Goal: Task Accomplishment & Management: Complete application form

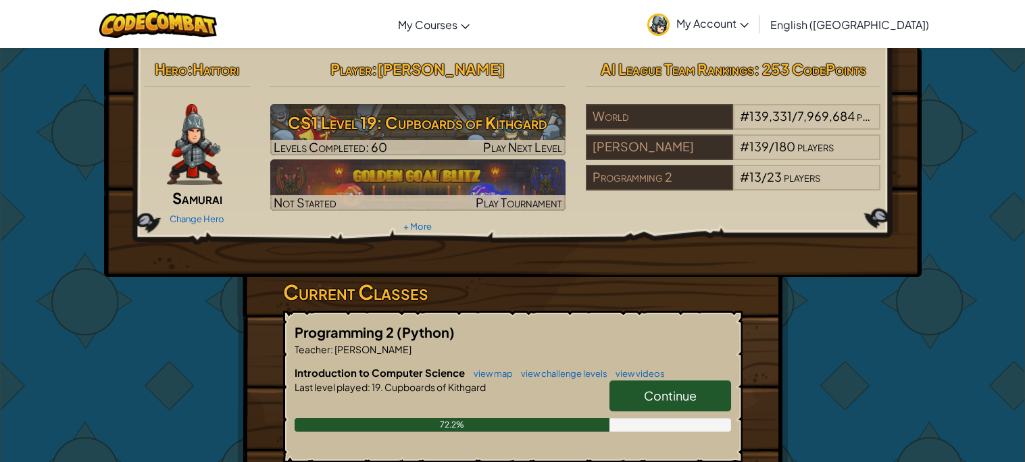
click at [657, 391] on span "Continue" at bounding box center [670, 396] width 53 height 16
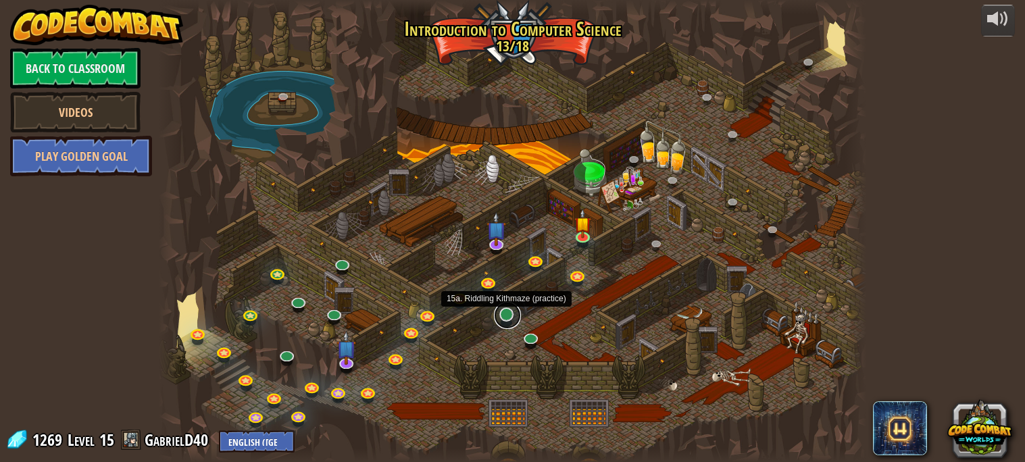
click at [510, 318] on link at bounding box center [507, 315] width 27 height 27
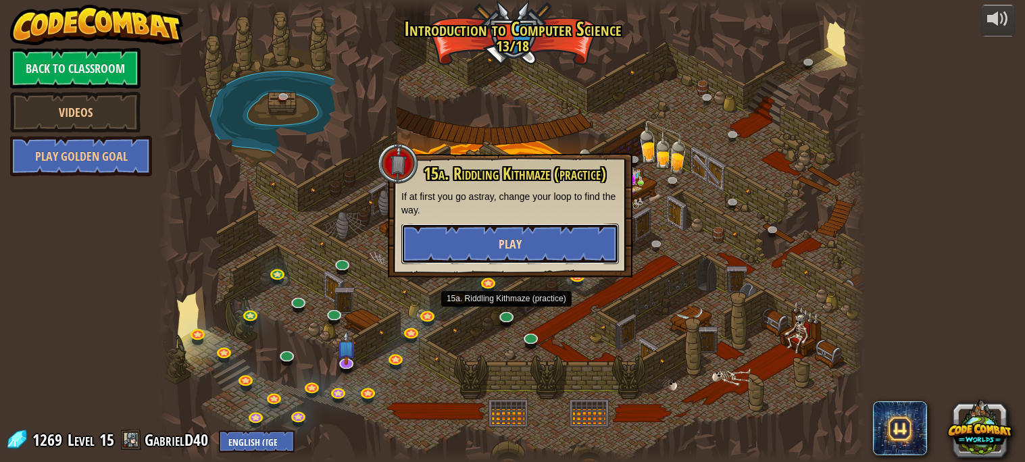
click at [526, 244] on button "Play" at bounding box center [510, 244] width 218 height 41
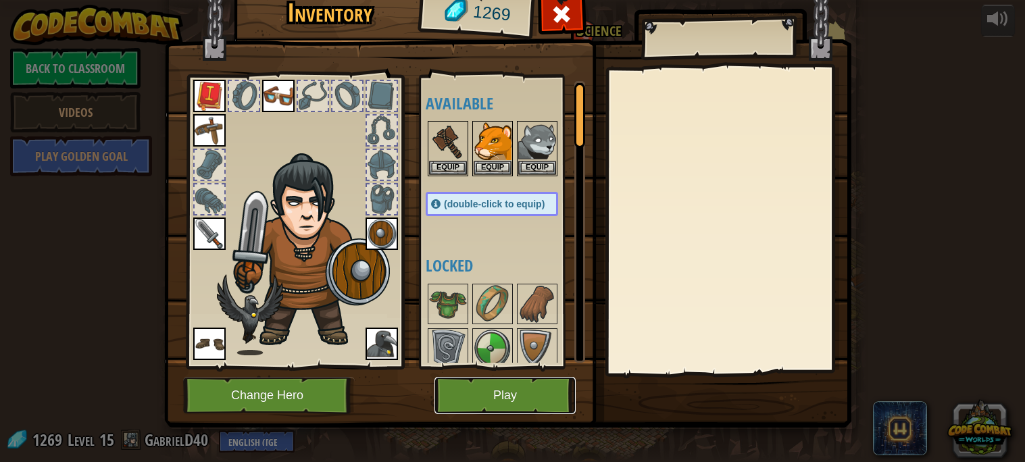
click at [539, 395] on button "Play" at bounding box center [504, 395] width 141 height 37
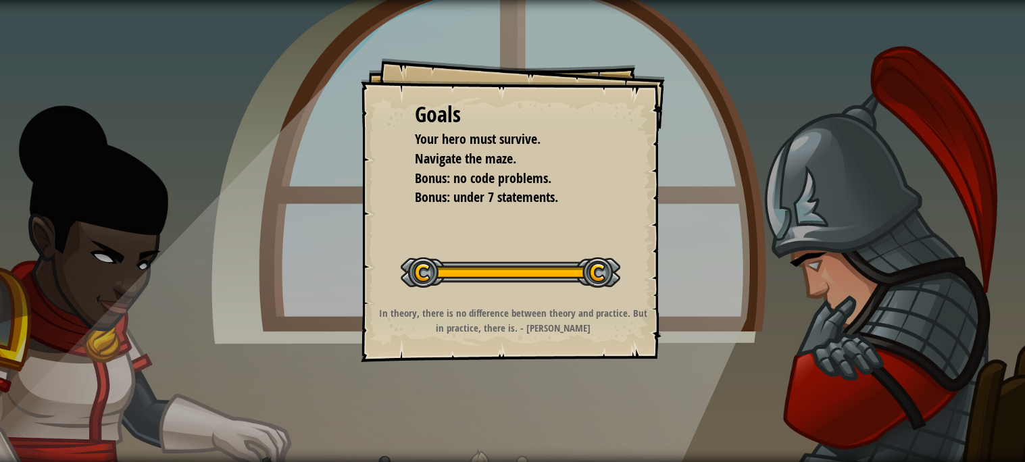
click at [0, 0] on button "Start Level" at bounding box center [0, 0] width 0 height 0
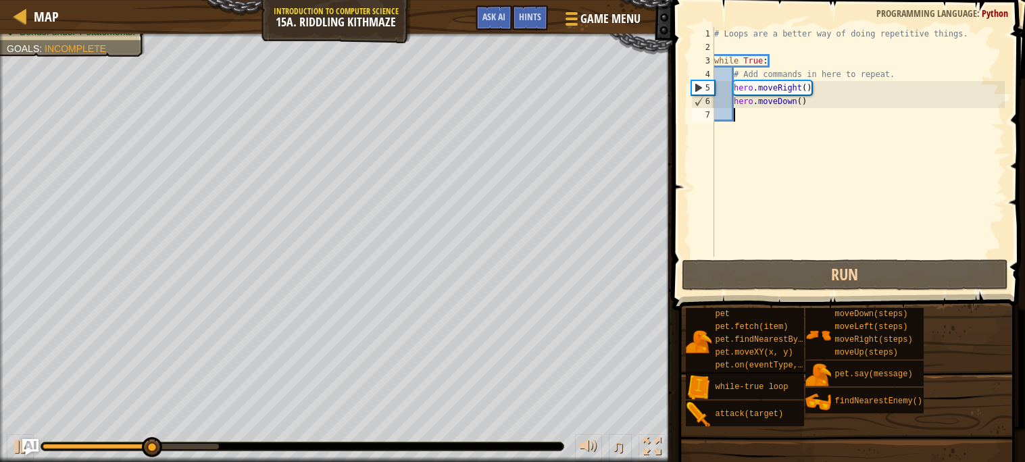
click at [807, 85] on div "# Loops are a better way of doing repetitive things. while True : # Add command…" at bounding box center [858, 155] width 293 height 257
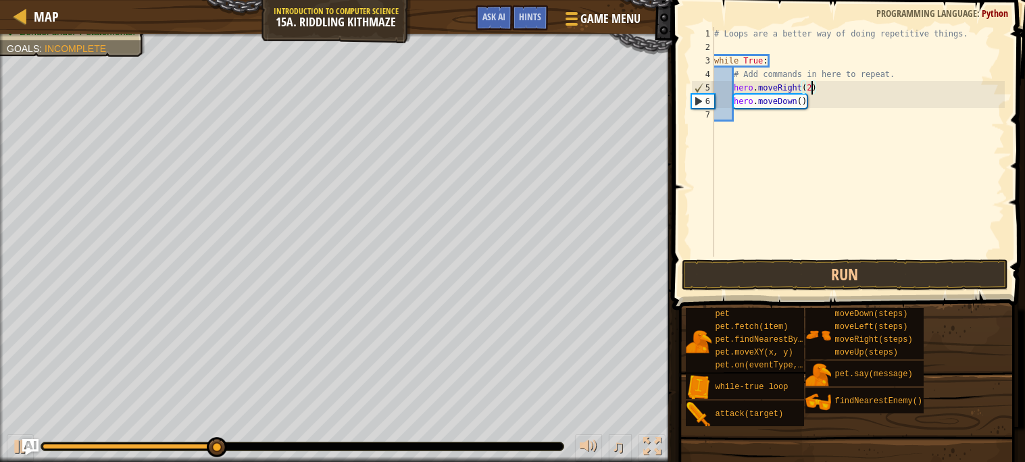
click at [820, 103] on div "# Loops are a better way of doing repetitive things. while True : # Add command…" at bounding box center [858, 155] width 293 height 257
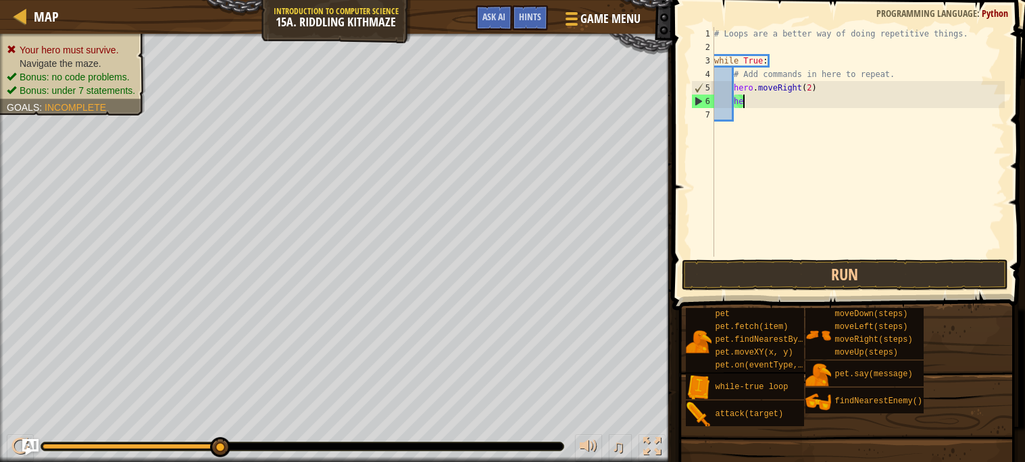
scroll to position [5, 1]
type textarea "h"
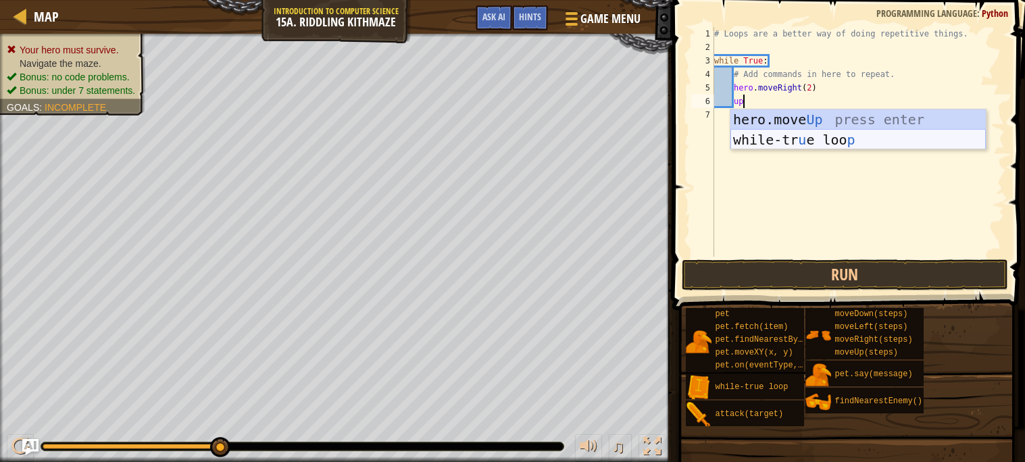
type textarea "u"
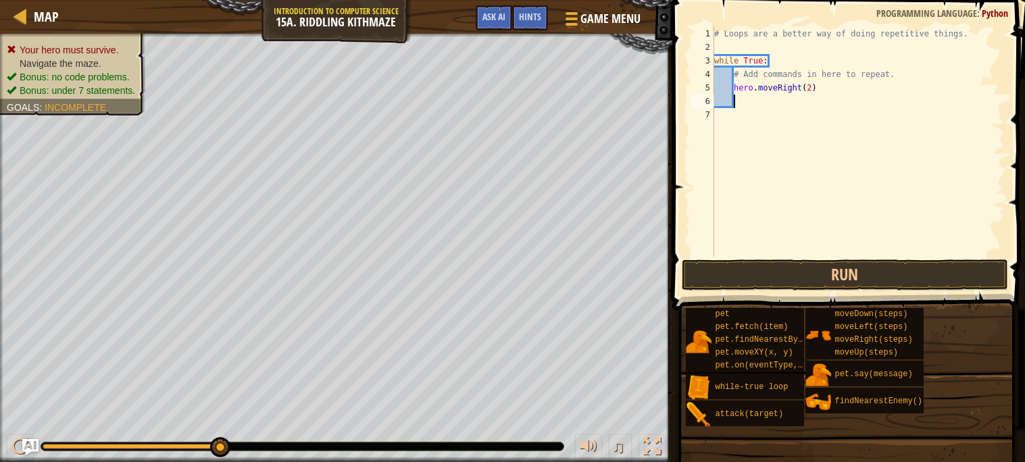
click at [818, 84] on div "# Loops are a better way of doing repetitive things. while True : # Add command…" at bounding box center [858, 155] width 293 height 257
click at [811, 87] on div "# Loops are a better way of doing repetitive things. while True : # Add command…" at bounding box center [858, 155] width 293 height 257
type textarea "hero.moveRight()"
click at [789, 102] on div "# Loops are a better way of doing repetitive things. while True : # Add command…" at bounding box center [858, 155] width 293 height 257
type textarea "d"
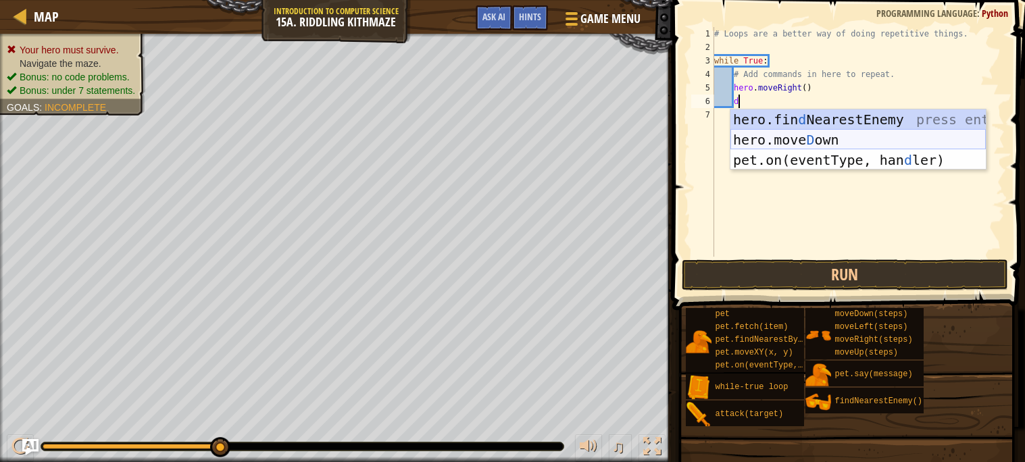
click at [805, 143] on div "hero.fin d NearestEnemy press enter hero.[PERSON_NAME] own press enter pet.on(e…" at bounding box center [857, 159] width 255 height 101
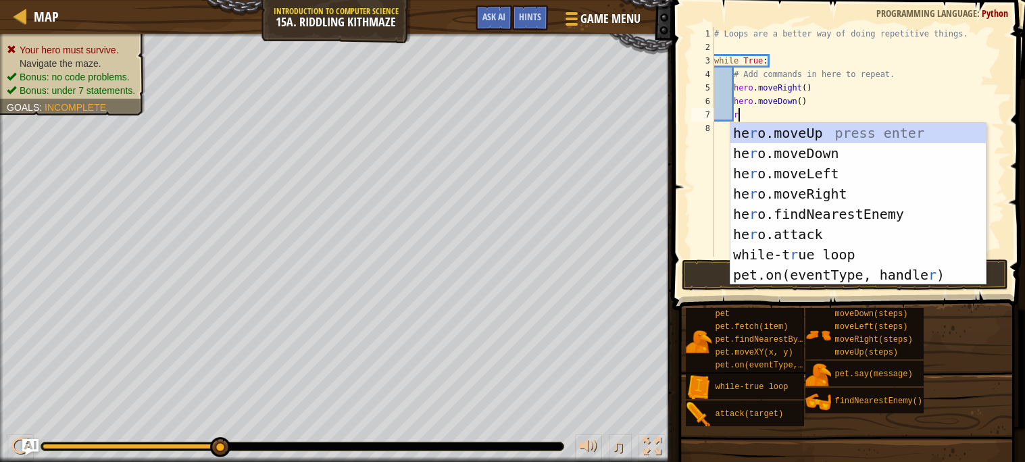
type textarea "ri"
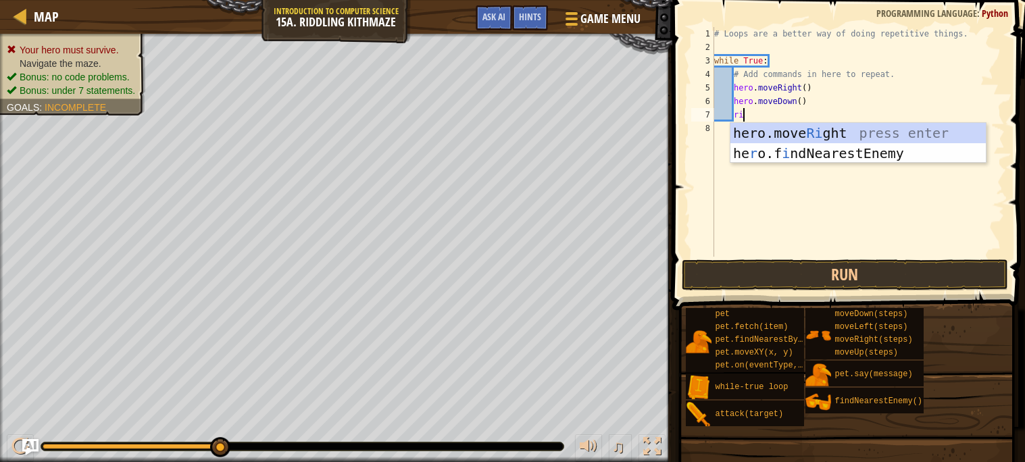
scroll to position [5, 1]
click at [822, 136] on div "hero.move Ri ght press enter he r o.f i ndNearestEnemy press enter" at bounding box center [857, 163] width 255 height 81
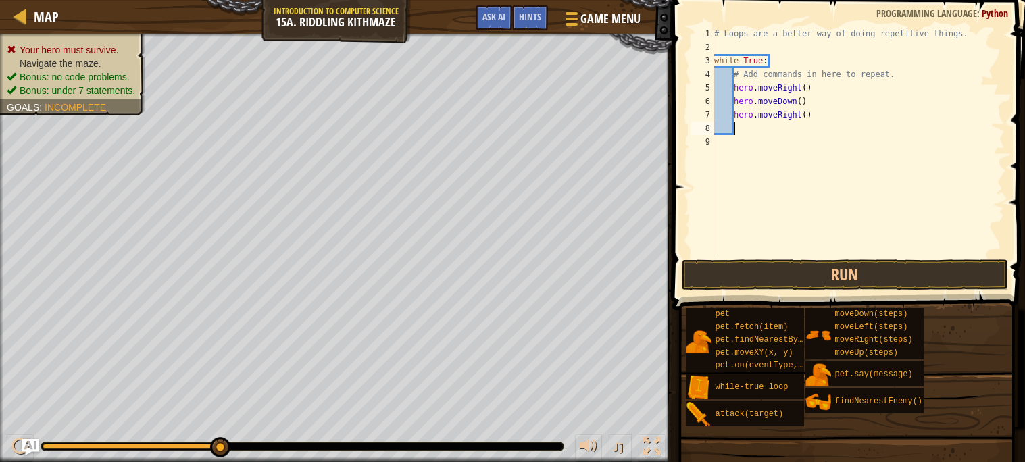
click at [807, 116] on div "# Loops are a better way of doing repetitive things. while True : # Add command…" at bounding box center [858, 155] width 293 height 257
type textarea "hero.moveRight(3)"
click at [749, 126] on div "# Loops are a better way of doing repetitive things. while True : # Add command…" at bounding box center [858, 155] width 293 height 257
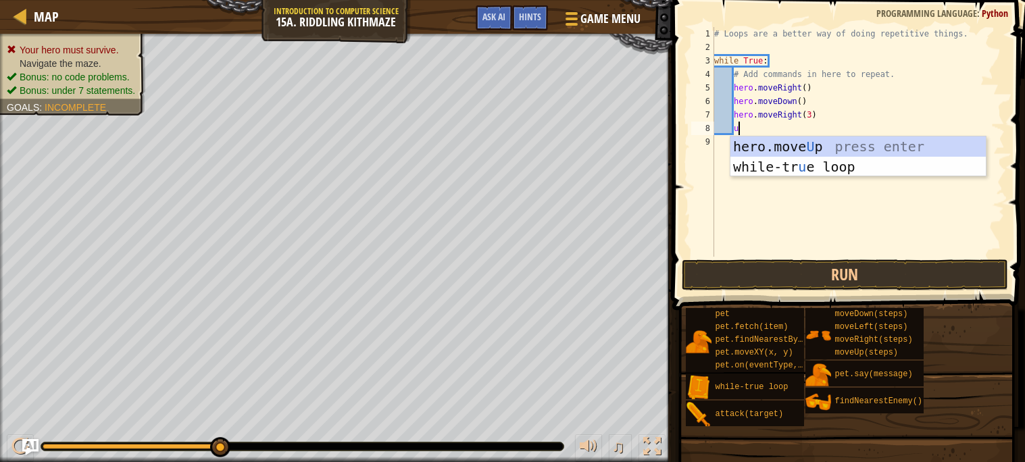
type textarea "up"
click at [814, 142] on div "hero.move Up press enter while-tr u e loo p press enter" at bounding box center [857, 176] width 255 height 81
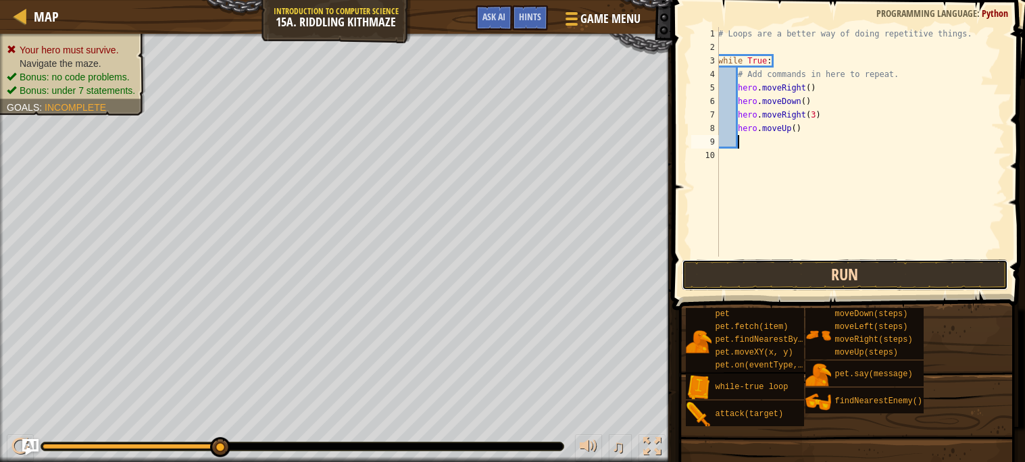
click at [823, 280] on button "Run" at bounding box center [845, 274] width 326 height 31
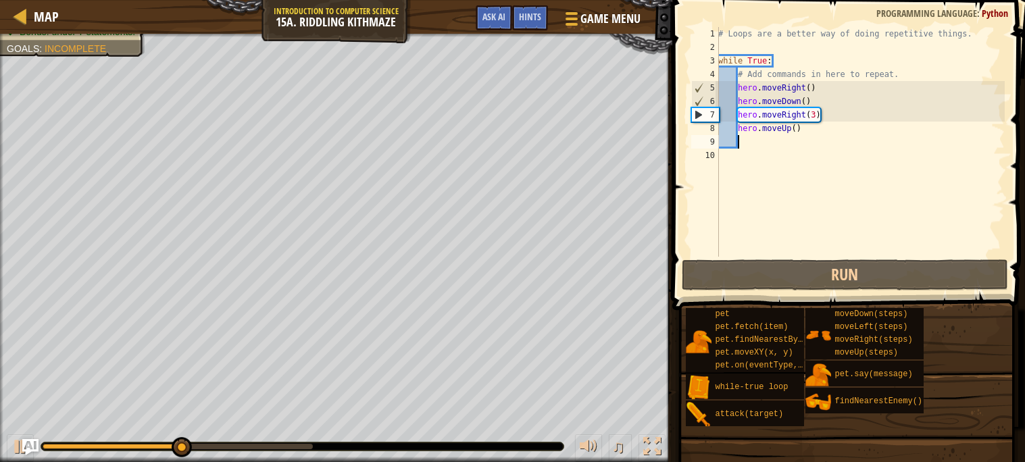
click at [817, 112] on div "# Loops are a better way of doing repetitive things. while True : # Add command…" at bounding box center [860, 155] width 289 height 257
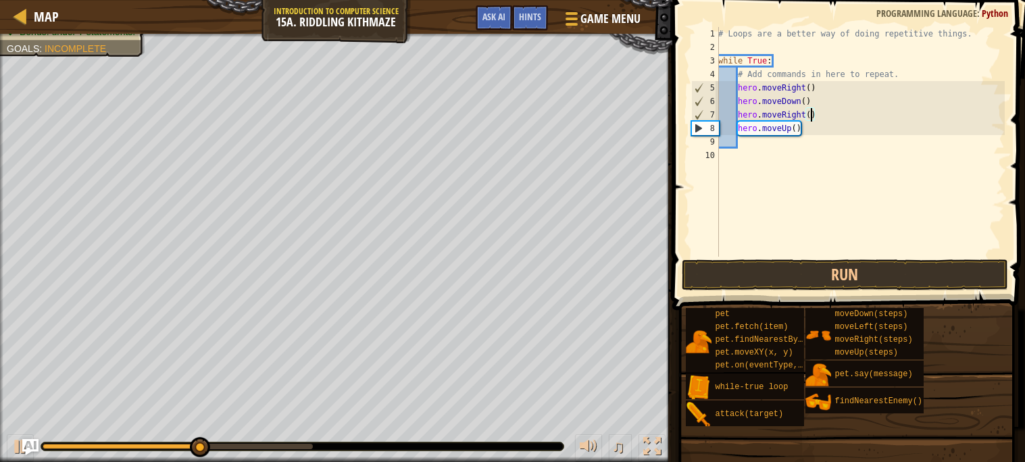
scroll to position [5, 7]
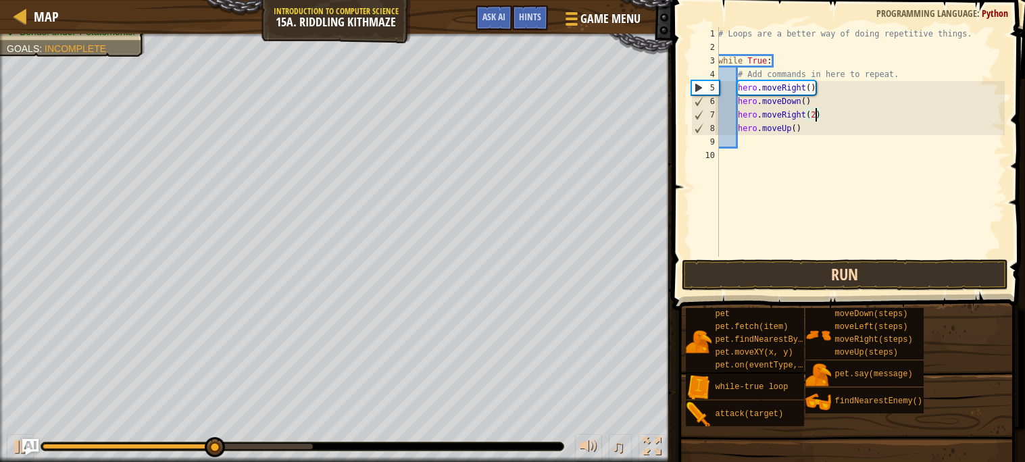
type textarea "hero.moveRight(2)"
click at [851, 270] on button "Run" at bounding box center [845, 274] width 326 height 31
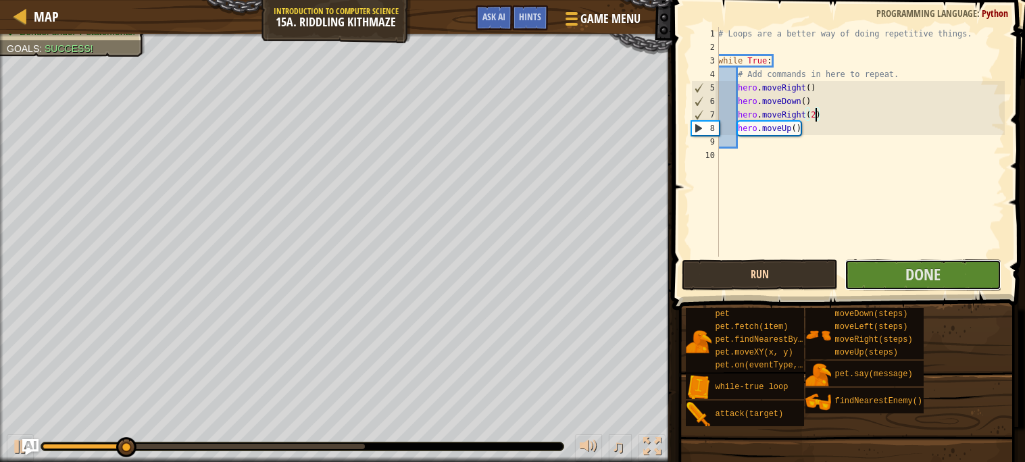
click at [851, 270] on button "Done" at bounding box center [923, 274] width 157 height 31
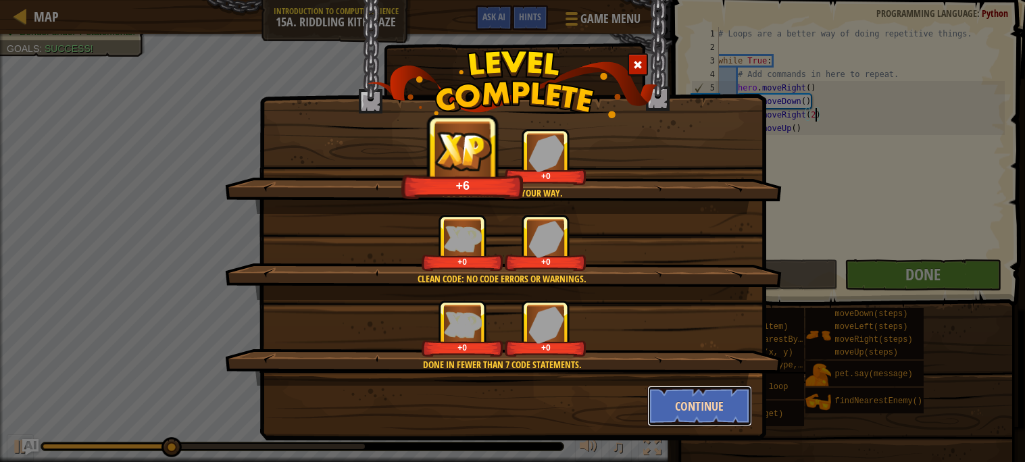
click at [700, 407] on button "Continue" at bounding box center [699, 406] width 105 height 41
click at [700, 407] on div "You'll always find your way. +6 +0 Clean code: no code errors or warnings. +0 +…" at bounding box center [512, 231] width 1025 height 462
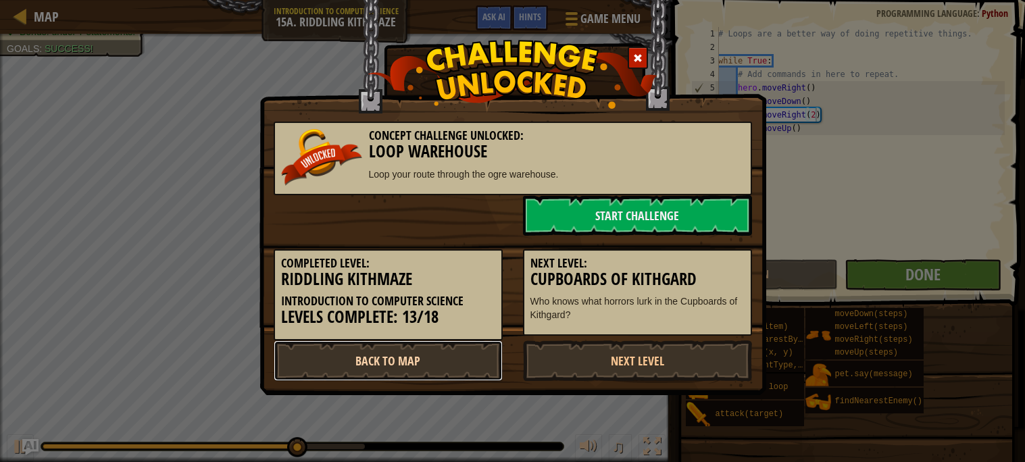
click at [490, 358] on link "Back to Map" at bounding box center [388, 361] width 229 height 41
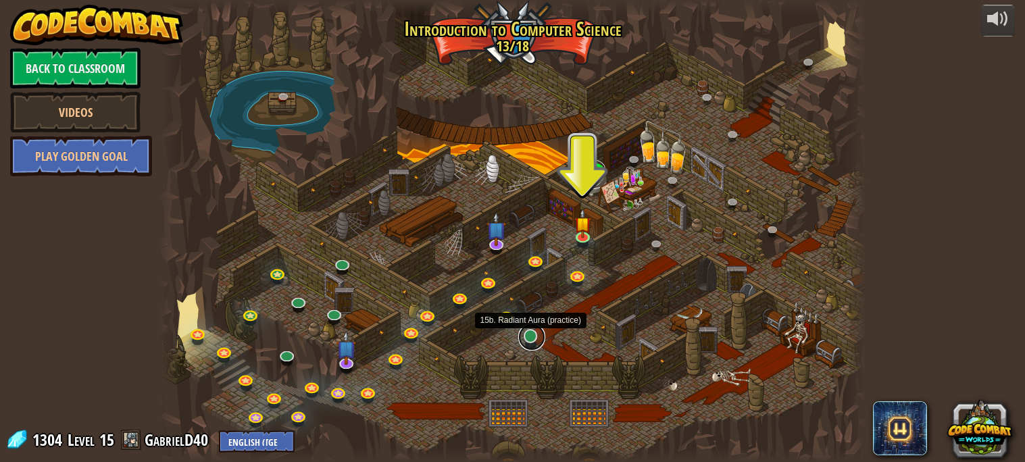
click at [521, 334] on link at bounding box center [531, 337] width 27 height 27
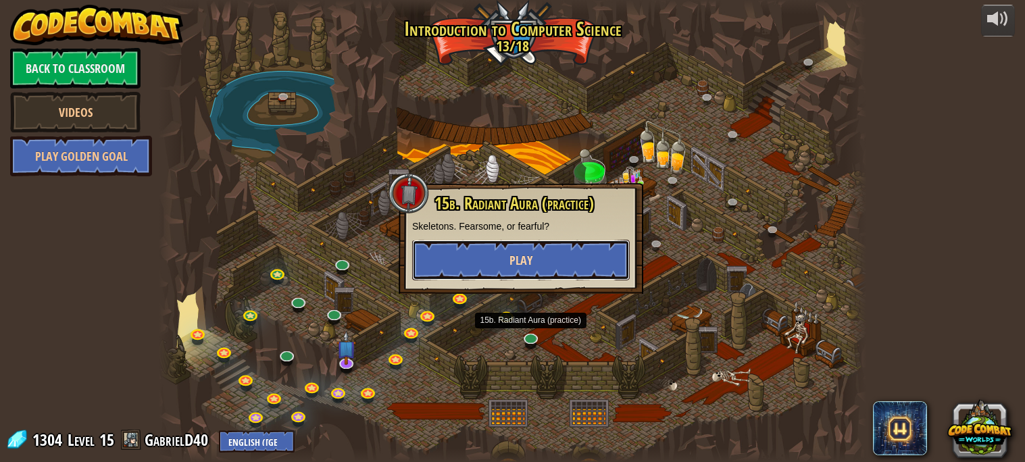
click at [595, 255] on button "Play" at bounding box center [521, 260] width 218 height 41
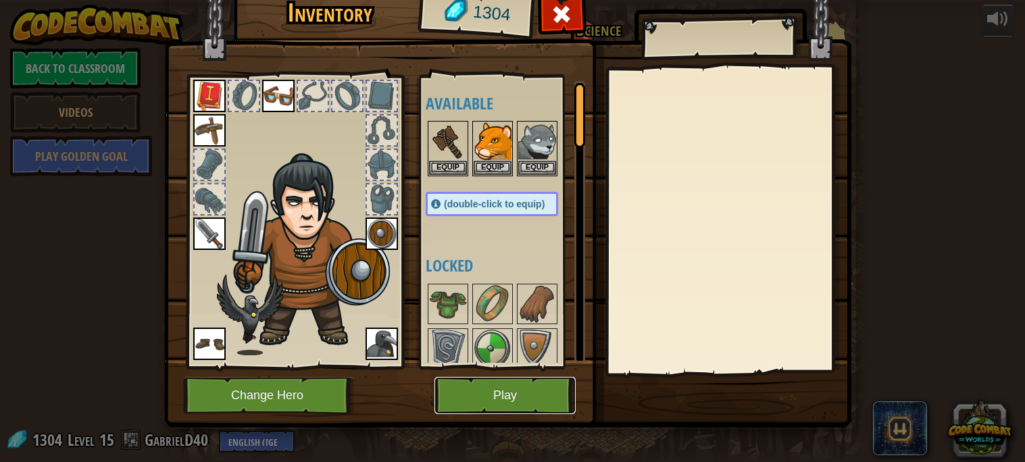
click at [504, 403] on button "Play" at bounding box center [504, 395] width 141 height 37
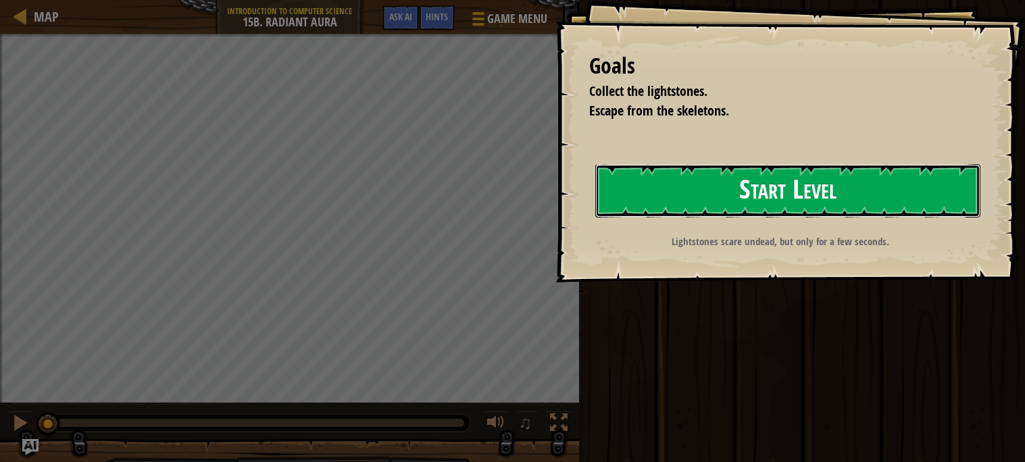
click at [723, 184] on button "Start Level" at bounding box center [787, 190] width 385 height 53
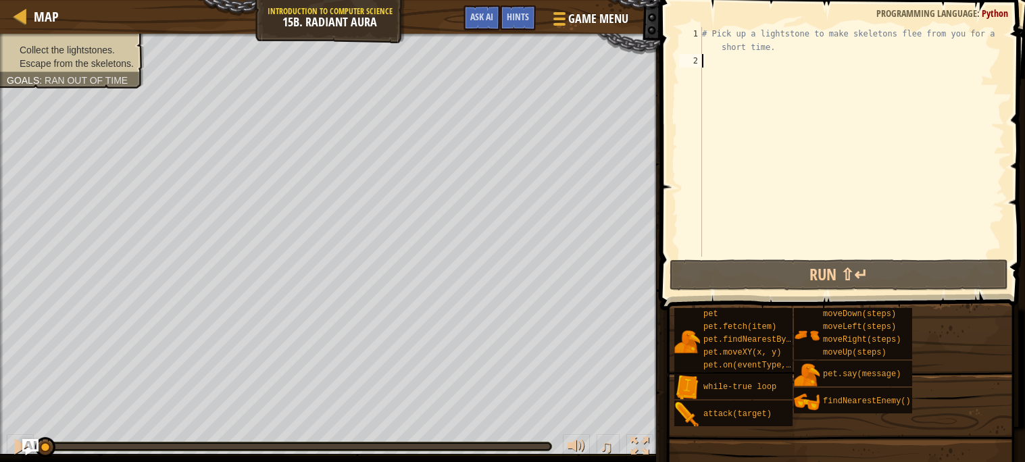
type textarea "u"
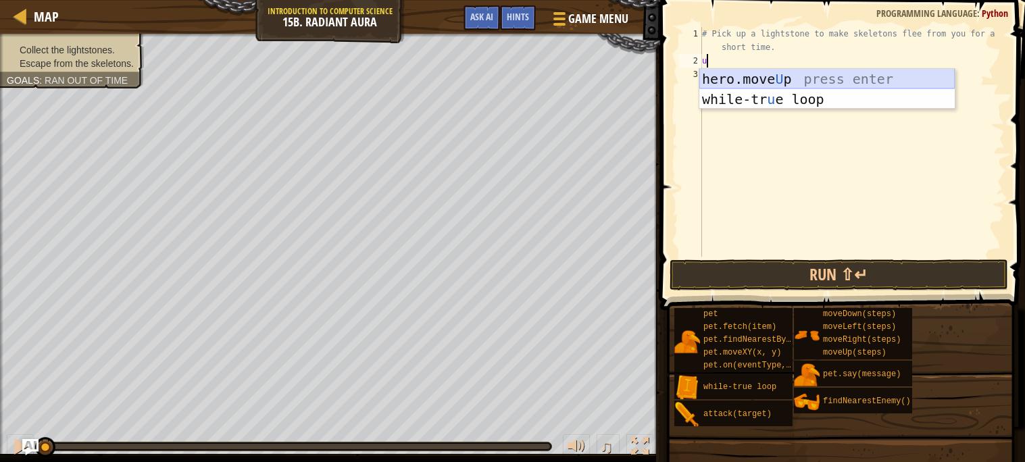
click at [754, 80] on div "hero.move U p press enter while-tr u e loop press enter" at bounding box center [826, 109] width 255 height 81
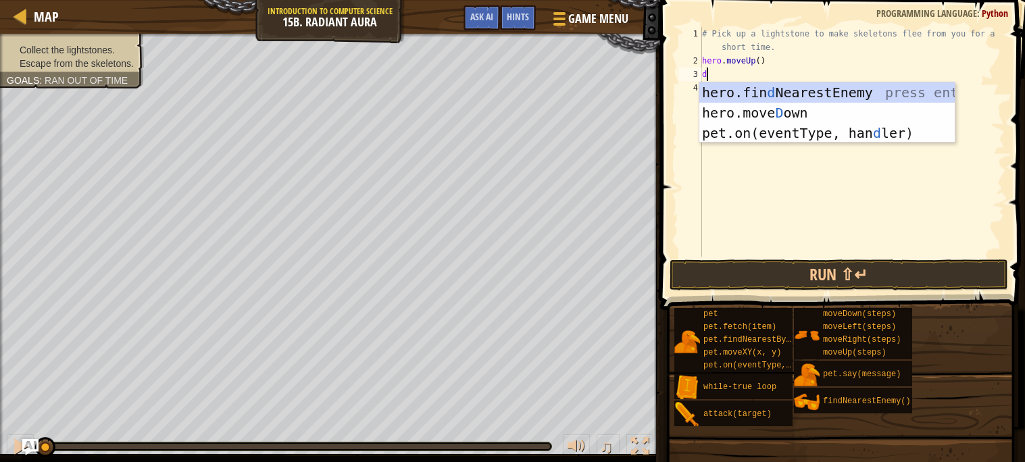
type textarea "do"
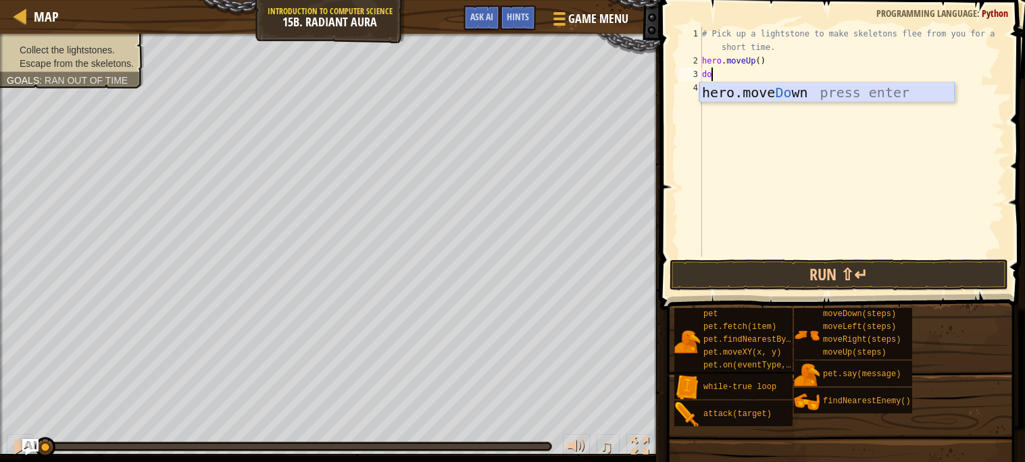
click at [820, 94] on div "hero.move Do wn press enter" at bounding box center [826, 112] width 255 height 61
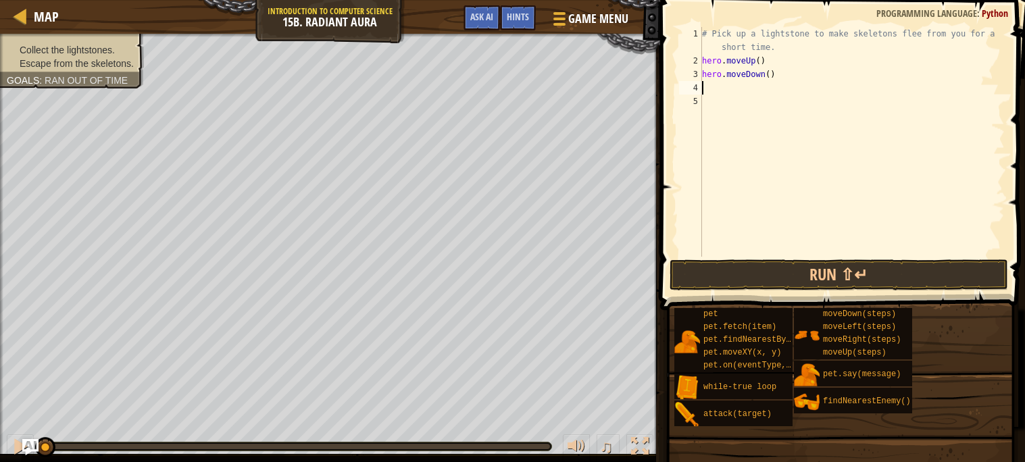
type textarea "r"
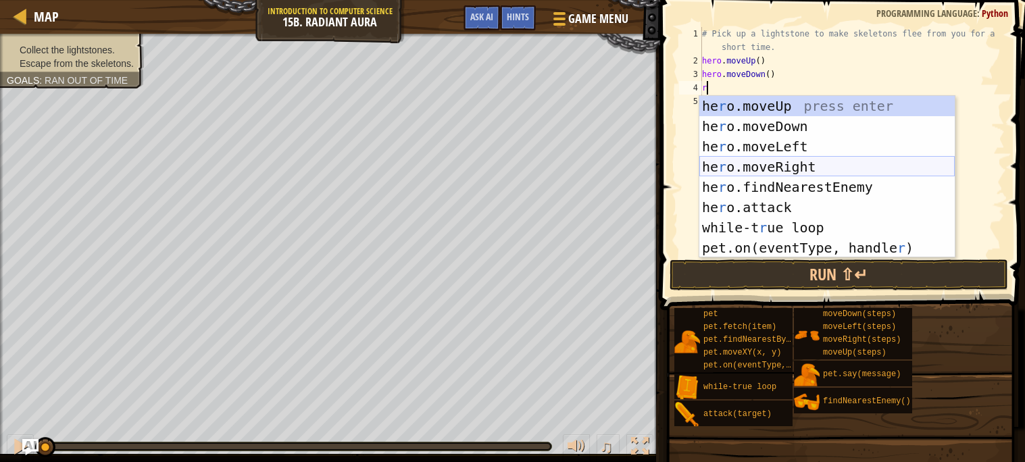
click at [786, 162] on div "he r o.moveUp press enter he r o.moveDown press enter he r o.moveLeft press ent…" at bounding box center [826, 197] width 255 height 203
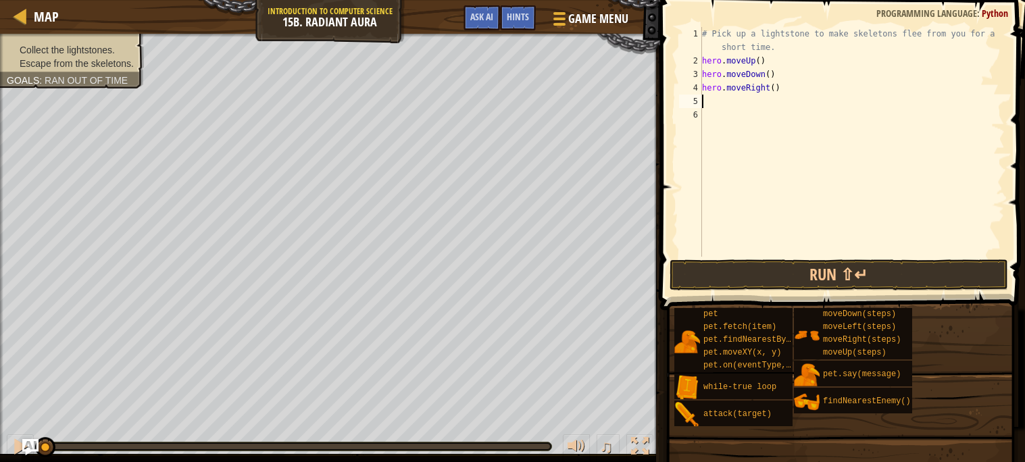
click at [773, 86] on div "# Pick up a lightstone to make skeletons flee from you for a short time. hero .…" at bounding box center [851, 162] width 305 height 270
click at [704, 63] on div "# Pick up a lightstone to make skeletons flee from you for a short time. hero .…" at bounding box center [851, 162] width 305 height 270
type textarea "hero.moveUp()"
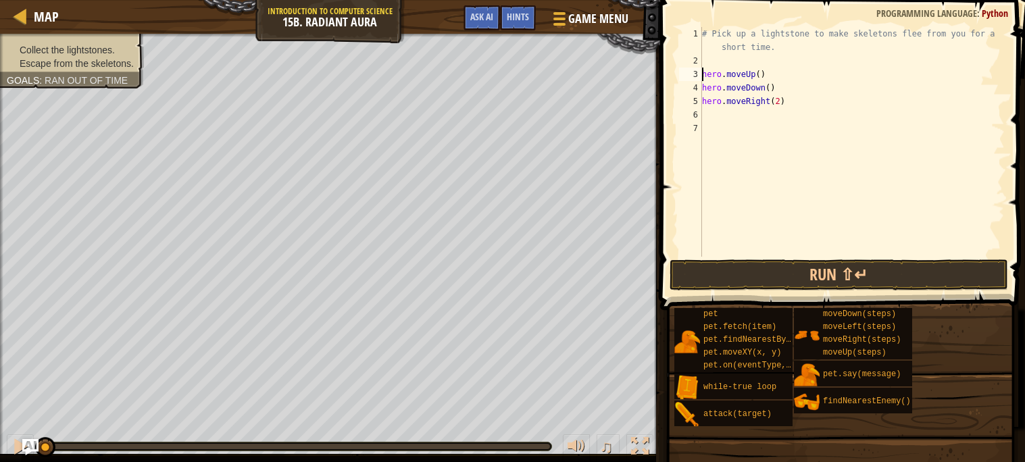
click at [713, 57] on div "# Pick up a lightstone to make skeletons flee from you for a short time. hero .…" at bounding box center [851, 162] width 305 height 270
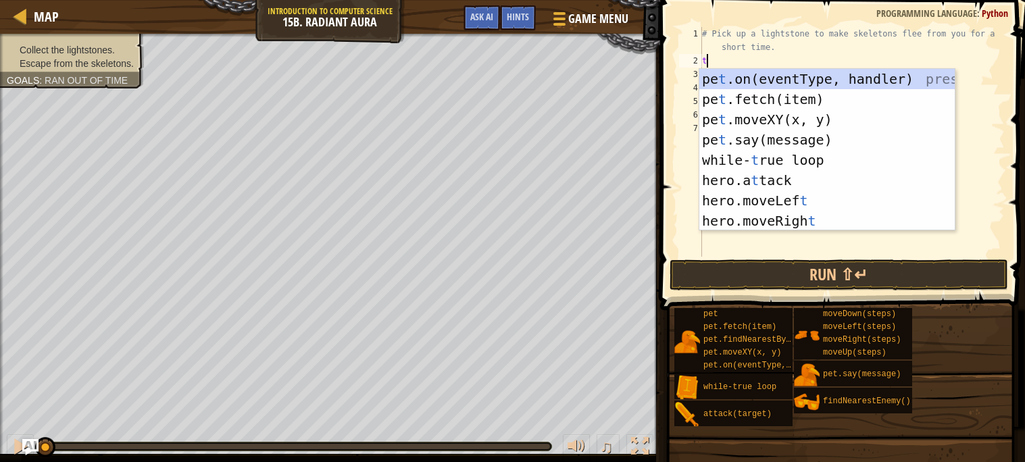
type textarea "tr"
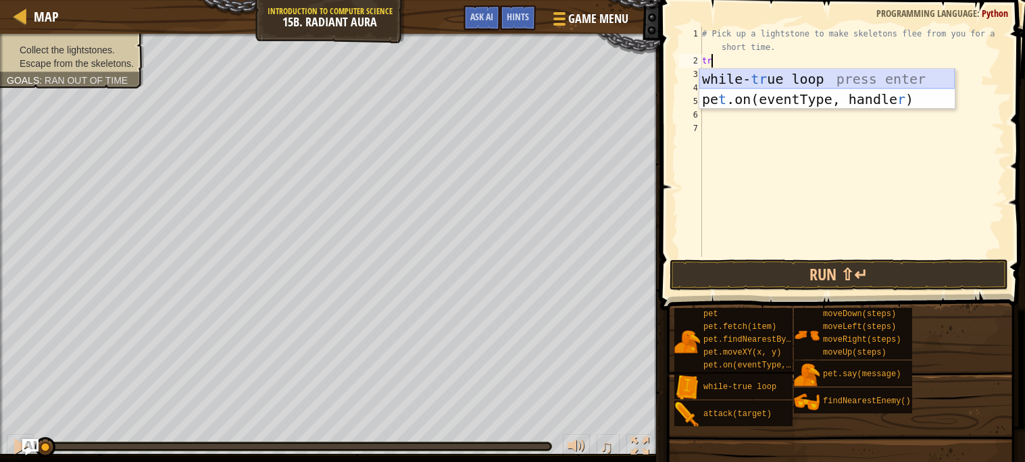
click at [791, 82] on div "while- tr ue loop press enter pe t .on(eventType, handle r ) press enter" at bounding box center [826, 109] width 255 height 81
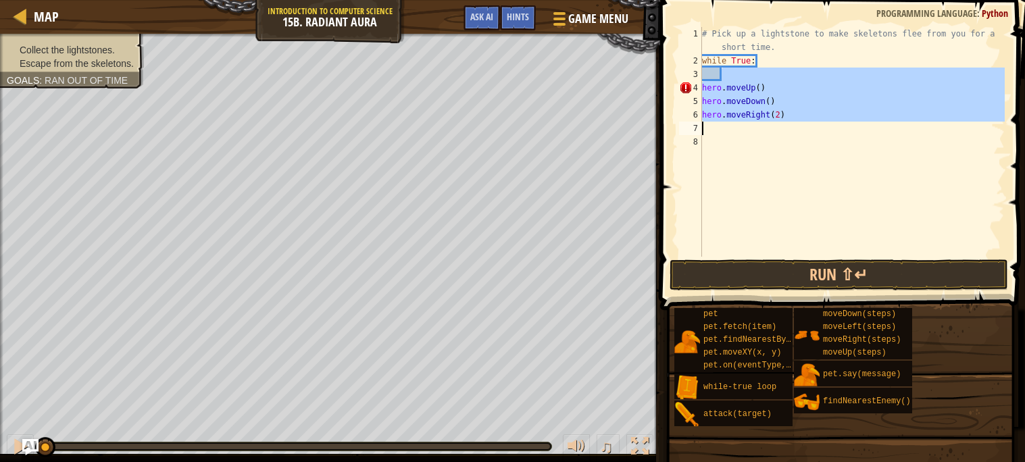
drag, startPoint x: 721, startPoint y: 76, endPoint x: 715, endPoint y: 124, distance: 49.0
click at [715, 124] on div "# Pick up a lightstone to make skeletons flee from you for a short time. while …" at bounding box center [851, 162] width 305 height 270
type textarea "hero.moveRight(2)"
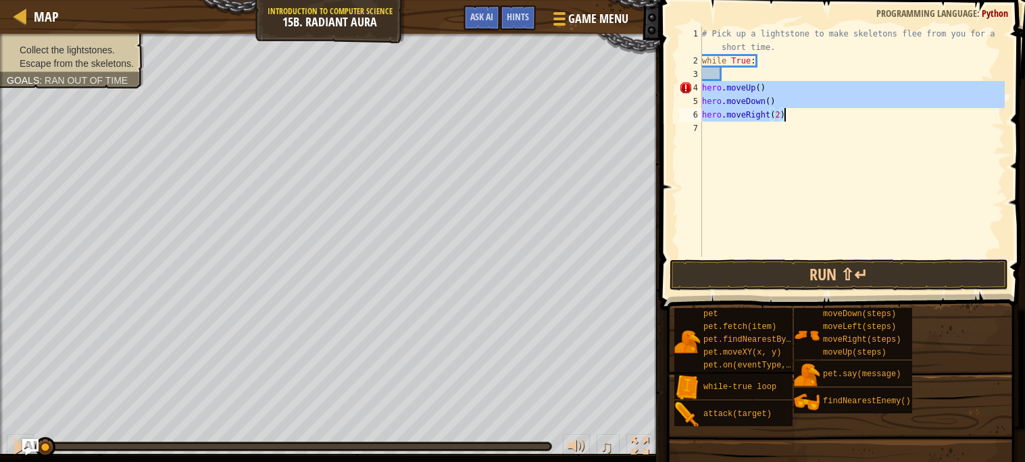
drag, startPoint x: 703, startPoint y: 89, endPoint x: 791, endPoint y: 114, distance: 91.5
click at [791, 114] on div "# Pick up a lightstone to make skeletons flee from you for a short time. while …" at bounding box center [851, 162] width 305 height 270
type textarea "hero.moveDown() hero.moveRight(2)"
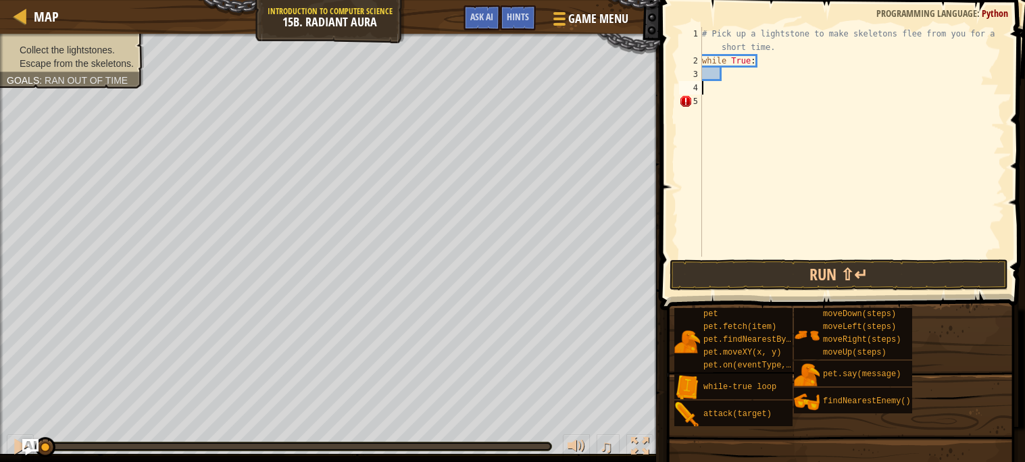
click at [741, 76] on div "# Pick up a lightstone to make skeletons flee from you for a short time. while …" at bounding box center [851, 162] width 305 height 270
click at [722, 76] on div "# Pick up a lightstone to make skeletons flee from you for a short time. while …" at bounding box center [851, 162] width 305 height 270
type textarea "while True:hero.moveUp()"
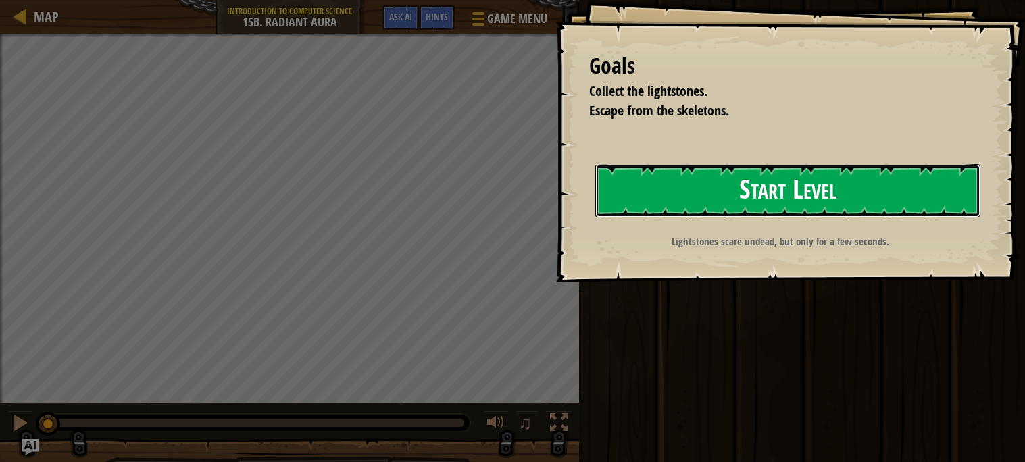
click at [735, 187] on button "Start Level" at bounding box center [787, 190] width 385 height 53
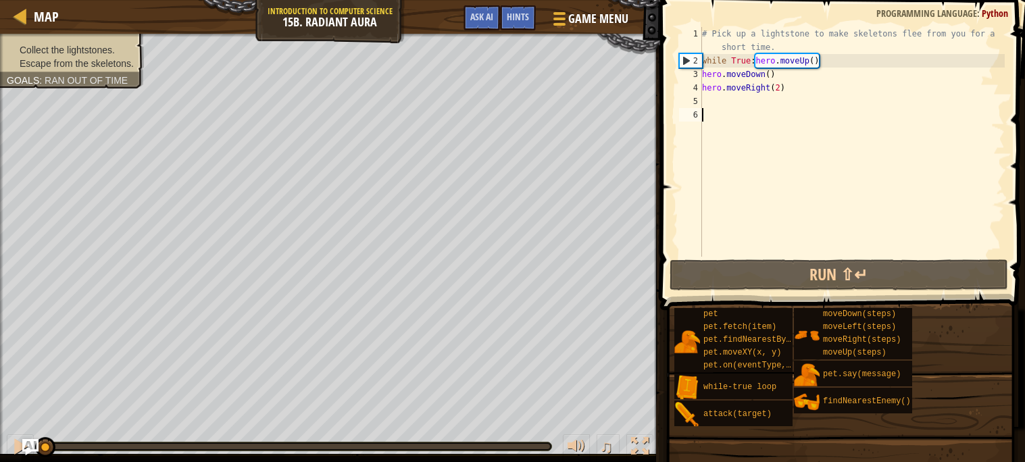
click at [816, 98] on div "# Pick up a lightstone to make skeletons flee from you for a short time. while …" at bounding box center [851, 162] width 305 height 270
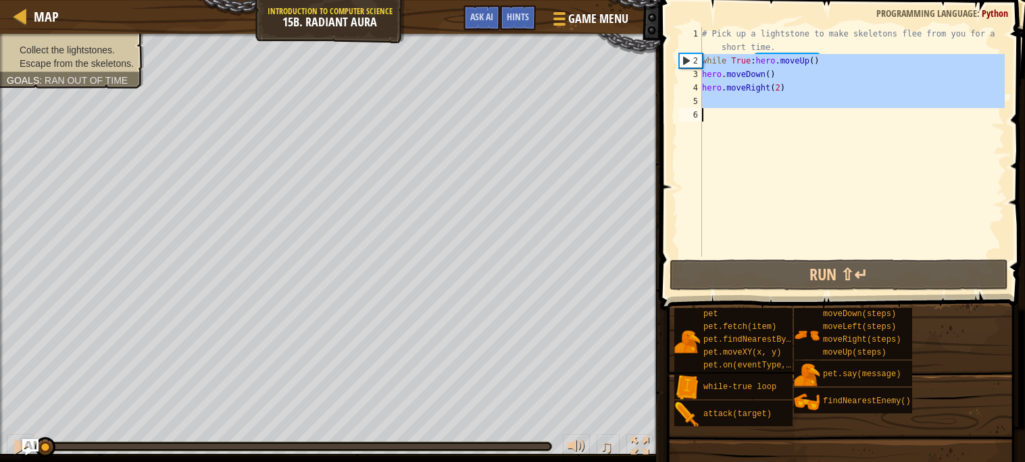
drag, startPoint x: 703, startPoint y: 60, endPoint x: 822, endPoint y: 111, distance: 128.9
click at [822, 111] on div "# Pick up a lightstone to make skeletons flee from you for a short time. while …" at bounding box center [851, 162] width 305 height 270
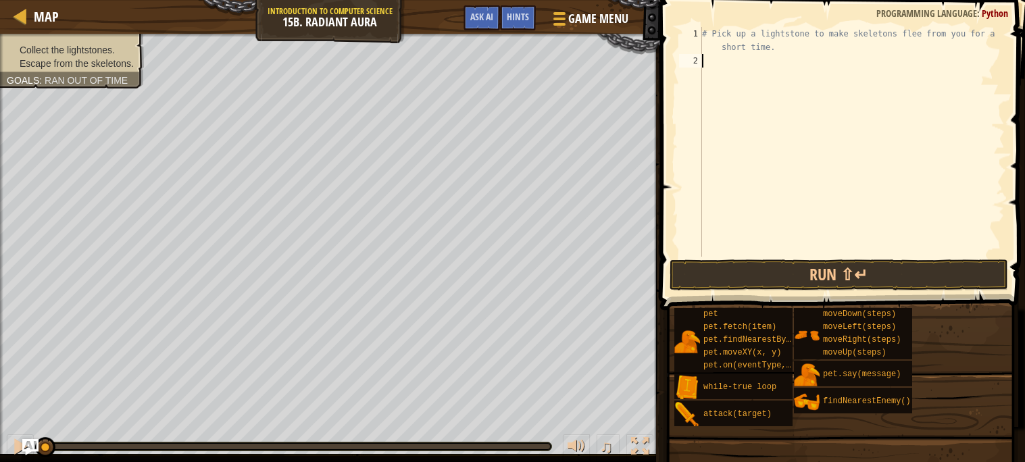
scroll to position [5, 0]
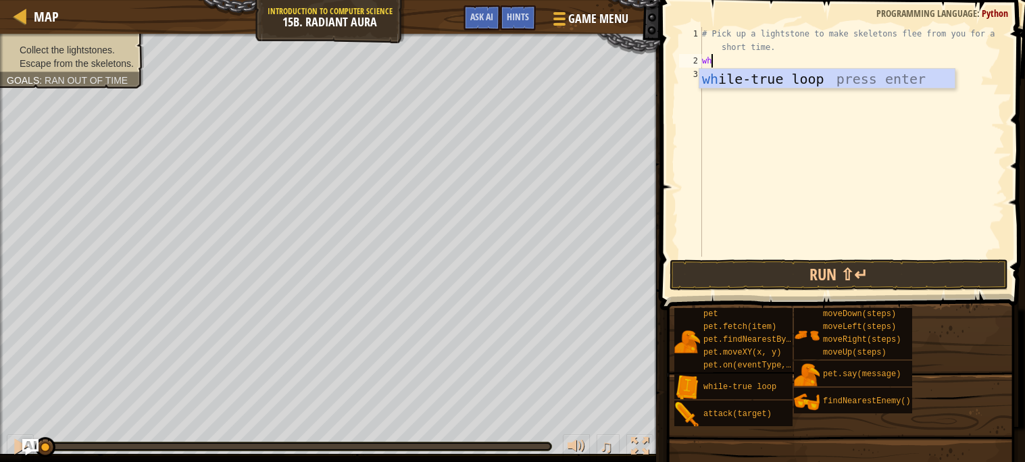
type textarea "whi"
click at [816, 84] on div "whi le-true loop press enter" at bounding box center [826, 99] width 255 height 61
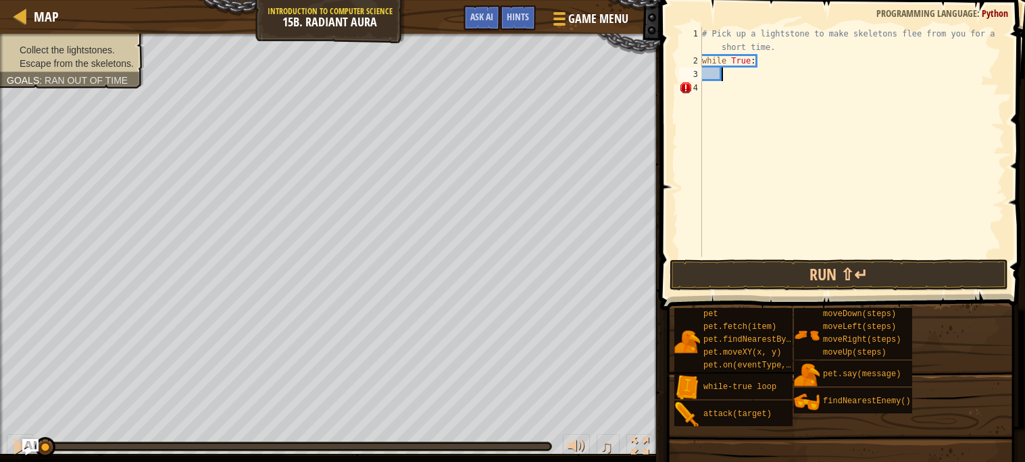
type textarea "u"
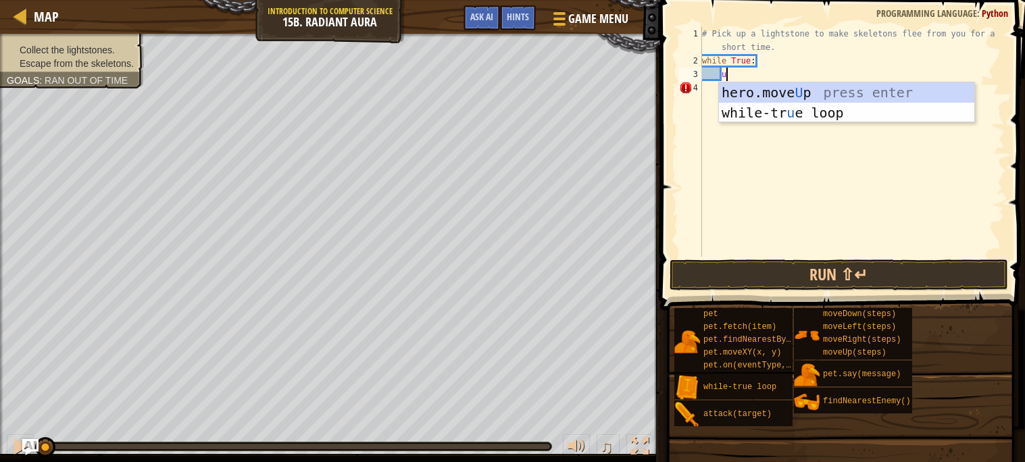
scroll to position [5, 1]
click at [836, 88] on div "hero.move U p press enter while-tr u e loop press enter" at bounding box center [846, 122] width 255 height 81
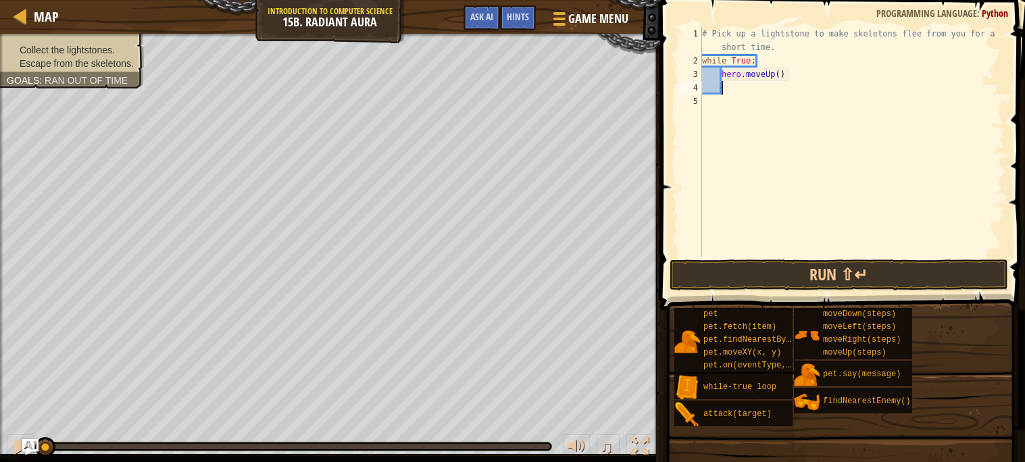
type textarea "d"
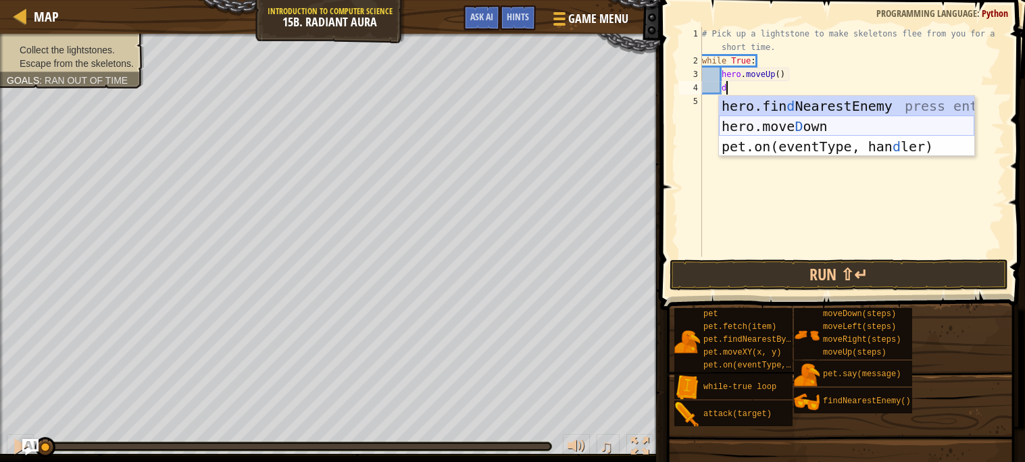
click at [805, 127] on div "hero.fin d NearestEnemy press enter hero.[PERSON_NAME] own press enter pet.on(e…" at bounding box center [846, 146] width 255 height 101
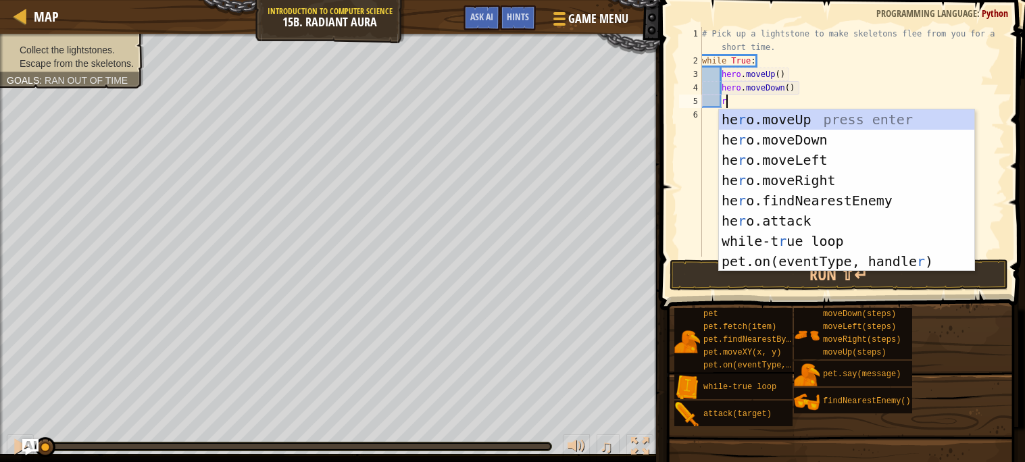
type textarea "ri"
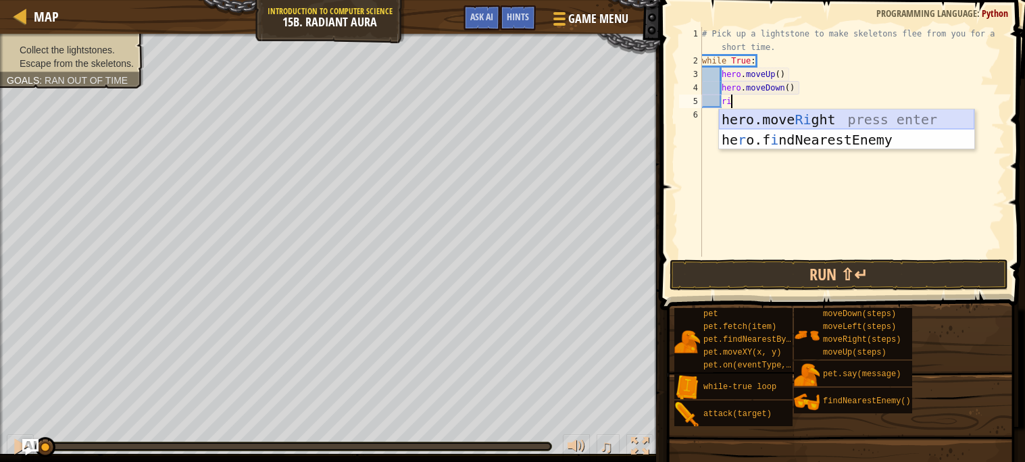
click at [786, 124] on div "hero.move Ri ght press enter he r o.f i ndNearestEnemy press enter" at bounding box center [846, 149] width 255 height 81
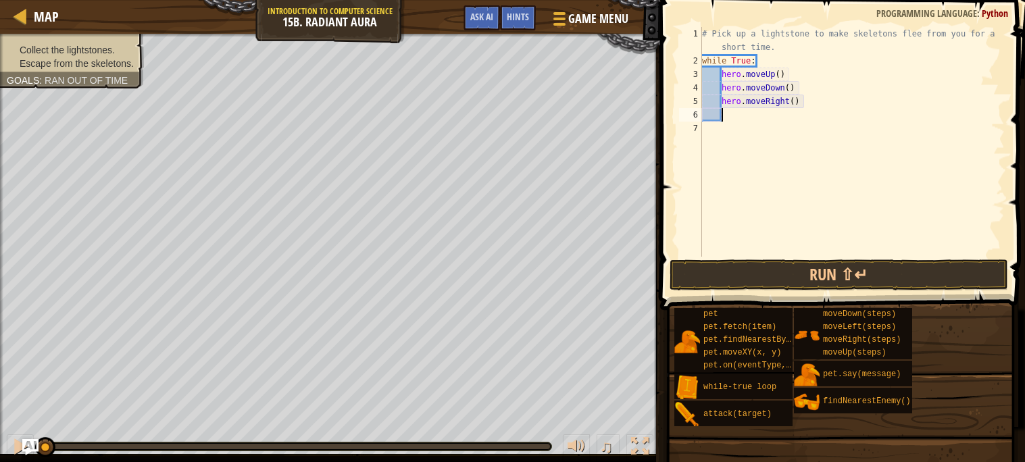
scroll to position [5, 1]
click at [796, 101] on div "# Pick up a lightstone to make skeletons flee from you for a short time. while …" at bounding box center [851, 162] width 305 height 270
type textarea "hero.moveRight(2)"
click at [866, 272] on button "Run ⇧↵" at bounding box center [839, 274] width 339 height 31
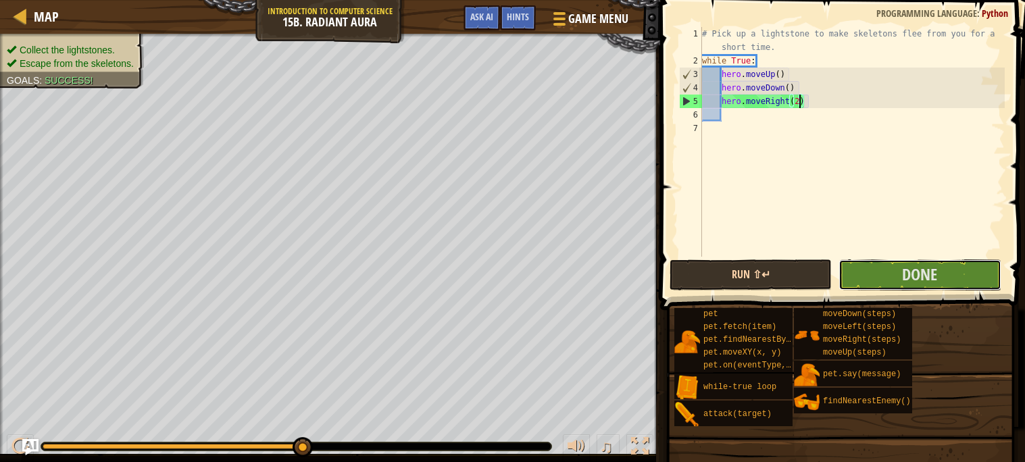
click at [866, 272] on button "Done" at bounding box center [920, 274] width 162 height 31
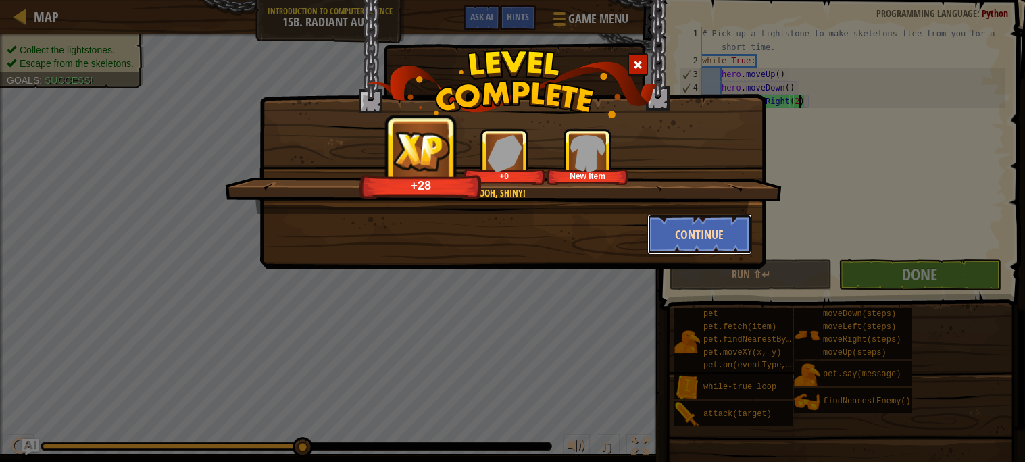
click at [677, 243] on button "Continue" at bounding box center [699, 234] width 105 height 41
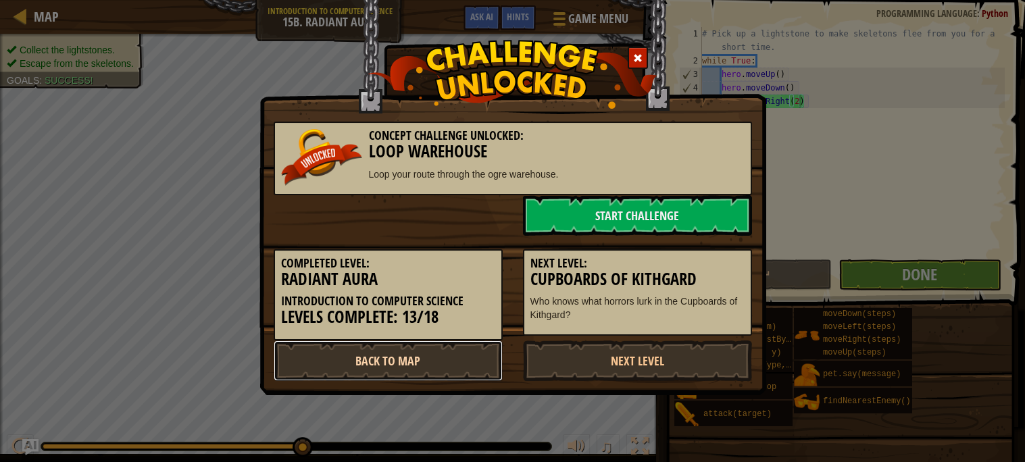
click at [434, 343] on link "Back to Map" at bounding box center [388, 361] width 229 height 41
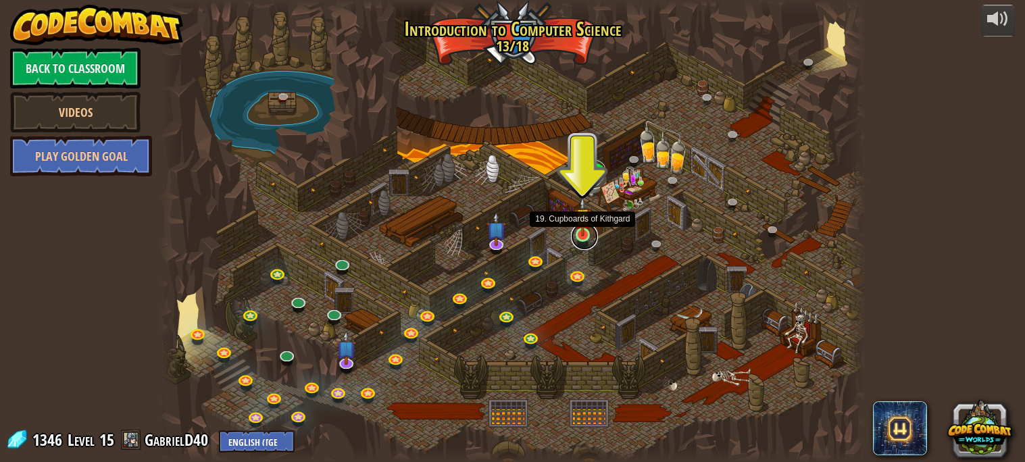
click at [585, 237] on link at bounding box center [584, 236] width 27 height 27
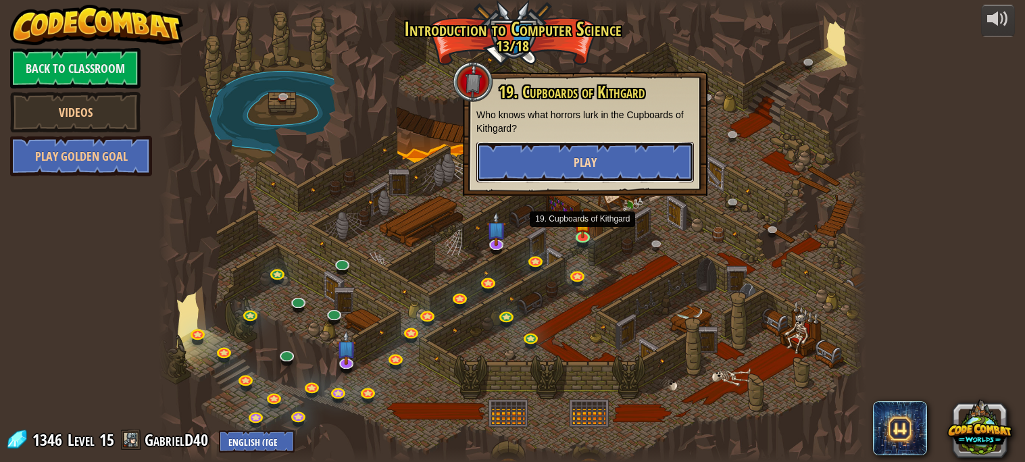
click at [585, 148] on button "Play" at bounding box center [585, 162] width 218 height 41
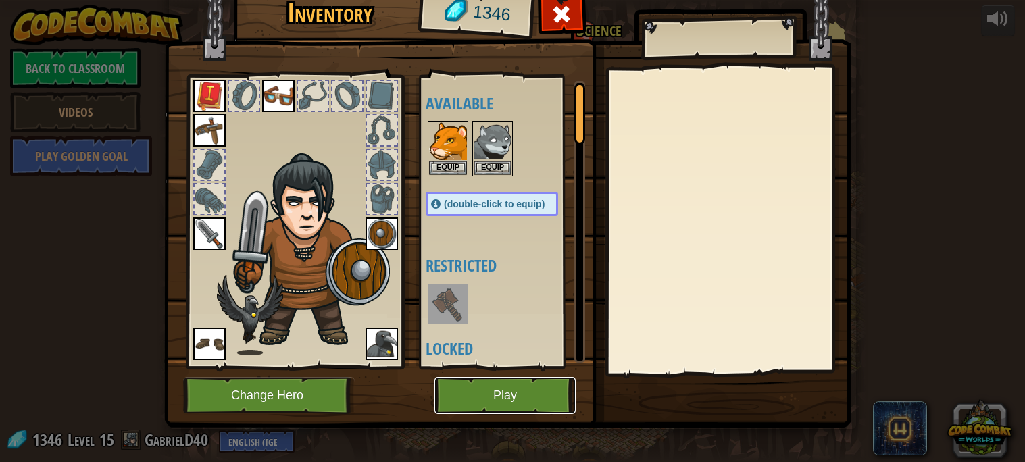
click at [491, 399] on button "Play" at bounding box center [504, 395] width 141 height 37
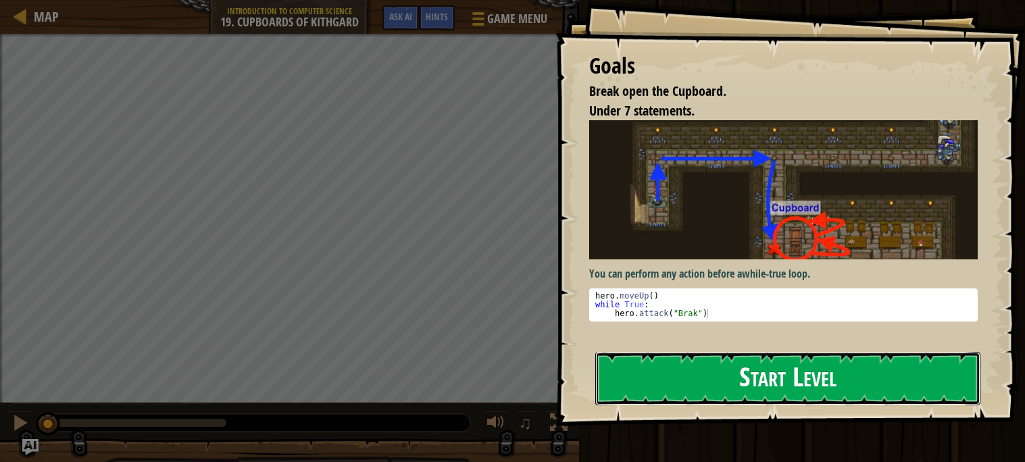
click at [682, 397] on button "Start Level" at bounding box center [787, 378] width 385 height 53
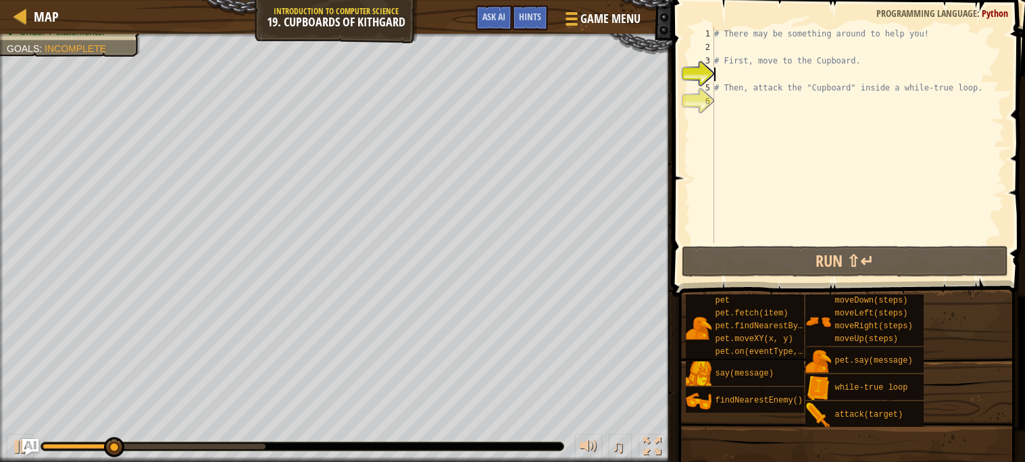
type textarea "u"
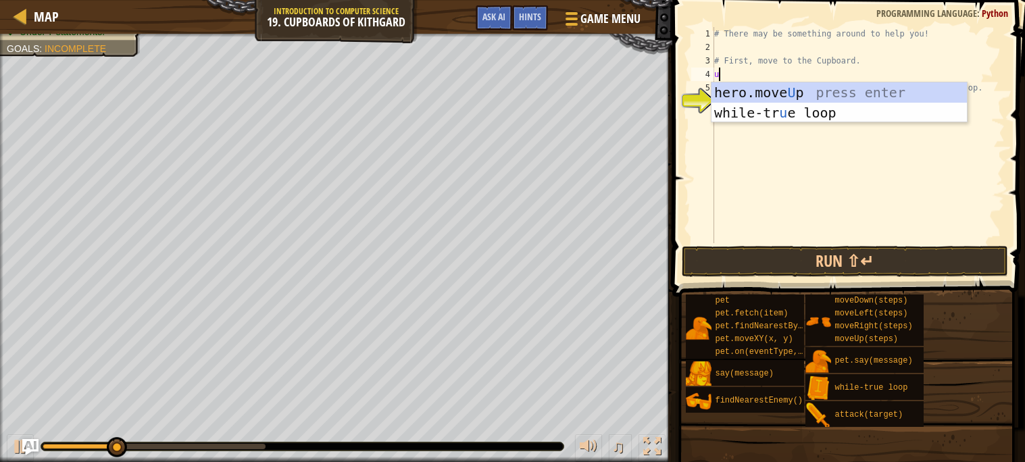
scroll to position [5, 0]
click at [770, 88] on div "hero.move U p press enter while-tr u e loop press enter" at bounding box center [839, 122] width 255 height 81
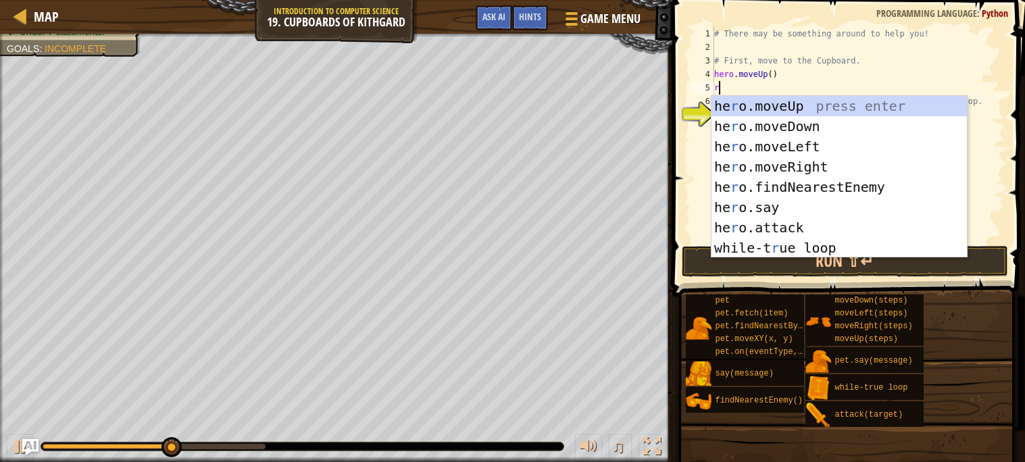
type textarea "ri"
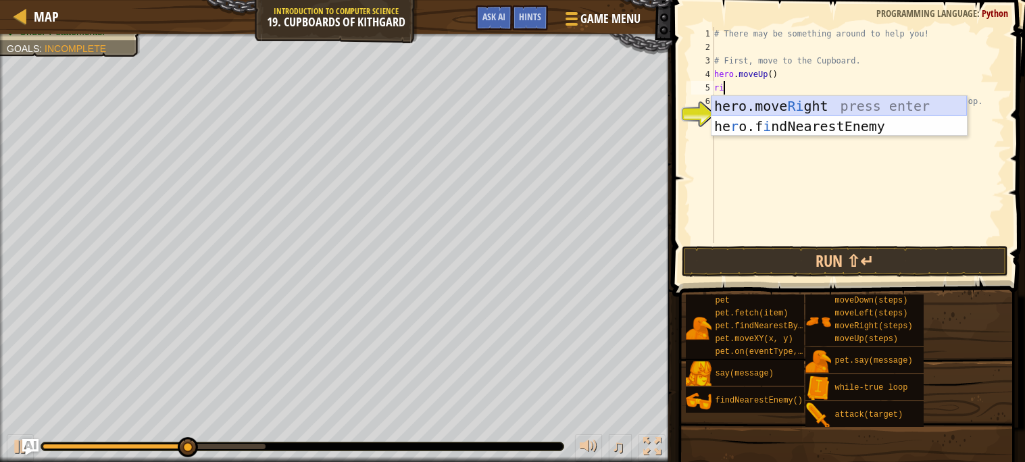
click at [891, 103] on div "hero.move Ri ght press enter he r o.f i ndNearestEnemy press enter" at bounding box center [839, 136] width 255 height 81
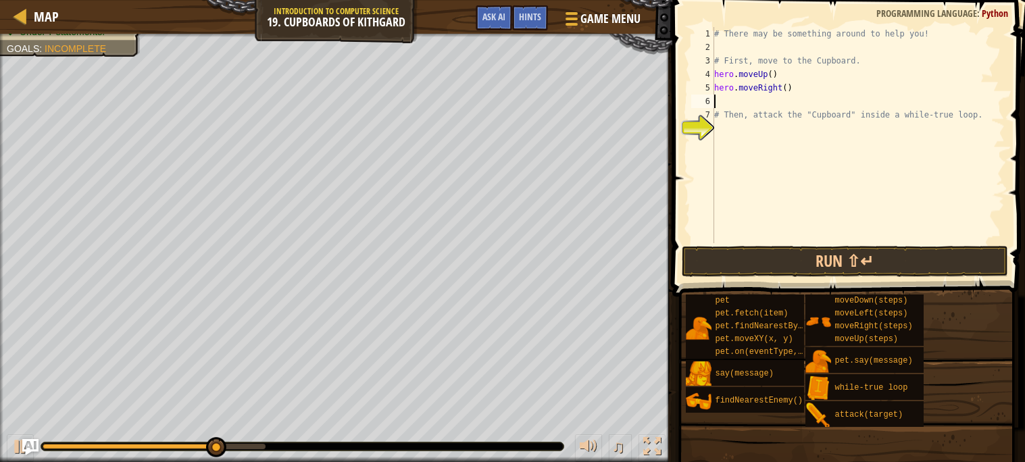
click at [788, 91] on div "# There may be something around to help you! # First, move to the Cupboard. her…" at bounding box center [858, 148] width 293 height 243
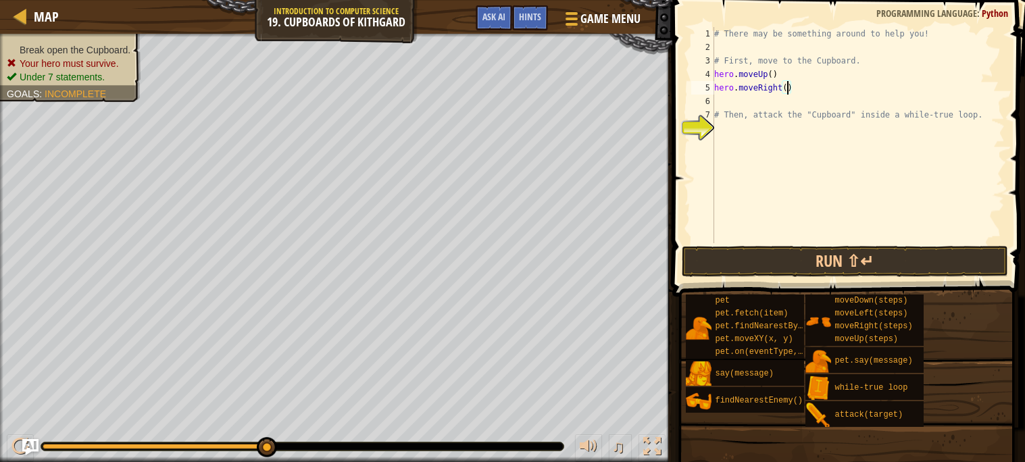
type textarea "hero.moveRight(2)"
click at [757, 98] on div "# There may be something around to help you! # First, move to the Cupboard. her…" at bounding box center [858, 148] width 293 height 243
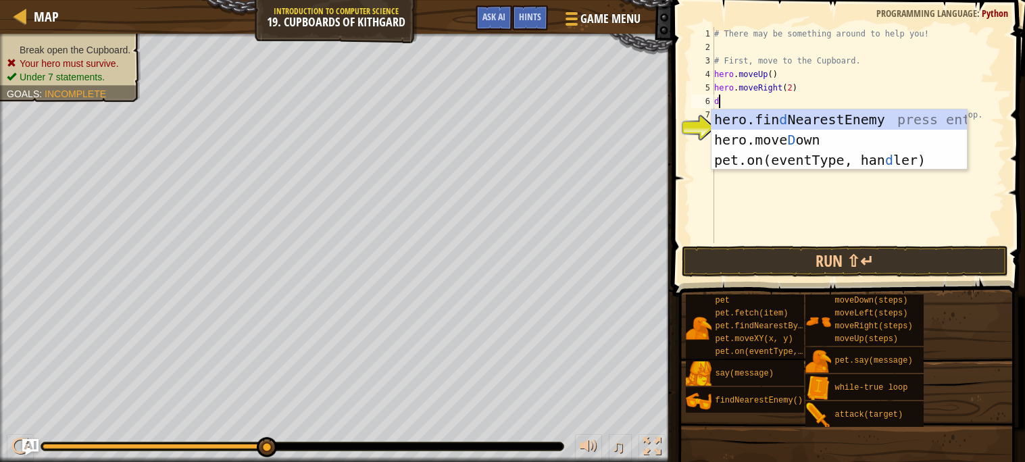
type textarea "do"
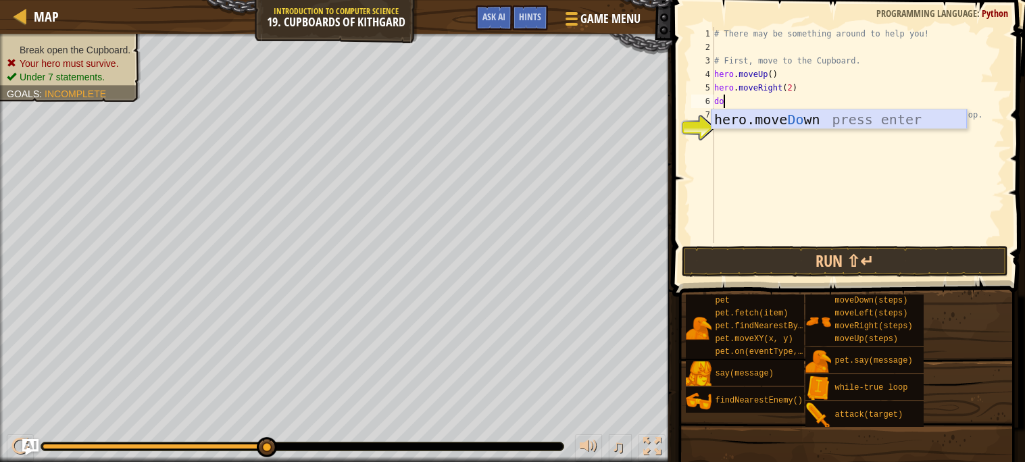
click at [794, 123] on div "hero.move Do wn press enter" at bounding box center [839, 139] width 255 height 61
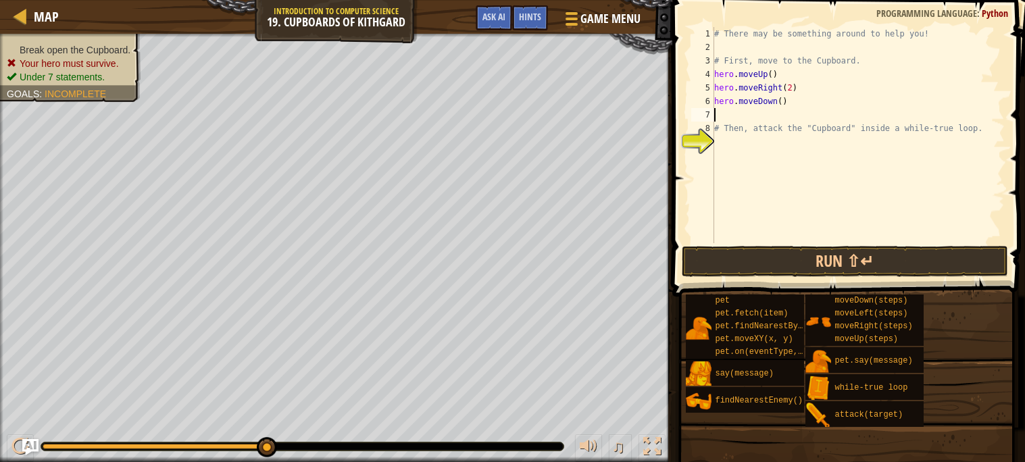
click at [780, 103] on div "# There may be something around to help you! # First, move to the Cupboard. her…" at bounding box center [858, 148] width 293 height 243
type textarea "hero.moveDown(2)"
click at [751, 143] on div "# There may be something around to help you! # First, move to the Cupboard. her…" at bounding box center [858, 148] width 293 height 243
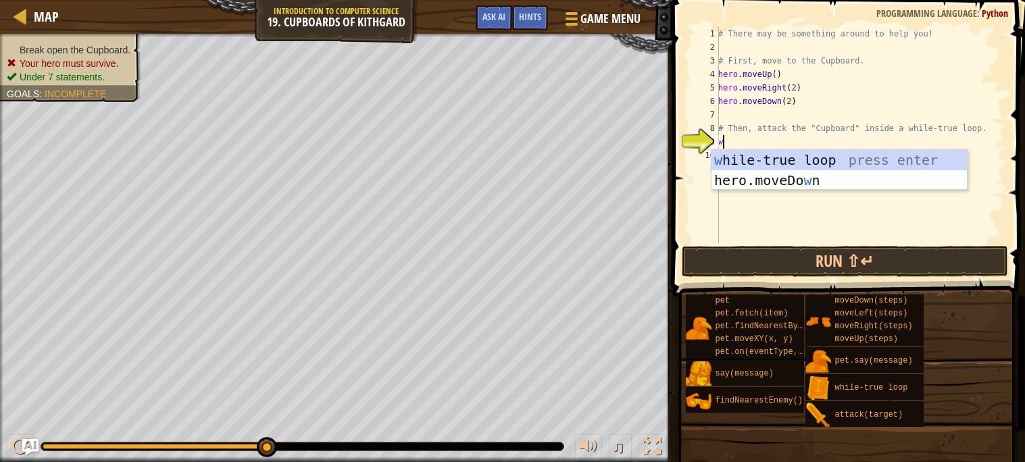
type textarea "wh"
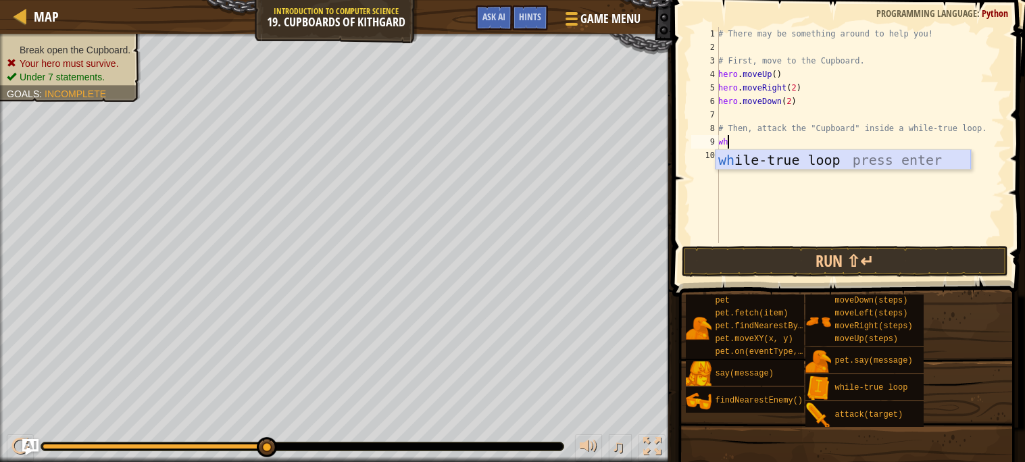
click at [816, 163] on div "wh ile-true loop press enter" at bounding box center [843, 180] width 255 height 61
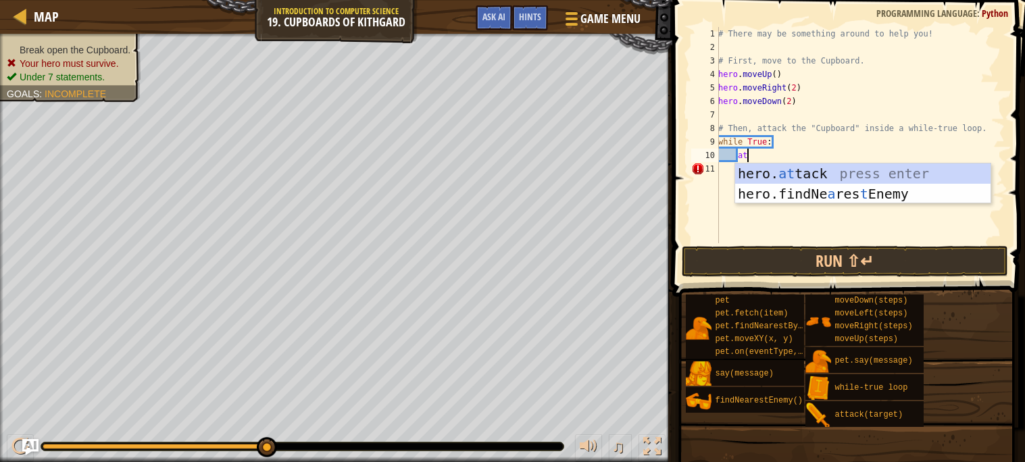
scroll to position [5, 1]
click at [827, 173] on div "hero. at tack press enter hero.findNe a res t Enemy press enter" at bounding box center [862, 204] width 255 height 81
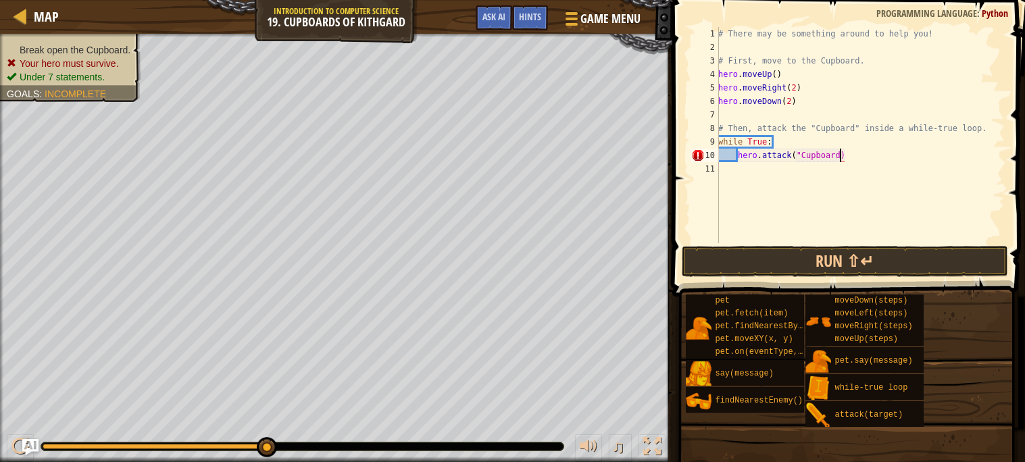
scroll to position [5, 9]
type textarea "hero.attack("Cupboard")"
click at [865, 270] on button "Run ⇧↵" at bounding box center [845, 261] width 326 height 31
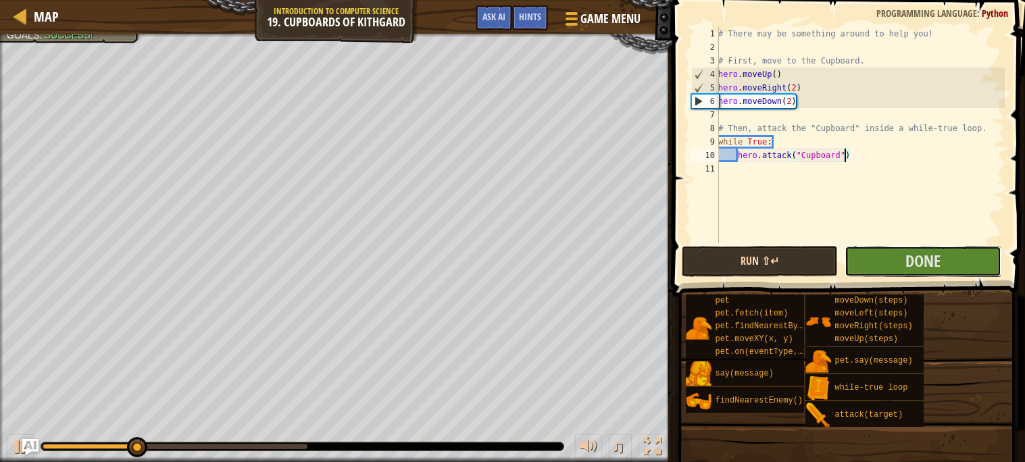
click at [865, 270] on button "Done" at bounding box center [923, 261] width 157 height 31
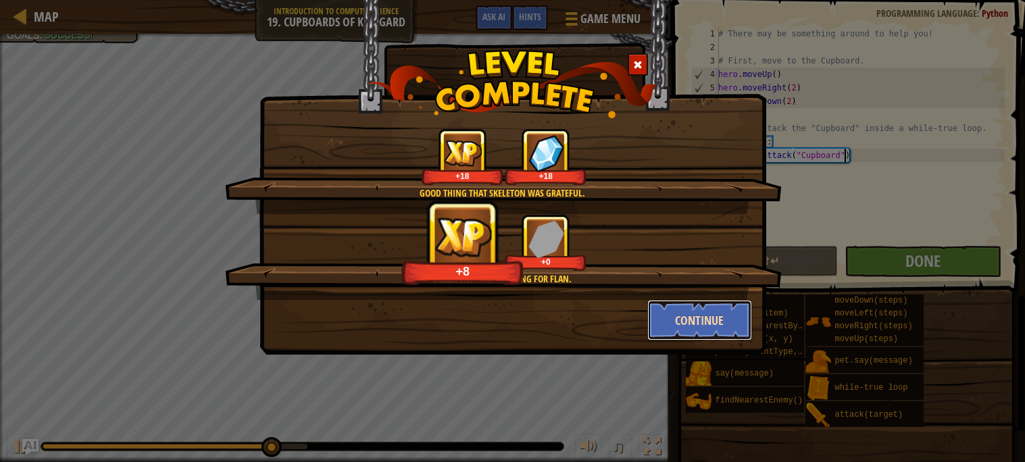
click at [691, 315] on button "Continue" at bounding box center [699, 320] width 105 height 41
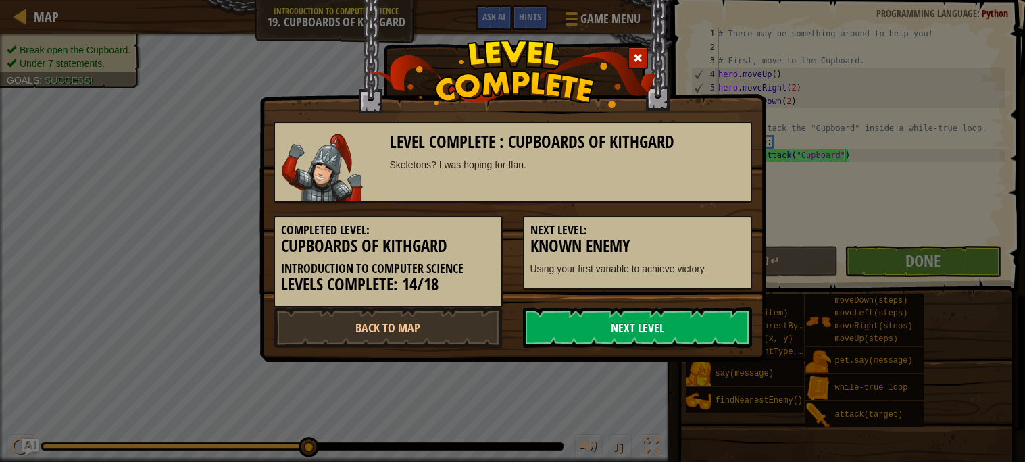
click at [680, 326] on link "Next Level" at bounding box center [637, 327] width 229 height 41
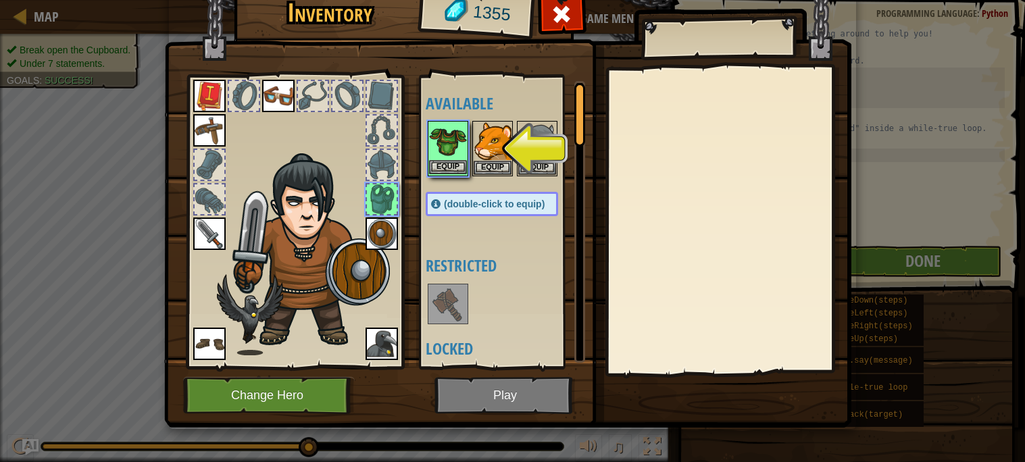
click at [445, 174] on div "Equip" at bounding box center [448, 148] width 41 height 55
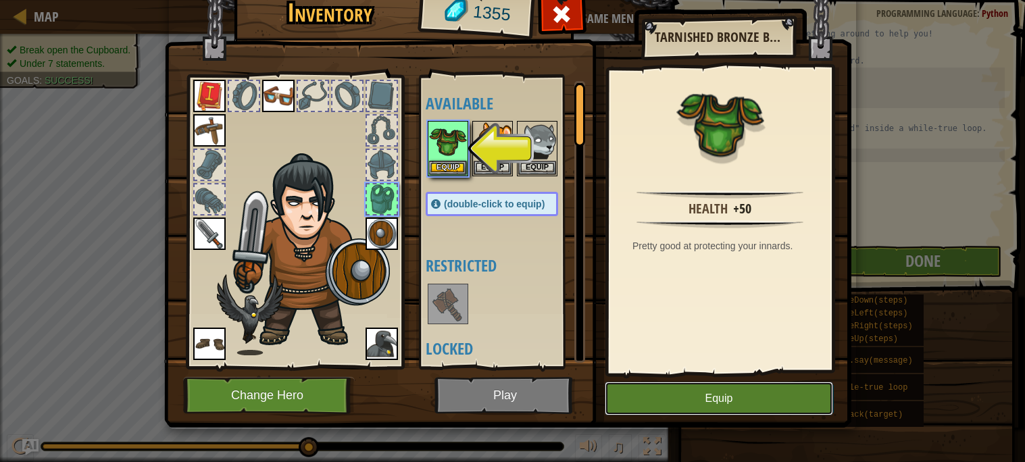
click at [674, 398] on button "Equip" at bounding box center [719, 399] width 228 height 34
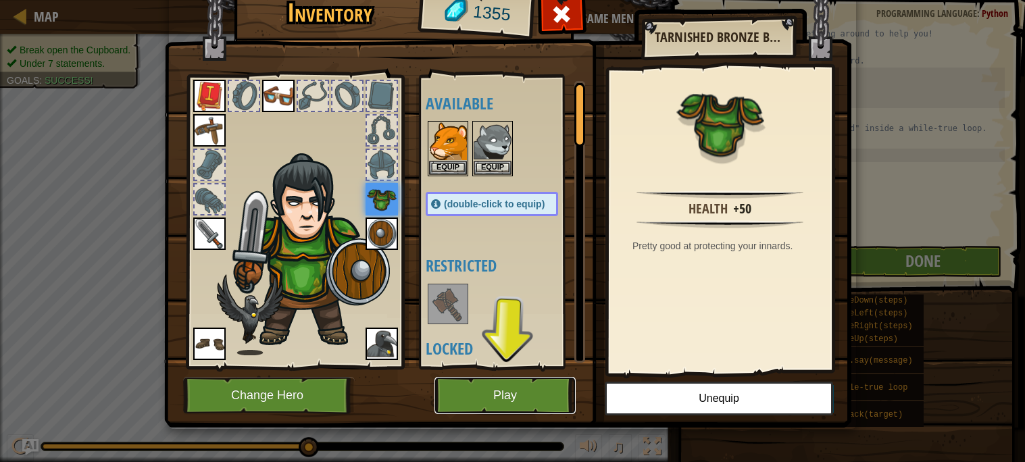
click at [545, 400] on button "Play" at bounding box center [504, 395] width 141 height 37
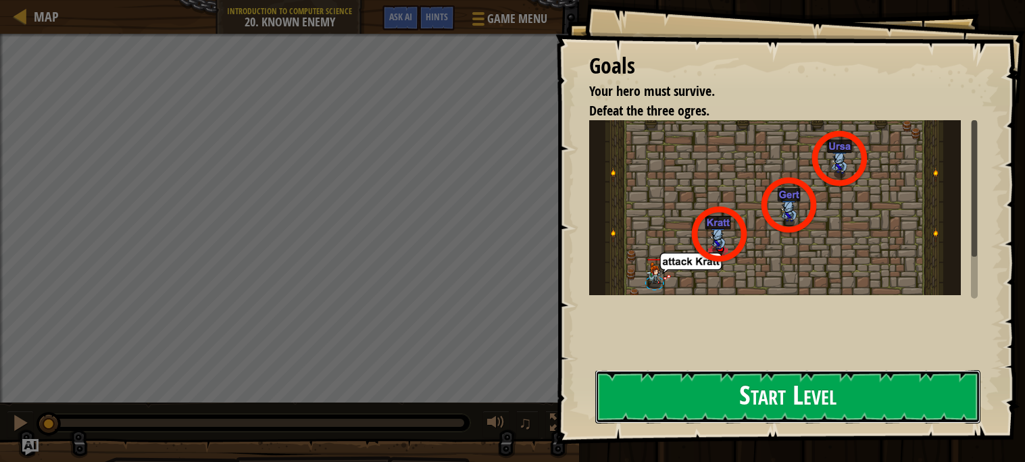
click at [693, 405] on button "Start Level" at bounding box center [787, 396] width 385 height 53
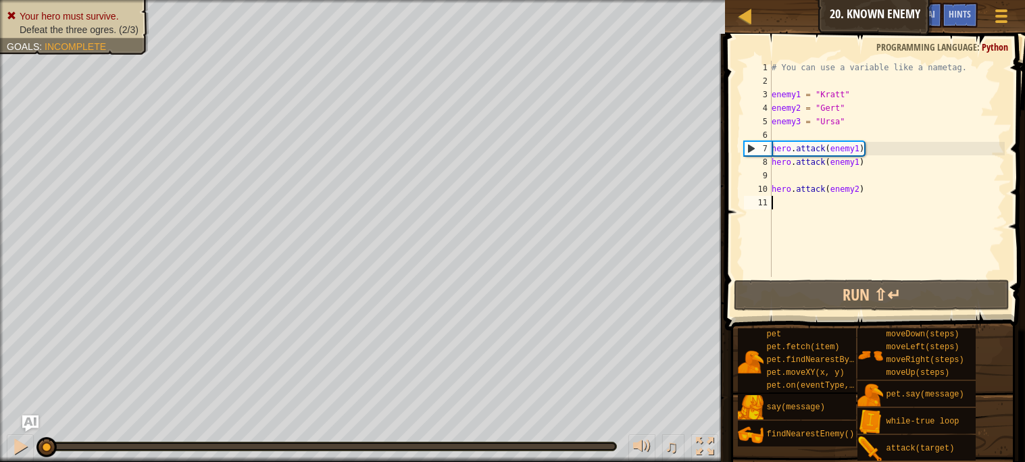
click at [799, 178] on div "# You can use a variable like a nametag. enemy1 = "[PERSON_NAME]" enemy2 = "[PE…" at bounding box center [887, 182] width 236 height 243
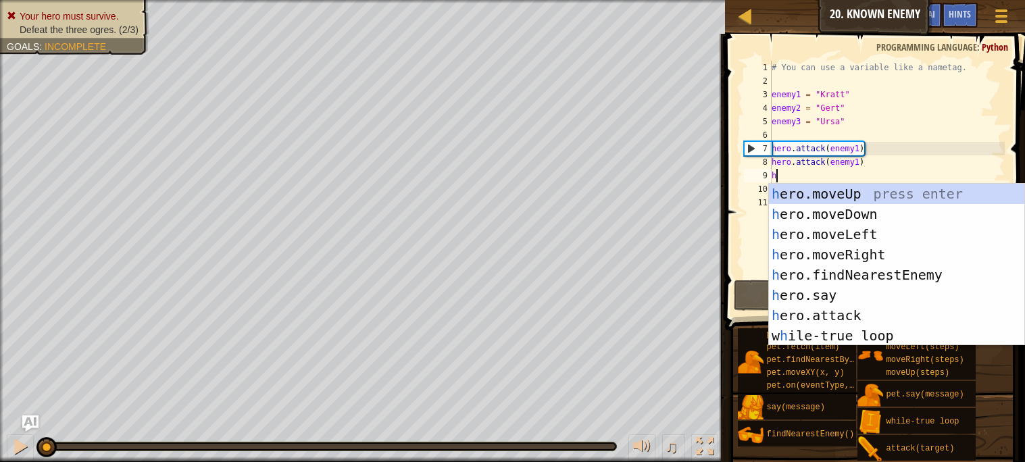
scroll to position [5, 0]
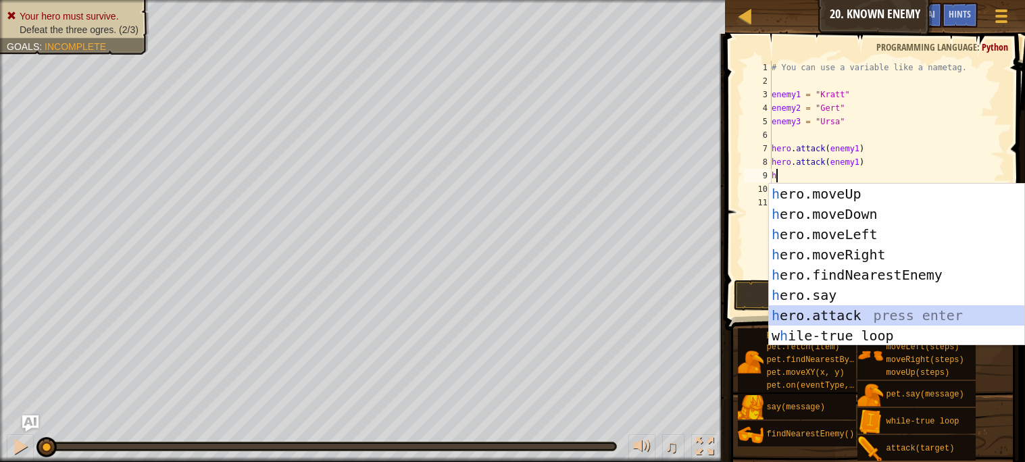
click at [831, 318] on div "h ero.moveUp press enter h ero.moveDown press enter h ero.moveLeft press enter …" at bounding box center [896, 285] width 255 height 203
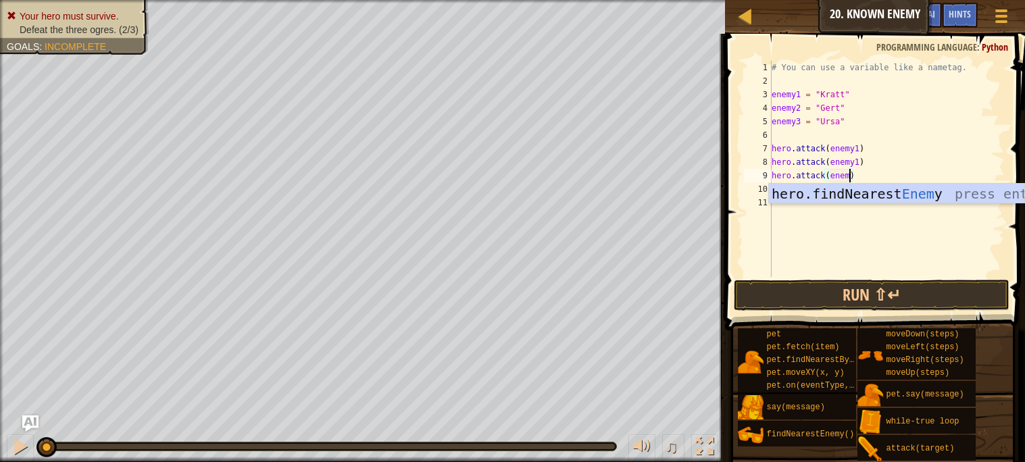
scroll to position [5, 5]
type textarea "hero.attack(enemy2)"
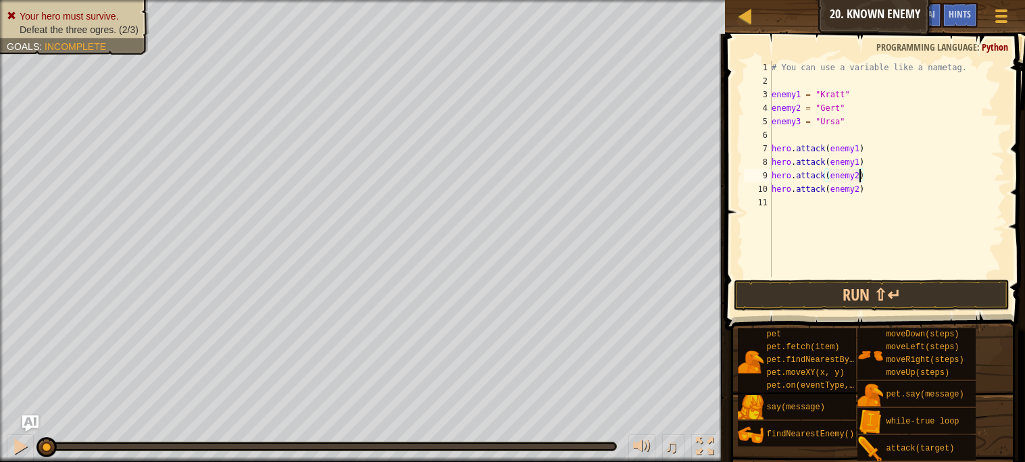
click at [797, 212] on div "# You can use a variable like a nametag. enemy1 = "[PERSON_NAME]" enemy2 = "[PE…" at bounding box center [887, 182] width 236 height 243
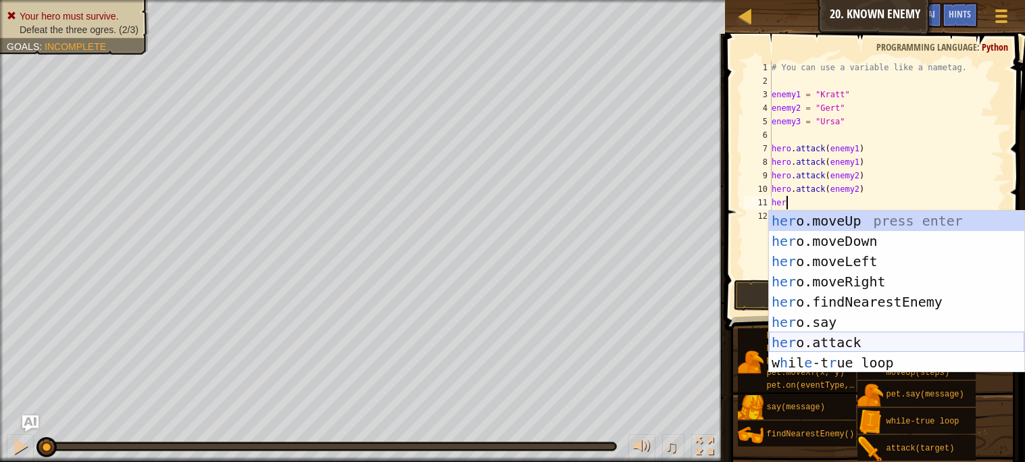
click at [854, 338] on div "her o.moveUp press enter her o.moveDown press enter her o.moveLeft press enter …" at bounding box center [896, 312] width 255 height 203
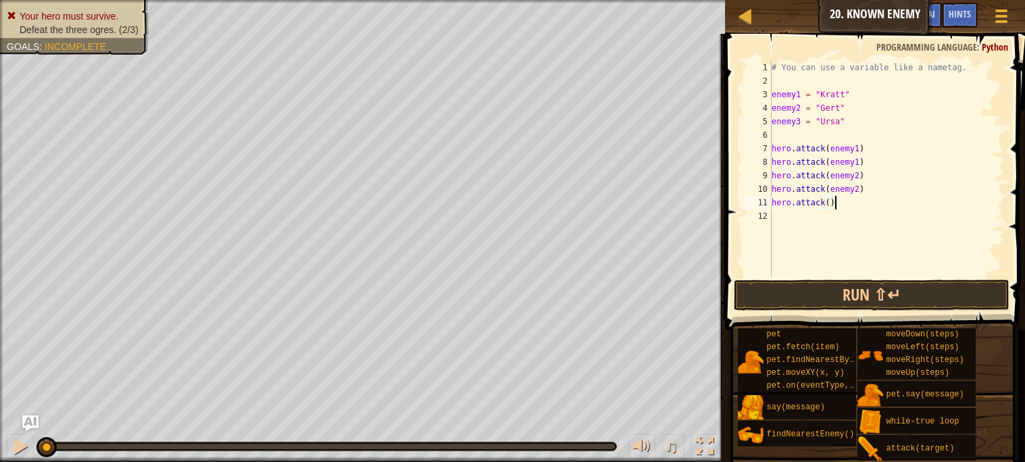
click at [880, 207] on div "# You can use a variable like a nametag. enemy1 = "[PERSON_NAME]" enemy2 = "[PE…" at bounding box center [887, 182] width 236 height 243
type textarea "h"
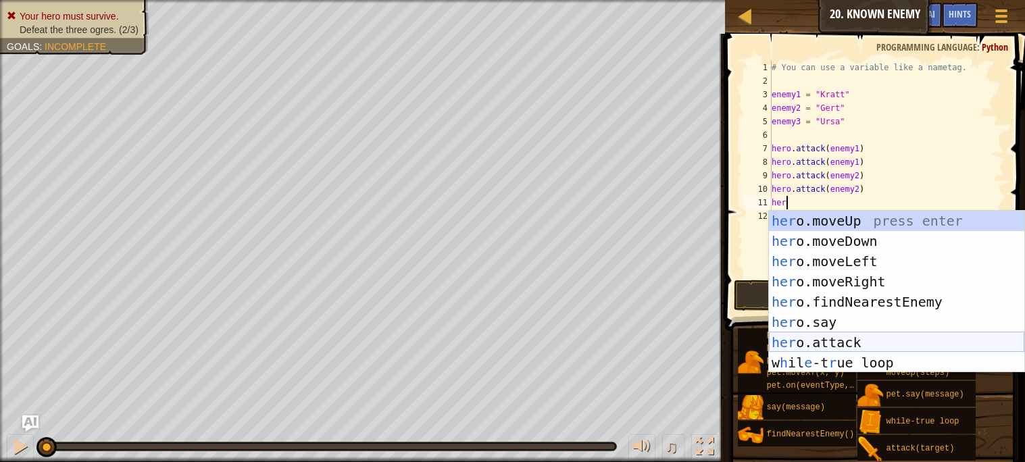
click at [835, 346] on div "her o.moveUp press enter her o.moveDown press enter her o.moveLeft press enter …" at bounding box center [896, 312] width 255 height 203
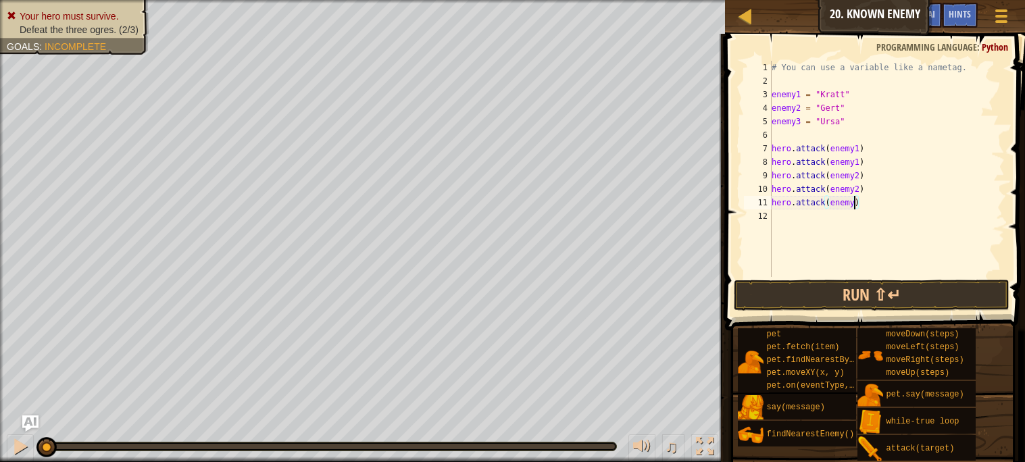
type textarea "hero.attack(enemy3)"
click at [805, 224] on div "# You can use a variable like a nametag. enemy1 = "[PERSON_NAME]" enemy2 = "[PE…" at bounding box center [887, 182] width 236 height 243
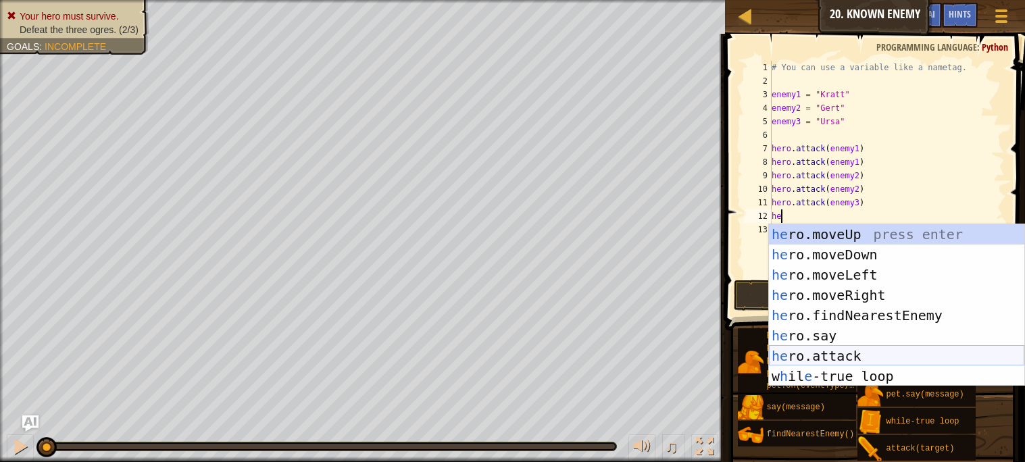
click at [855, 350] on div "he ro.moveUp press enter he ro.moveDown press enter he ro.moveLeft press enter …" at bounding box center [896, 325] width 255 height 203
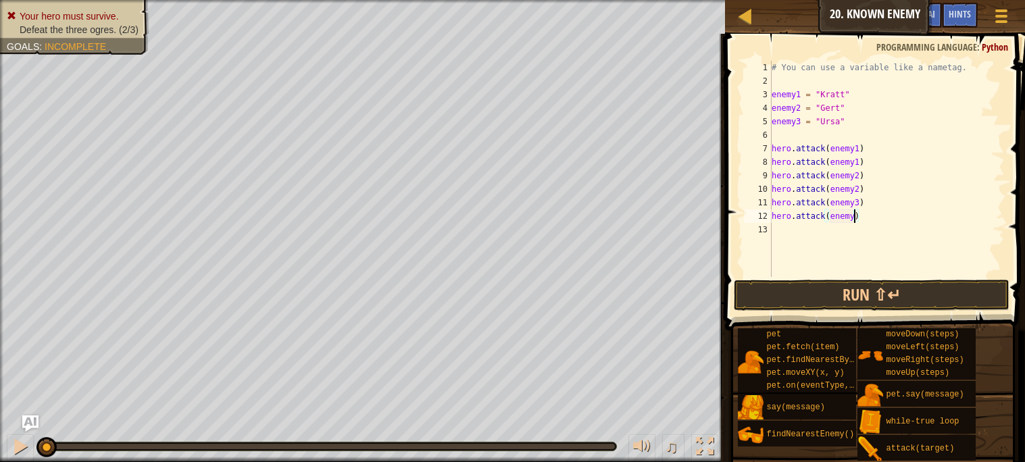
type textarea "hero.attack(enemy3)"
click at [913, 298] on button "Run ⇧↵" at bounding box center [871, 295] width 275 height 31
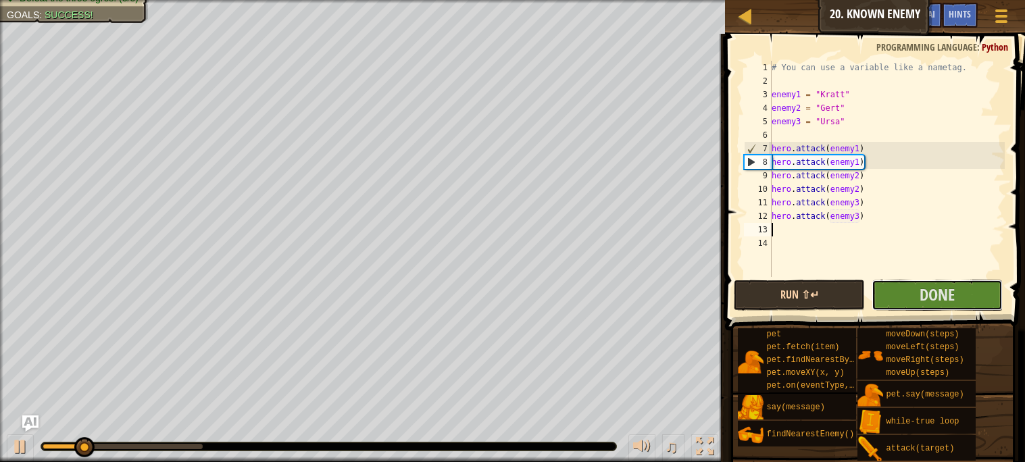
click at [913, 298] on button "Done" at bounding box center [937, 295] width 131 height 31
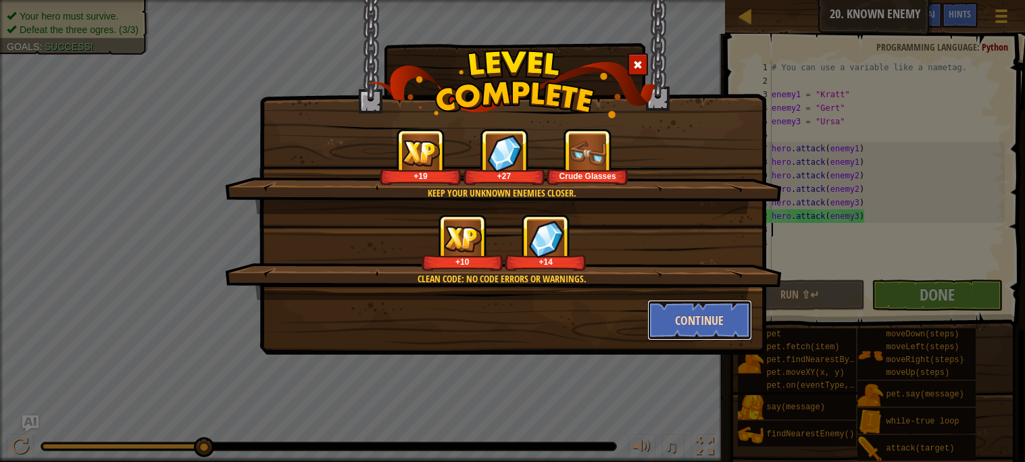
click at [707, 322] on button "Continue" at bounding box center [699, 320] width 105 height 41
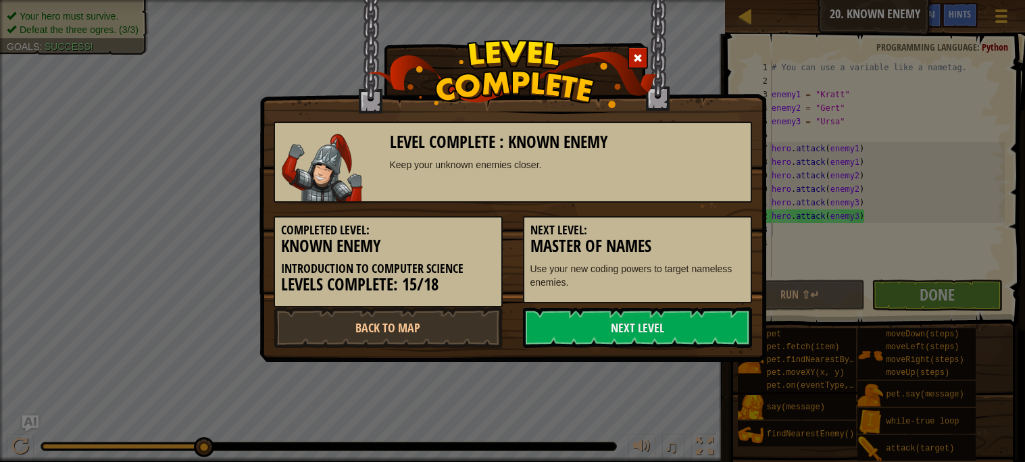
click at [707, 322] on link "Next Level" at bounding box center [637, 327] width 229 height 41
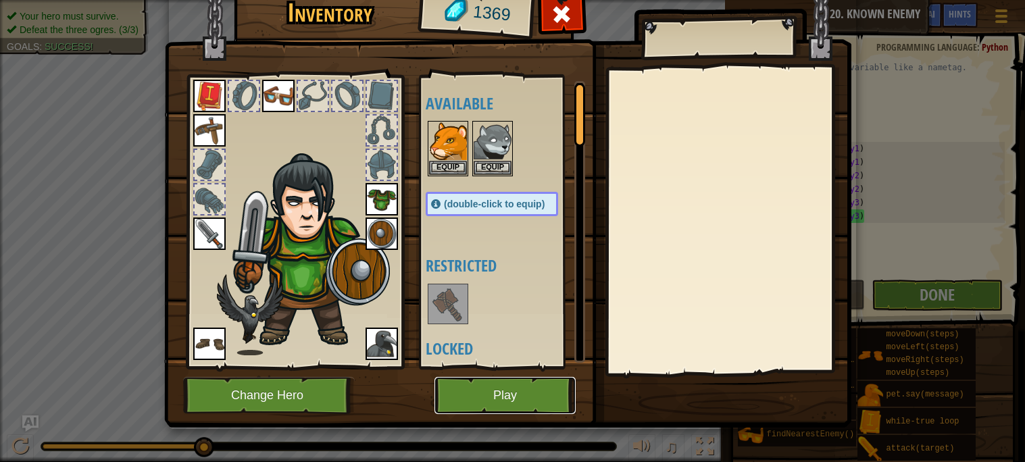
click at [530, 393] on button "Play" at bounding box center [504, 395] width 141 height 37
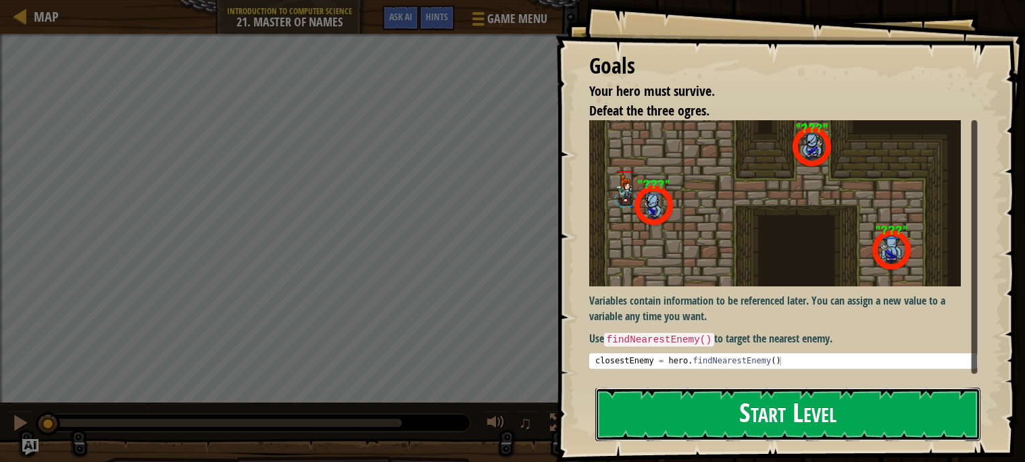
click at [694, 423] on button "Start Level" at bounding box center [787, 414] width 385 height 53
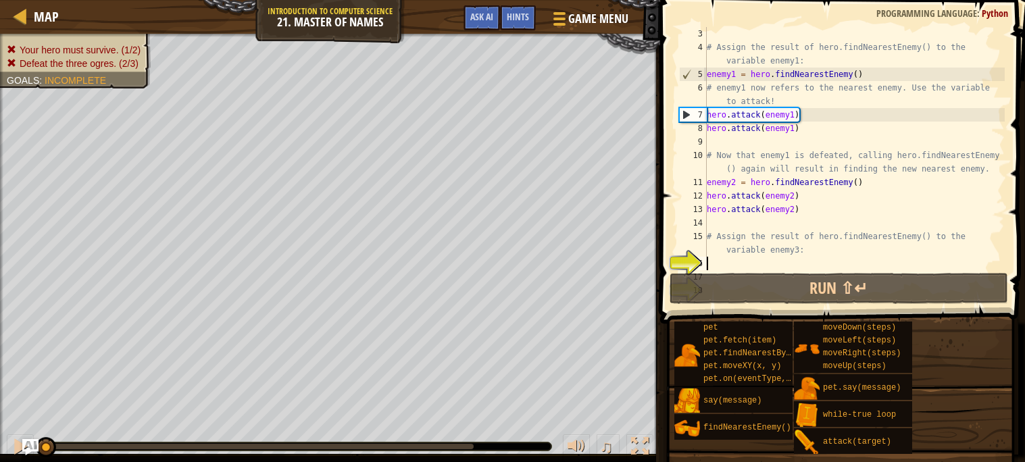
scroll to position [26, 0]
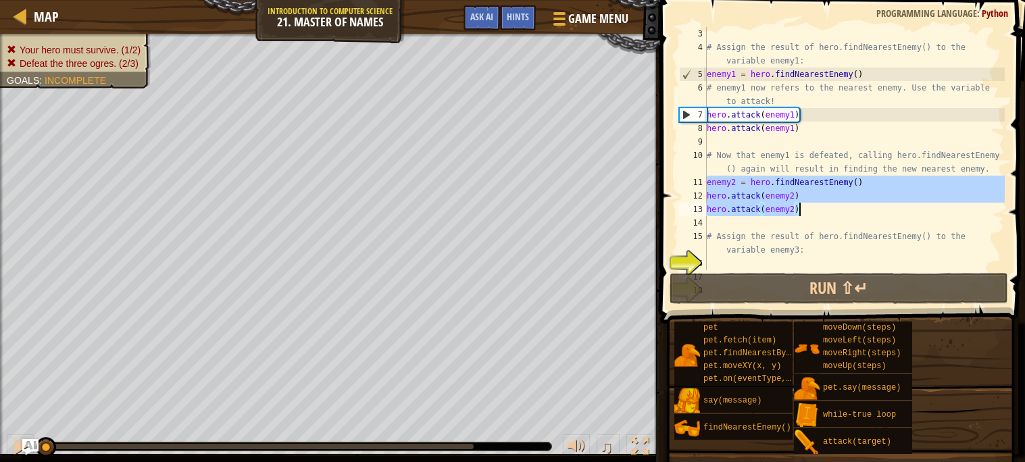
drag, startPoint x: 707, startPoint y: 182, endPoint x: 835, endPoint y: 208, distance: 130.9
click at [835, 208] on div "# Assign the result of hero.findNearestEnemy() to the variable enemy1: enemy1 =…" at bounding box center [854, 162] width 301 height 270
type textarea "hero.attack(enemy2) hero.attack(enemy2)"
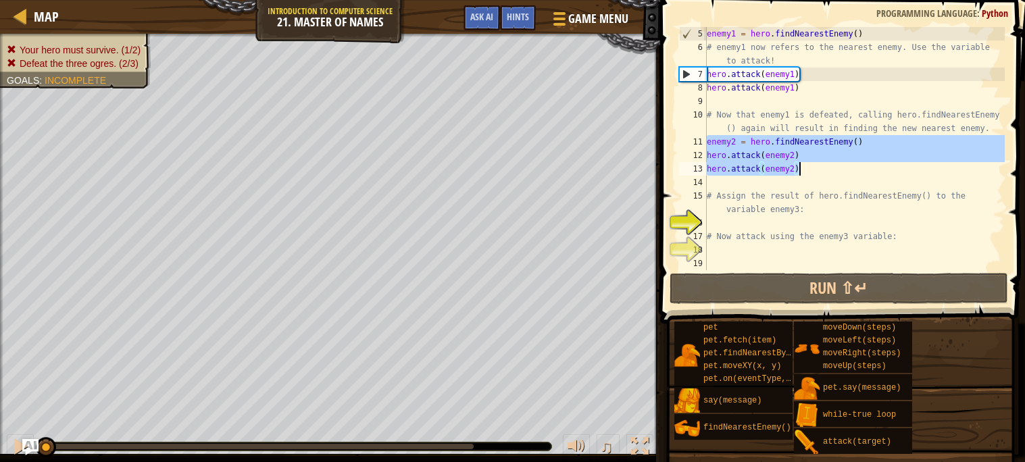
scroll to position [67, 0]
click at [770, 226] on div "enemy1 = hero . findNearestEnemy ( ) # enemy1 now refers to the nearest enemy. …" at bounding box center [854, 162] width 301 height 270
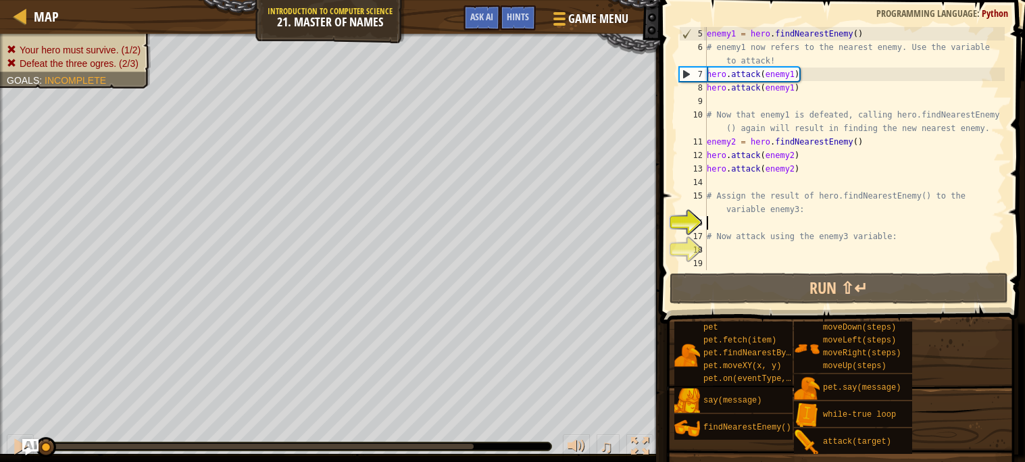
type textarea "f"
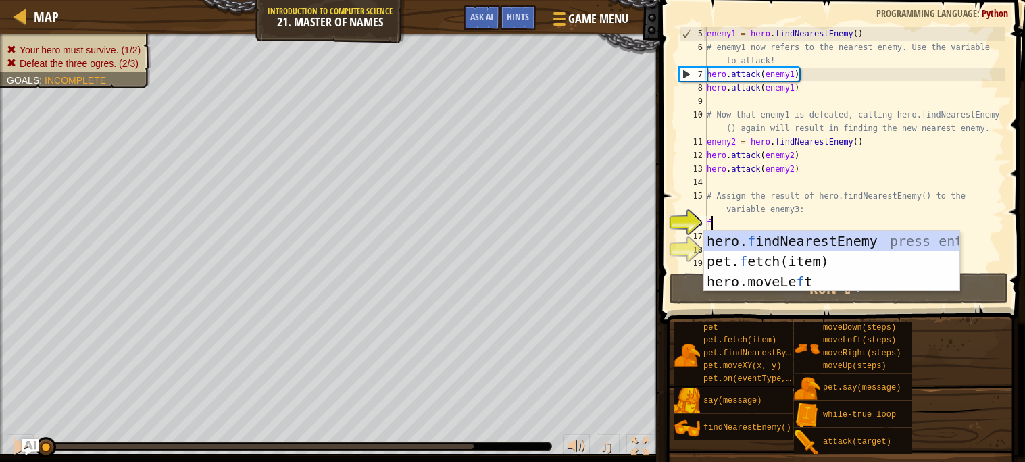
scroll to position [5, 0]
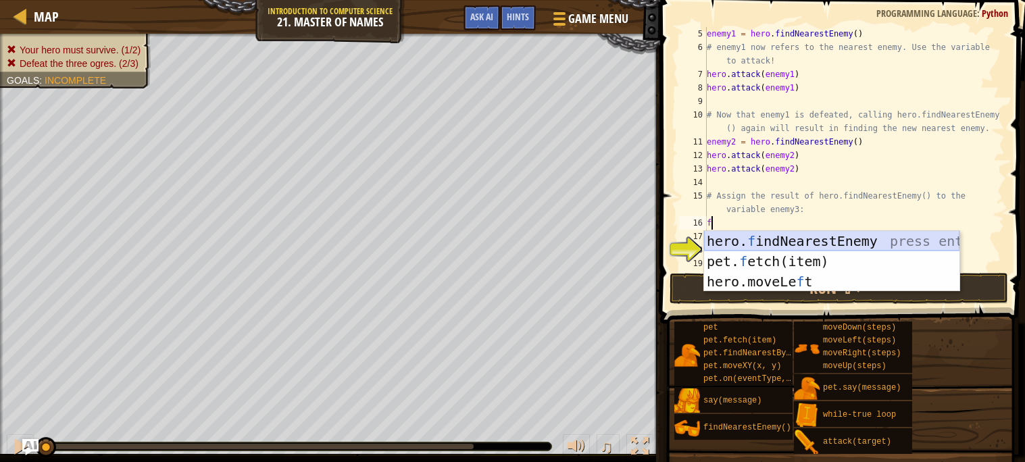
click at [858, 237] on div "hero. f indNearestEnemy press enter pet. f etch(item) press enter hero.moveLe f…" at bounding box center [831, 281] width 255 height 101
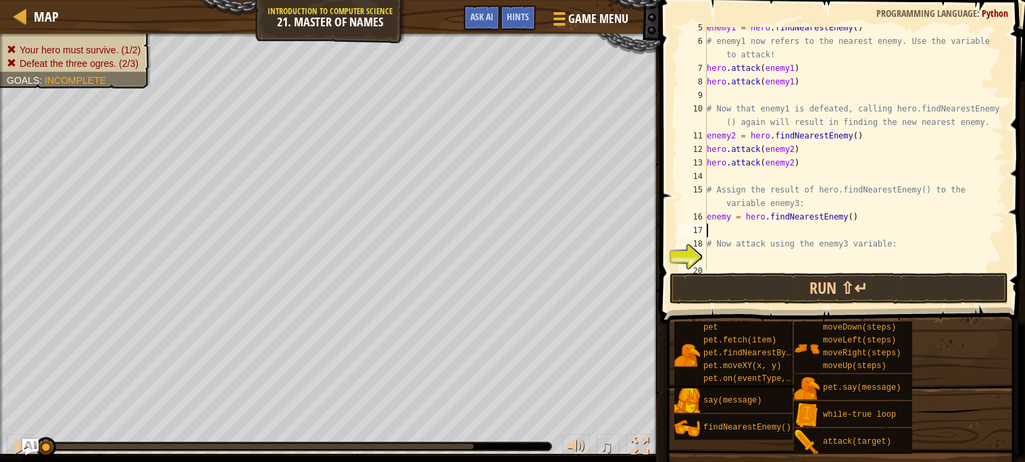
scroll to position [80, 0]
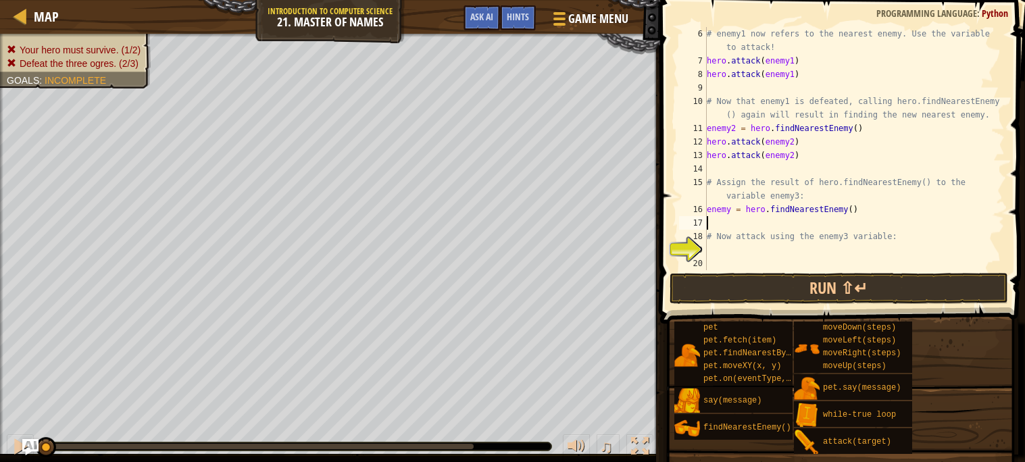
click at [742, 249] on div "# enemy1 now refers to the nearest enemy. Use the variable to attack! hero . at…" at bounding box center [854, 169] width 301 height 284
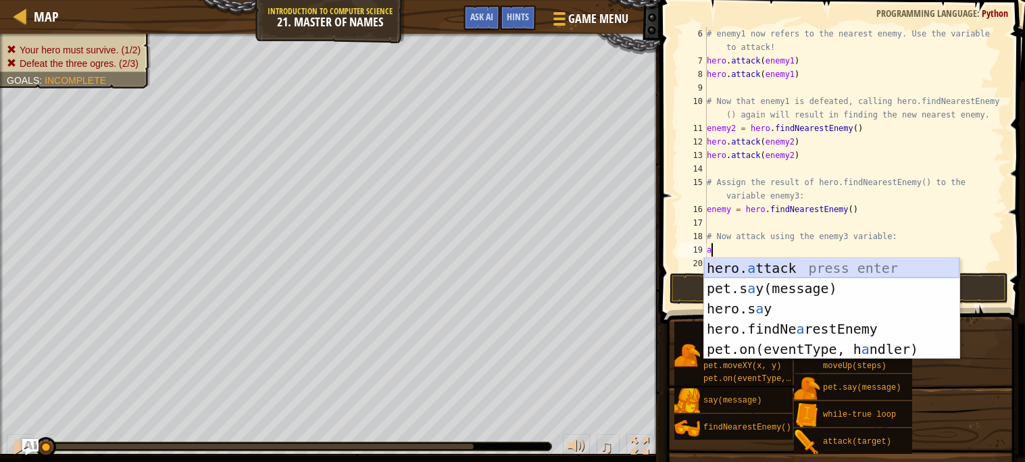
click at [814, 270] on div "hero. a ttack press enter pet.s a y(message) press enter hero.s a y press enter…" at bounding box center [831, 329] width 255 height 142
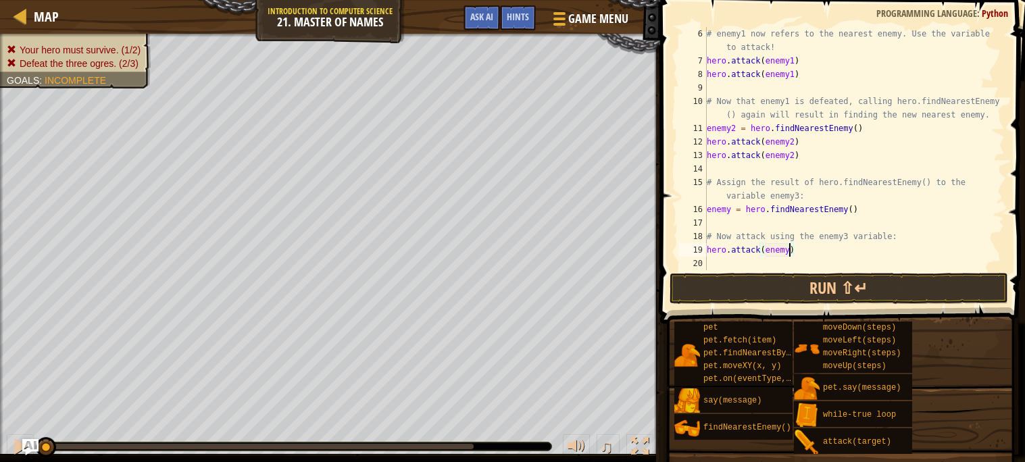
type textarea "hero.attack(enemy3)"
click at [733, 262] on div "# enemy1 now refers to the nearest enemy. Use the variable to attack! hero . at…" at bounding box center [854, 169] width 301 height 284
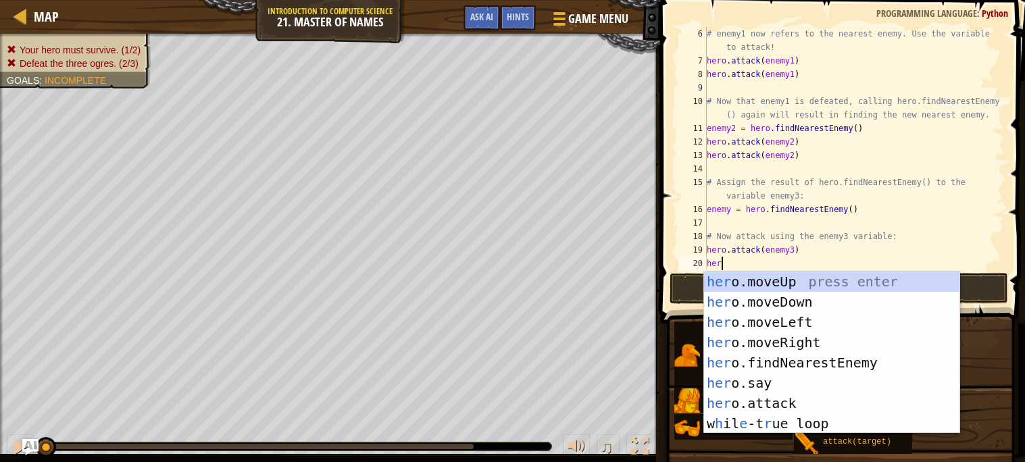
scroll to position [5, 1]
click at [792, 400] on div "her o.moveUp press enter her o.moveDown press enter her o.moveLeft press enter …" at bounding box center [831, 373] width 255 height 203
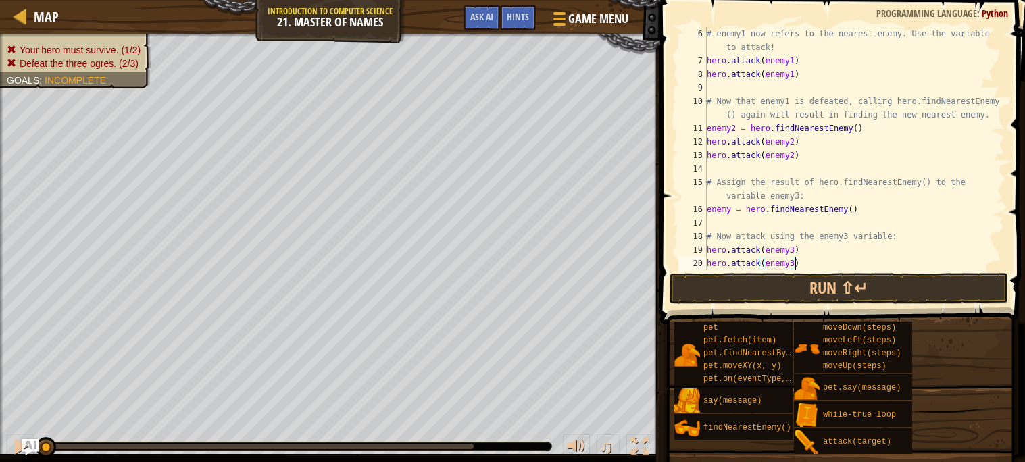
scroll to position [5, 6]
click at [888, 280] on button "Run ⇧↵" at bounding box center [839, 288] width 339 height 31
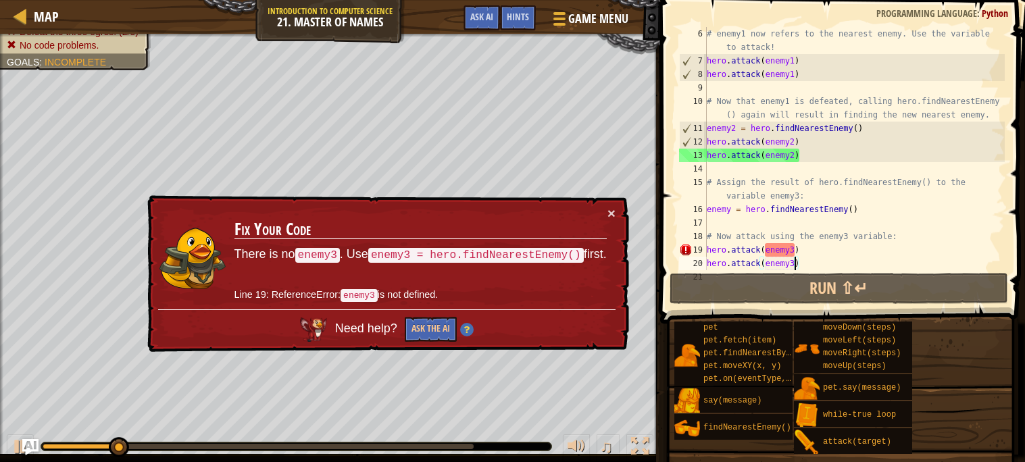
click at [604, 213] on td "Fix Your Code There is no enemy3 . Use enemy3 = hero.findNearestEnemy() first. …" at bounding box center [421, 257] width 374 height 103
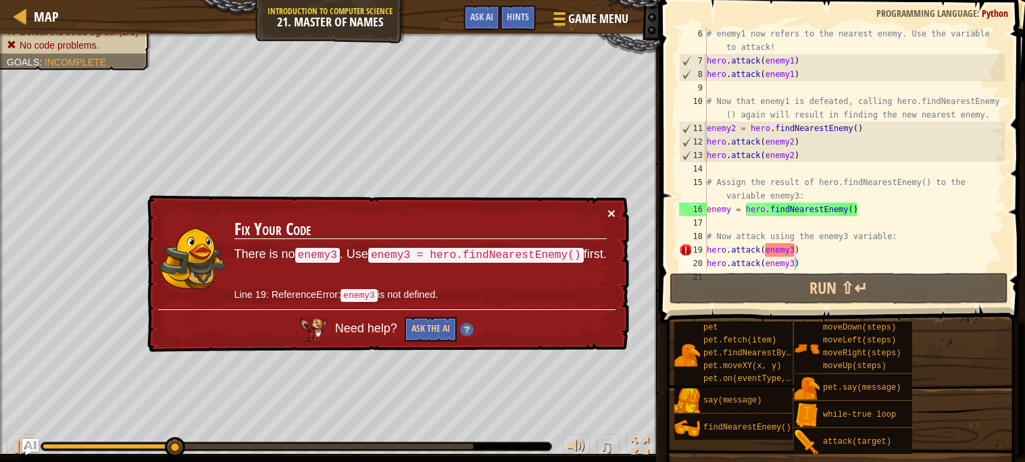
click at [612, 210] on button "×" at bounding box center [611, 213] width 8 height 14
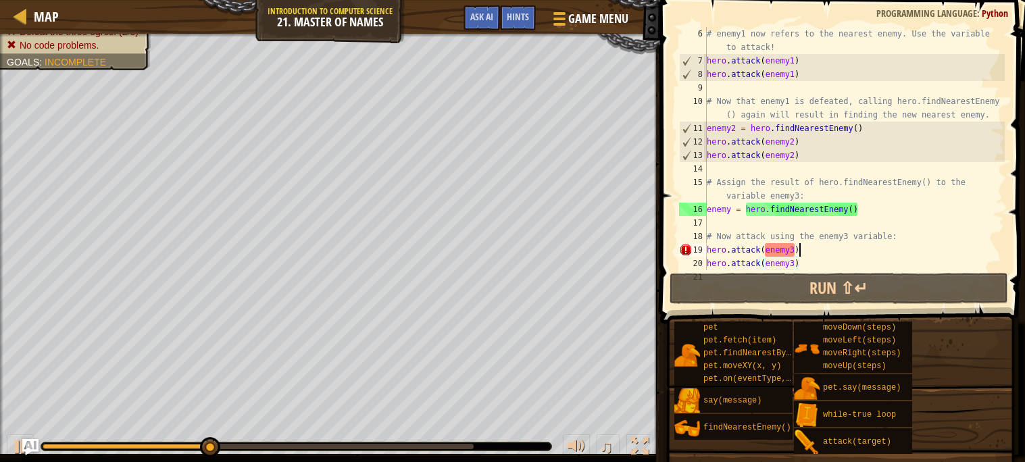
click at [797, 249] on div "# enemy1 now refers to the nearest enemy. Use the variable to attack! hero . at…" at bounding box center [854, 169] width 301 height 284
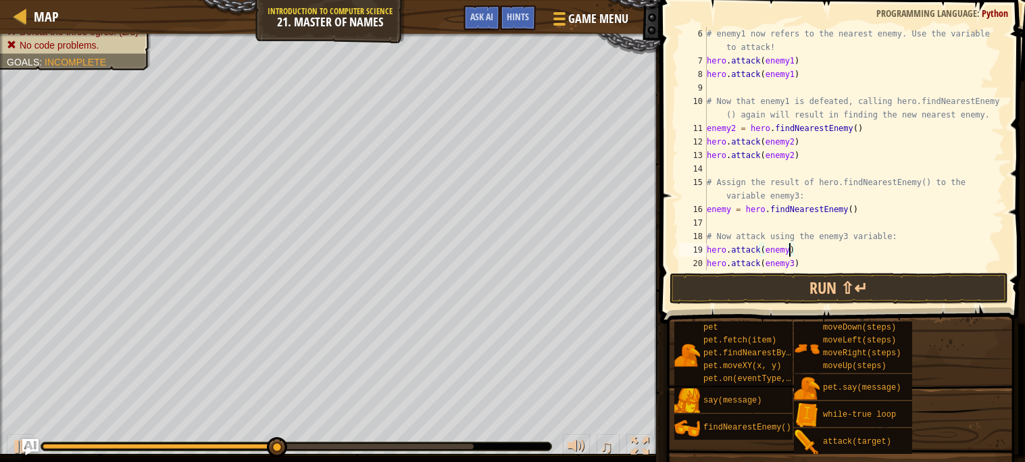
click at [808, 261] on div "# enemy1 now refers to the nearest enemy. Use the variable to attack! hero . at…" at bounding box center [854, 169] width 301 height 284
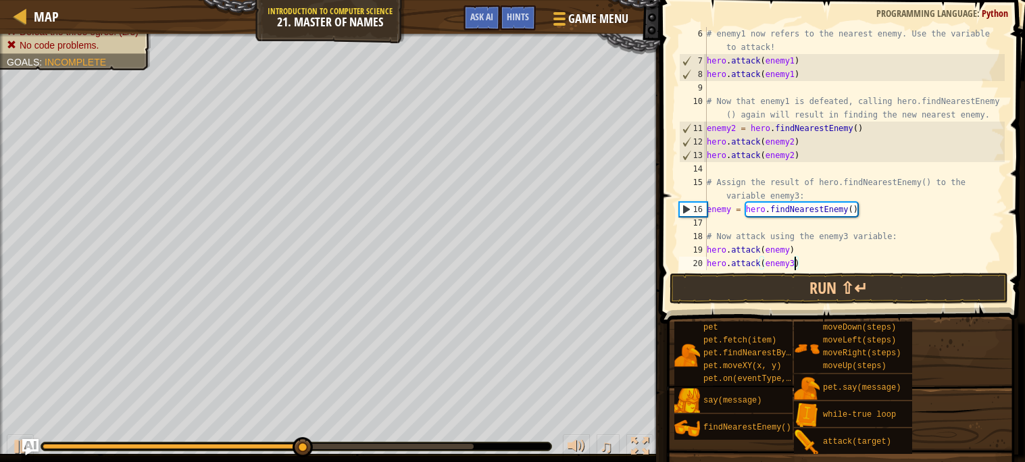
type textarea "hero.attack(enemy)"
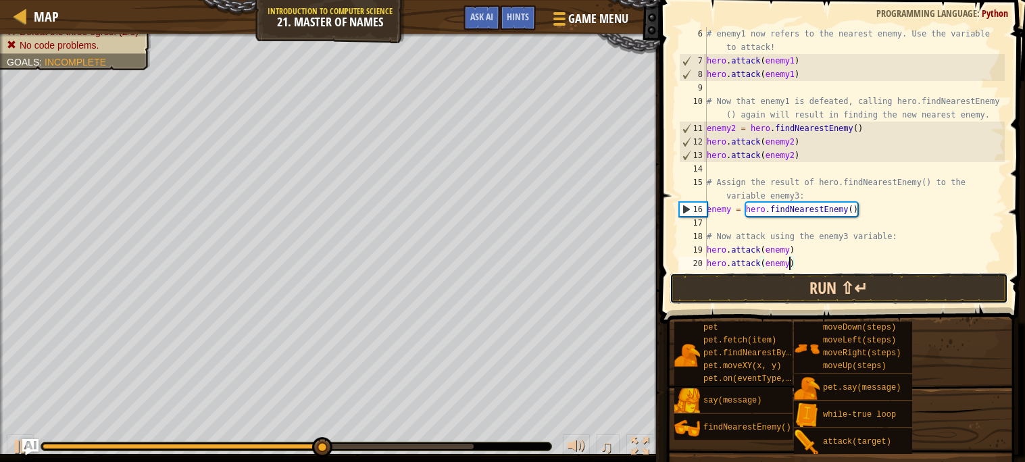
click at [833, 276] on button "Run ⇧↵" at bounding box center [839, 288] width 339 height 31
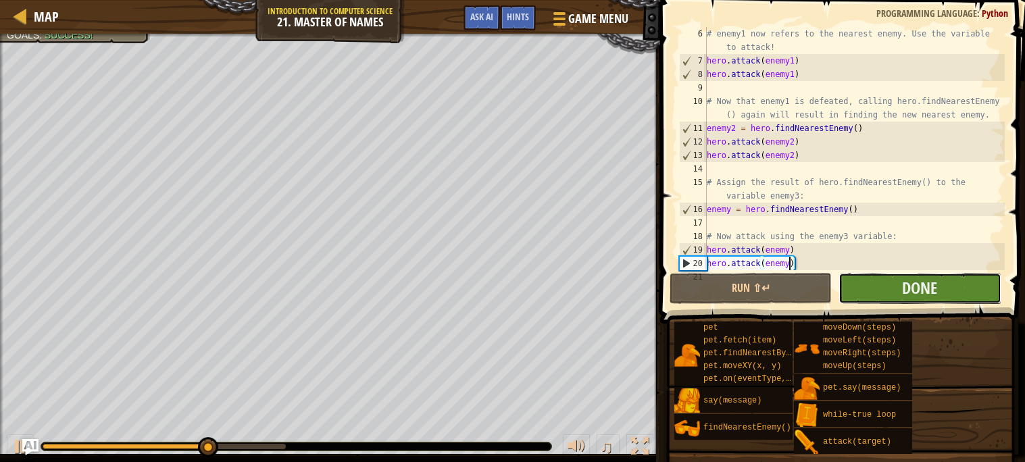
click at [887, 282] on button "Done" at bounding box center [920, 288] width 162 height 31
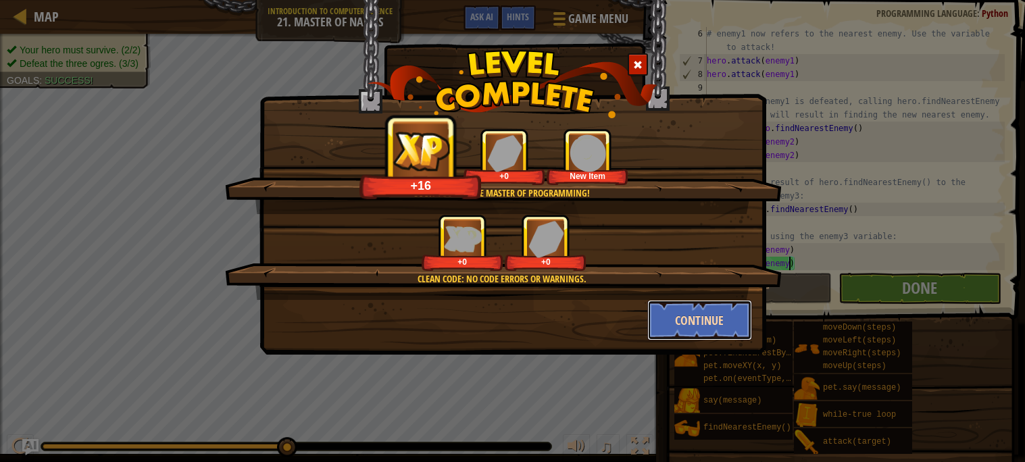
click at [677, 316] on button "Continue" at bounding box center [699, 320] width 105 height 41
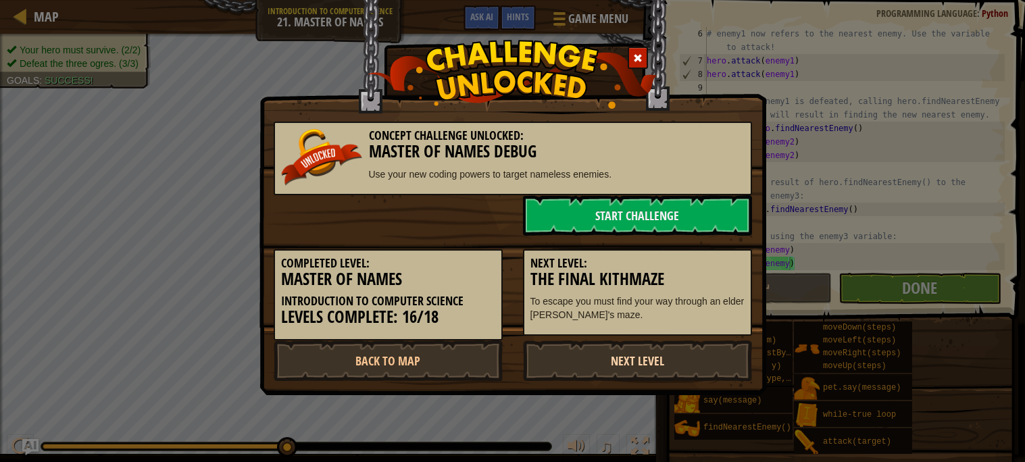
click at [655, 349] on link "Next Level" at bounding box center [637, 361] width 229 height 41
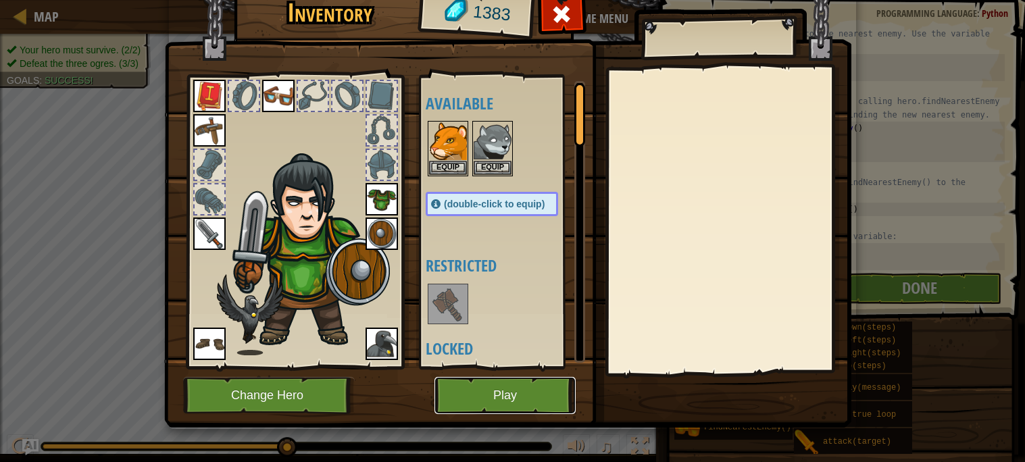
click at [551, 406] on button "Play" at bounding box center [504, 395] width 141 height 37
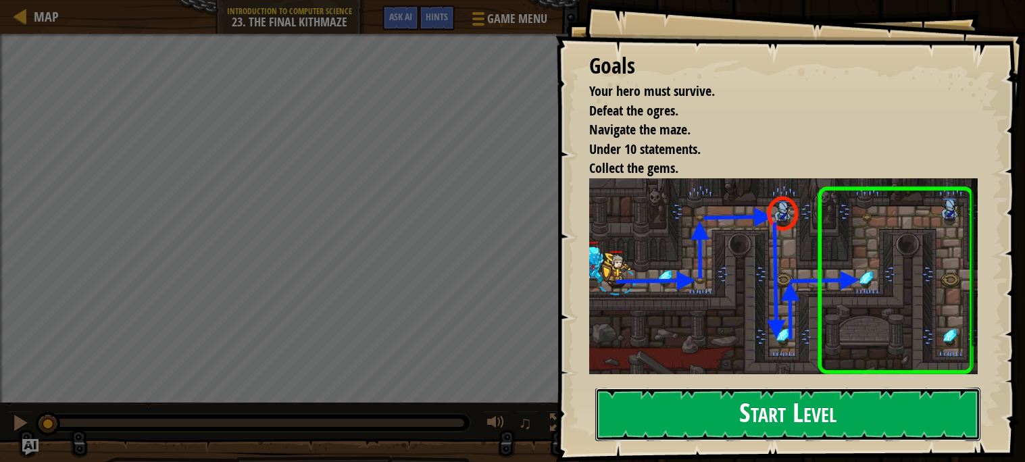
click at [710, 402] on button "Start Level" at bounding box center [787, 414] width 385 height 53
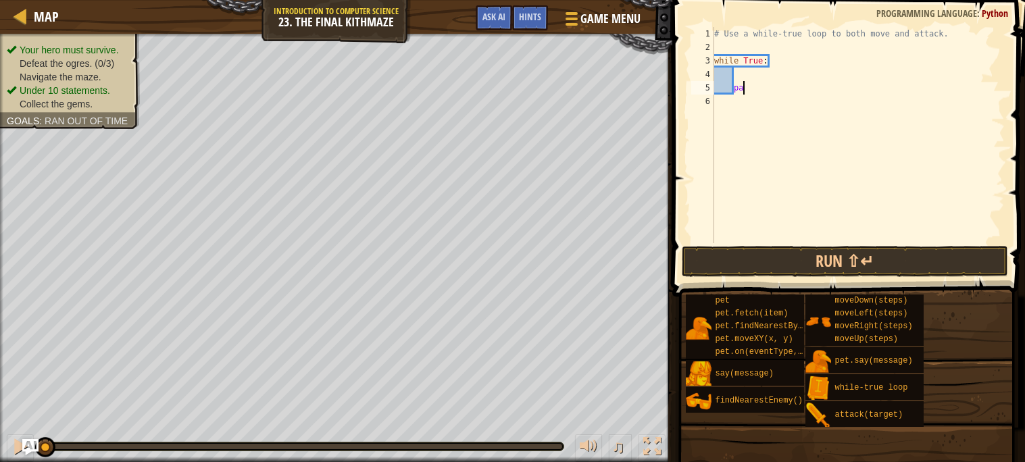
type textarea "p"
click at [750, 72] on div "# Use a while-true loop to both move and attack. while True :" at bounding box center [858, 148] width 293 height 243
type textarea "m"
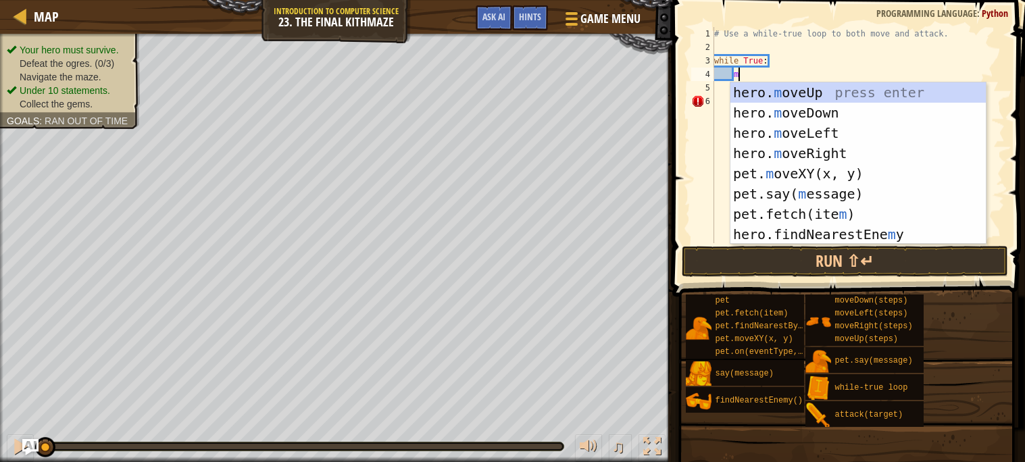
scroll to position [5, 1]
click at [835, 148] on div "hero. m oveUp press enter hero. m oveDown press enter hero. m oveLeft press ent…" at bounding box center [857, 183] width 255 height 203
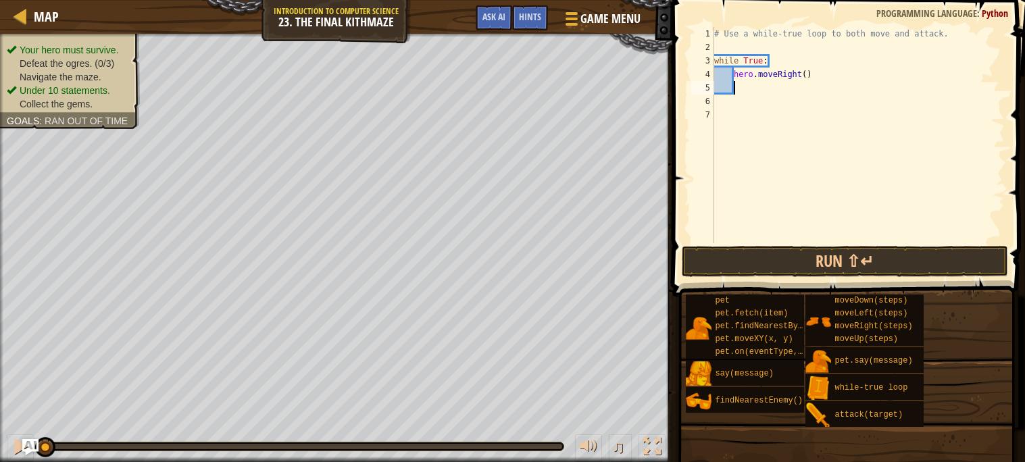
type textarea "u"
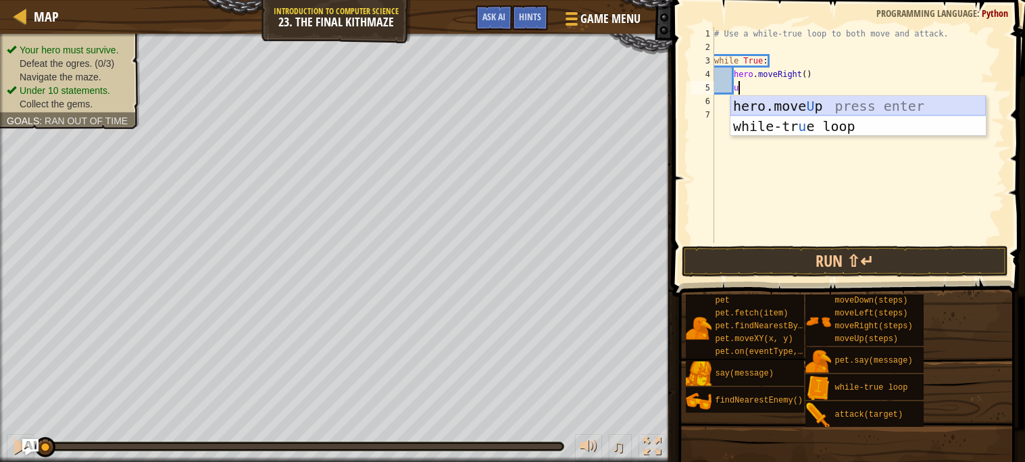
click at [842, 107] on div "hero.move U p press enter while-tr u e loop press enter" at bounding box center [857, 136] width 255 height 81
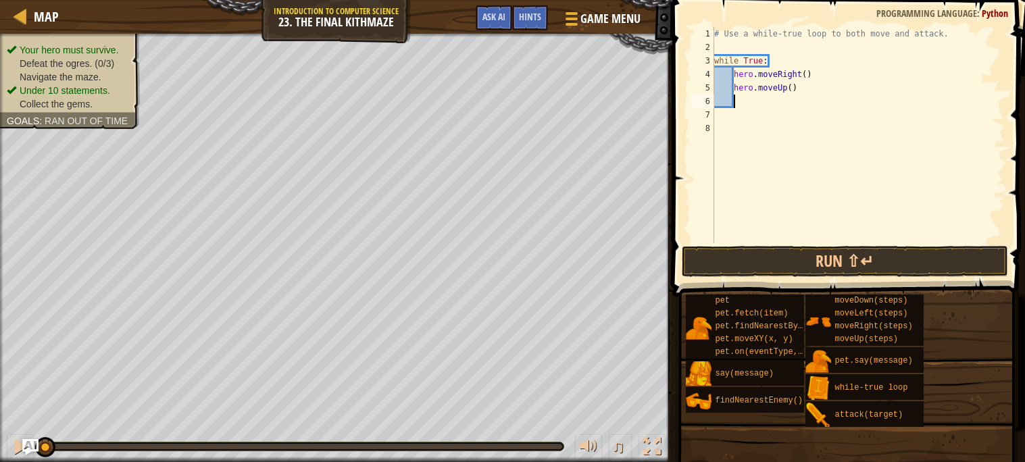
type textarea "f"
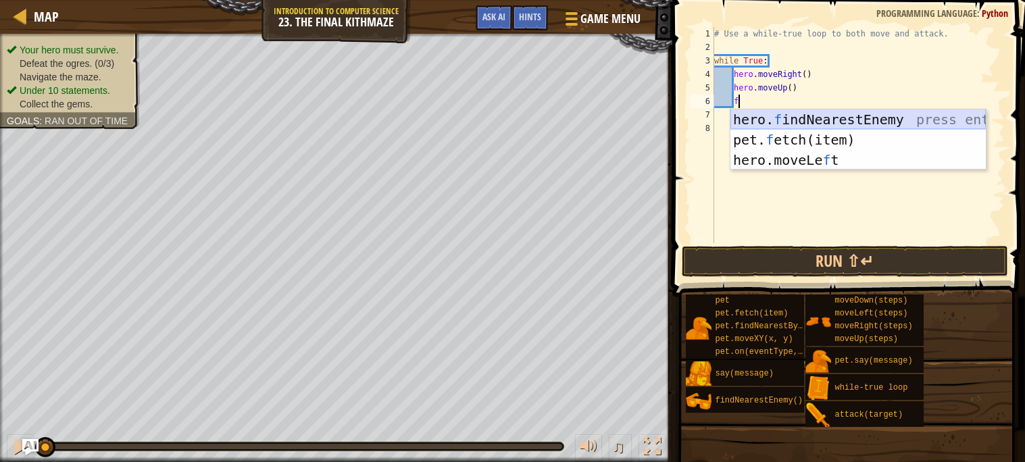
click at [835, 113] on div "hero. f indNearestEnemy press enter pet. f etch(item) press enter hero.moveLe f…" at bounding box center [857, 159] width 255 height 101
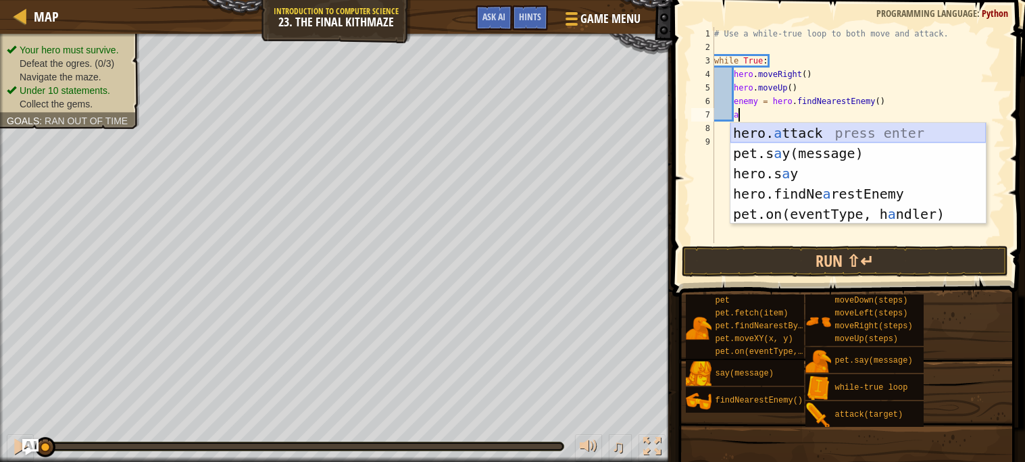
click at [857, 126] on div "hero. a ttack press enter pet.s a y(message) press enter hero.s a y press enter…" at bounding box center [857, 194] width 255 height 142
type textarea "hero.attack(enemy)"
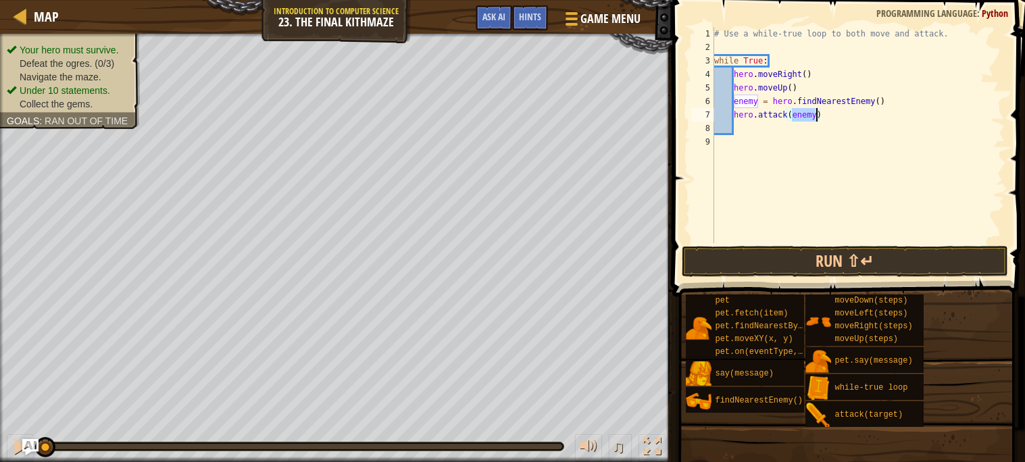
click at [801, 137] on div "# Use a while-true loop to both move and attack. while True : hero . moveRight …" at bounding box center [858, 148] width 293 height 243
click at [778, 134] on div "# Use a while-true loop to both move and attack. while True : hero . moveRight …" at bounding box center [858, 148] width 293 height 243
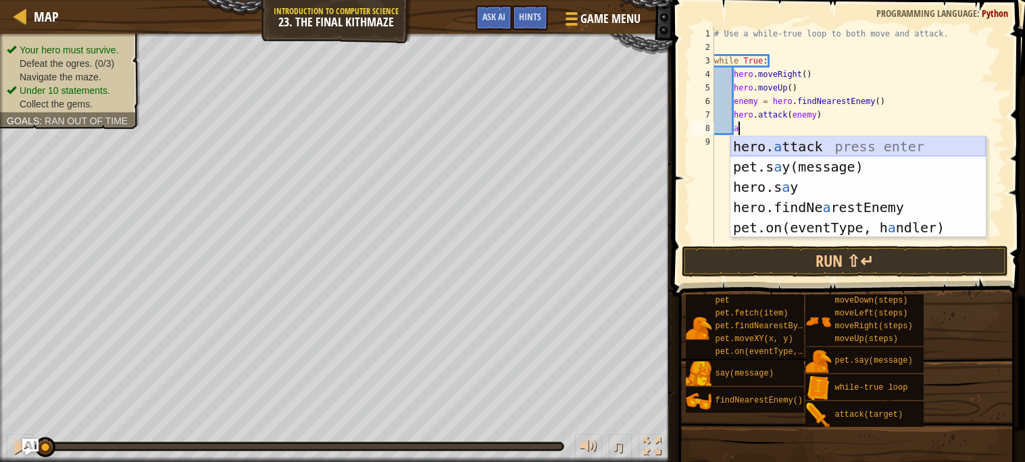
click at [787, 142] on div "hero. a ttack press enter pet.s a y(message) press enter hero.s a y press enter…" at bounding box center [857, 207] width 255 height 142
type textarea "hero.attack(enemy)"
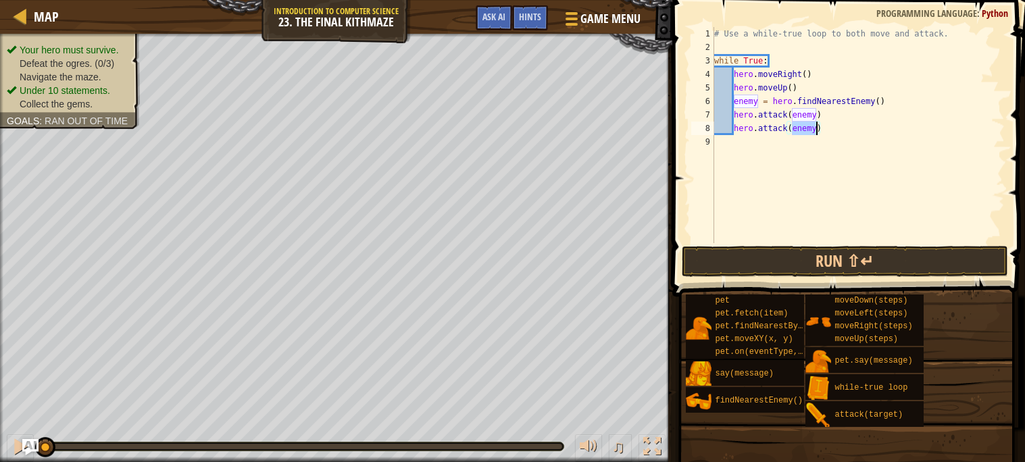
click at [849, 134] on div "# Use a while-true loop to both move and attack. while True : hero . moveRight …" at bounding box center [858, 148] width 293 height 243
type textarea "d"
type textarea "r"
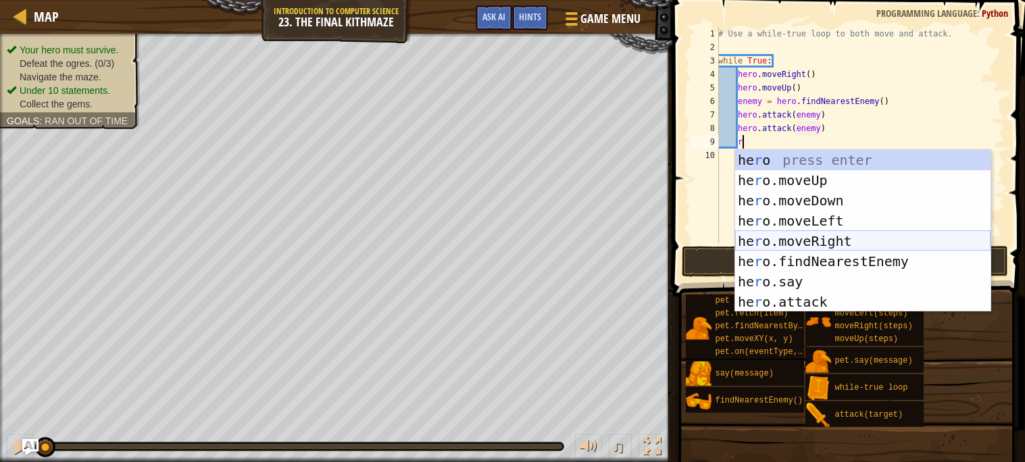
click at [812, 240] on div "he r o press enter he r o.moveUp press enter he r o.moveDown press enter he r o…" at bounding box center [862, 251] width 255 height 203
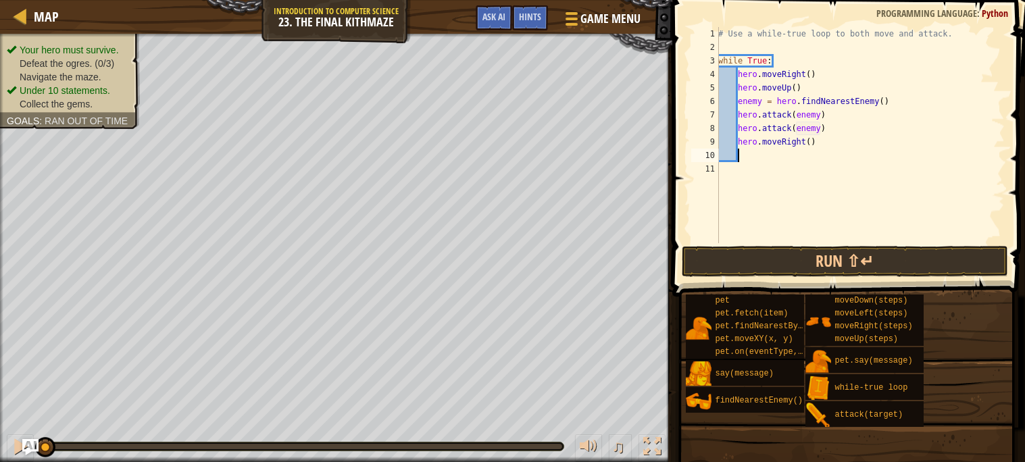
type textarea "d"
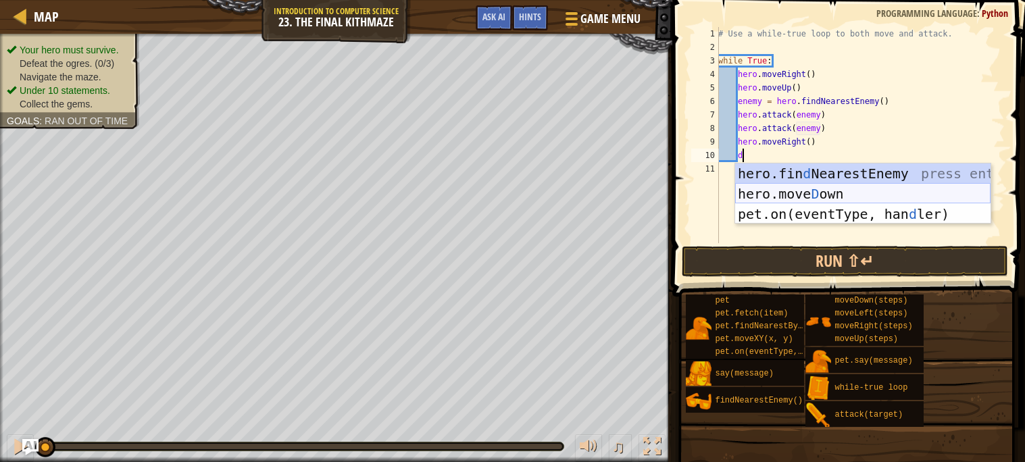
click at [801, 187] on div "hero.fin d NearestEnemy press enter hero.[PERSON_NAME] own press enter pet.on(e…" at bounding box center [862, 214] width 255 height 101
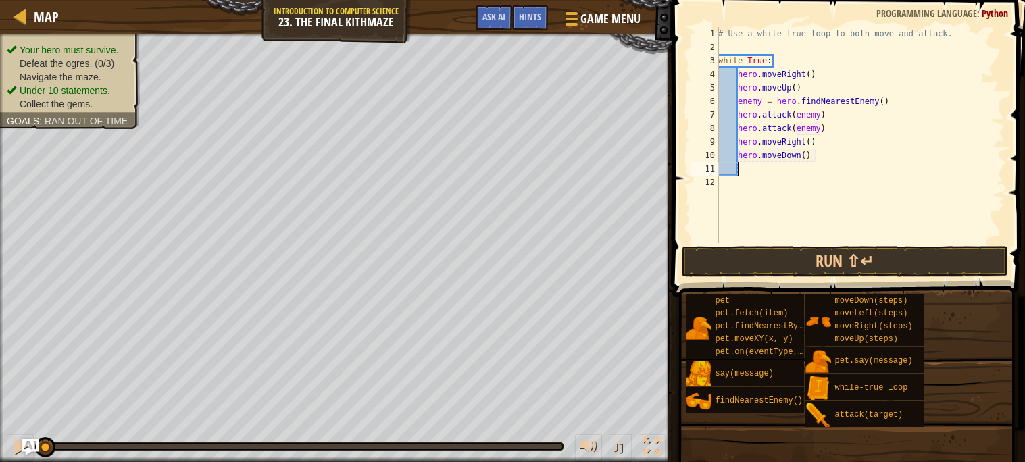
click at [807, 155] on div "# Use a while-true loop to both move and attack. while True : hero . moveRight …" at bounding box center [860, 148] width 289 height 243
type textarea "hero.moveDown(2)"
click at [789, 171] on div "# Use a while-true loop to both move and attack. while True : hero . moveRight …" at bounding box center [860, 148] width 289 height 243
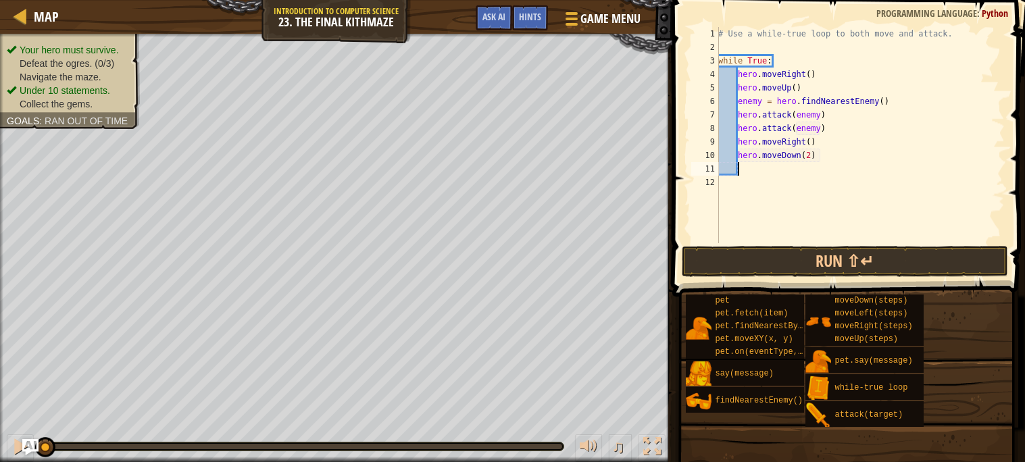
type textarea "y"
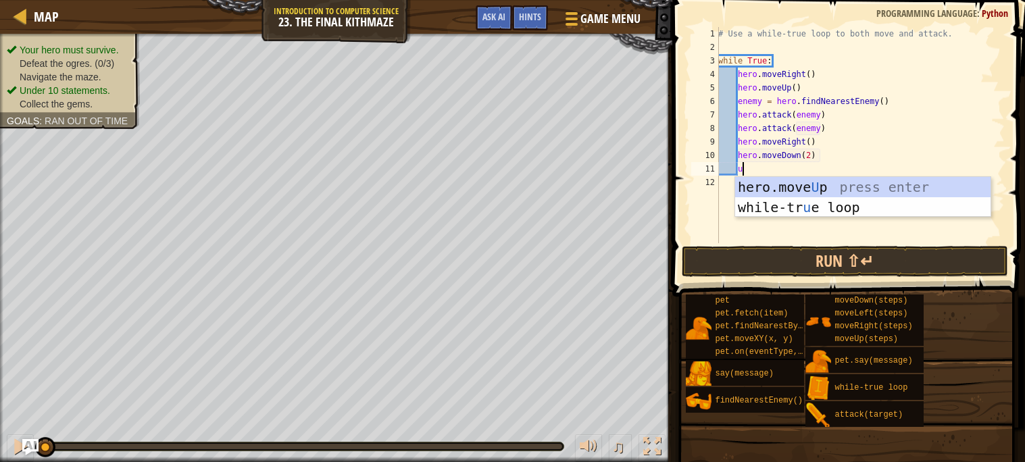
type textarea "up"
click at [847, 187] on div "hero.move Up press enter while-tr u e loo p press enter" at bounding box center [862, 217] width 255 height 81
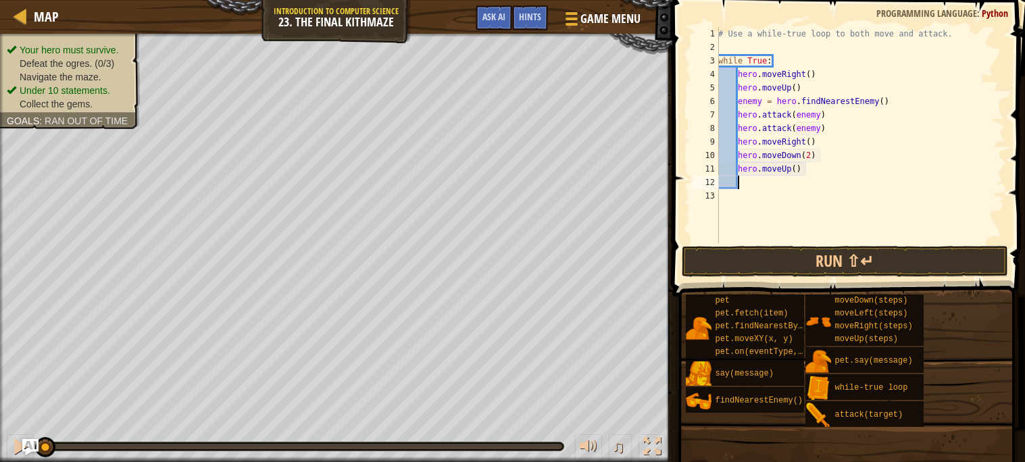
scroll to position [5, 1]
click at [829, 265] on button "Run ⇧↵" at bounding box center [845, 261] width 326 height 31
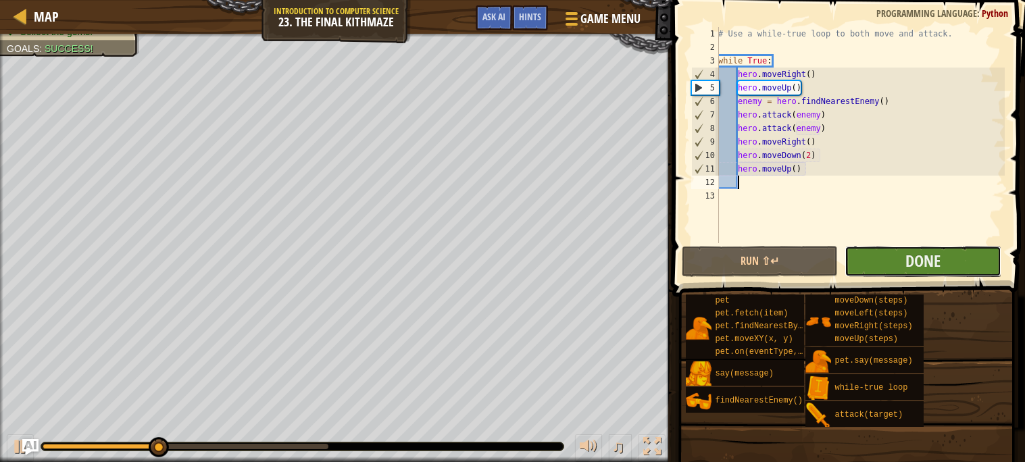
click at [899, 257] on button "Done" at bounding box center [923, 261] width 157 height 31
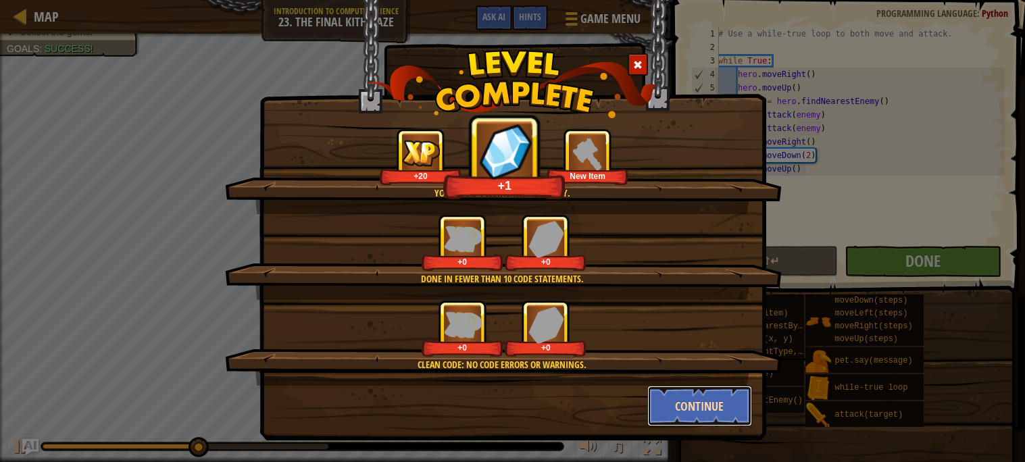
click at [701, 402] on button "Continue" at bounding box center [699, 406] width 105 height 41
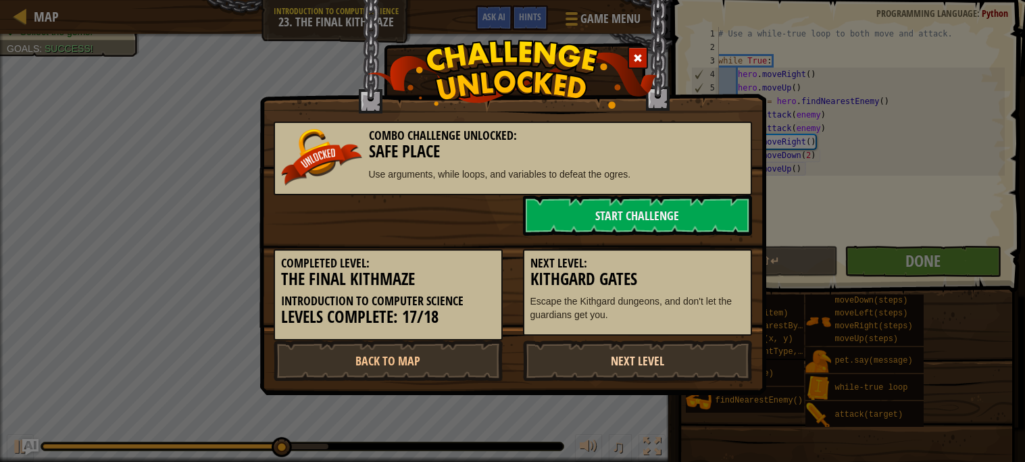
click at [605, 359] on link "Next Level" at bounding box center [637, 361] width 229 height 41
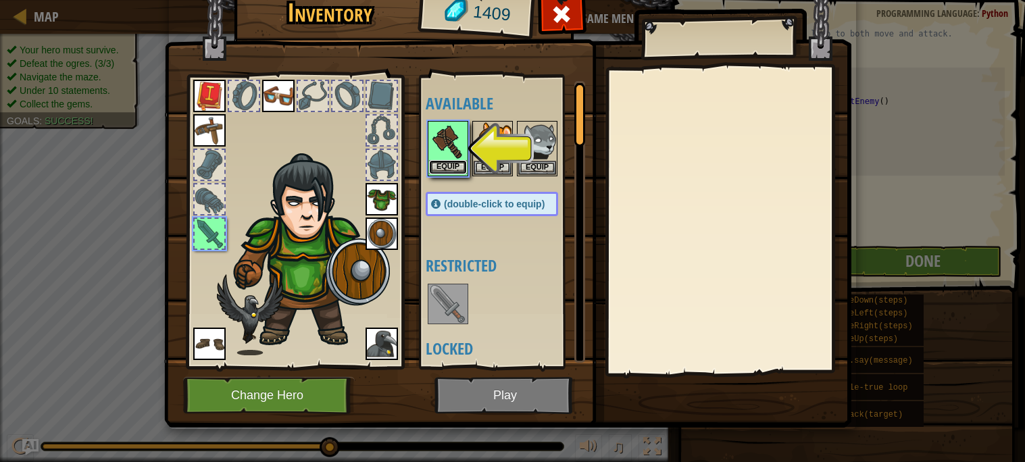
click at [431, 163] on button "Equip" at bounding box center [448, 167] width 38 height 14
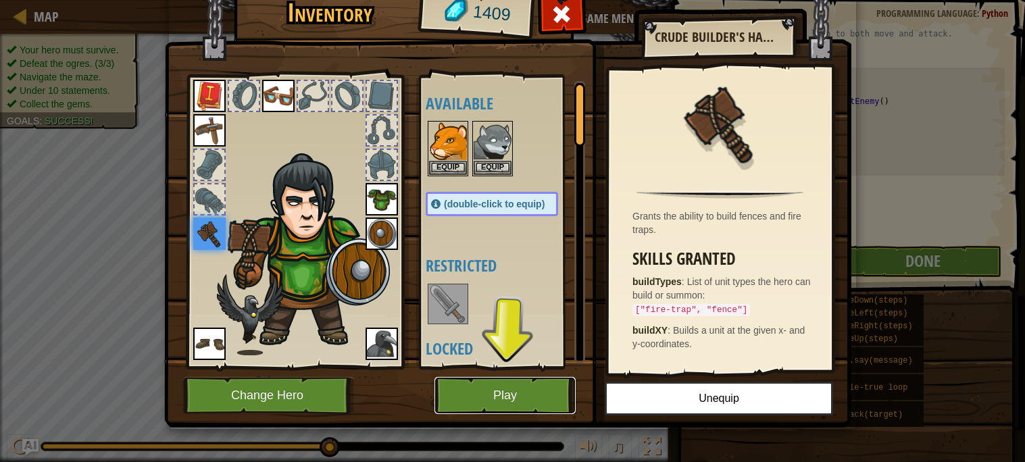
click at [555, 390] on button "Play" at bounding box center [504, 395] width 141 height 37
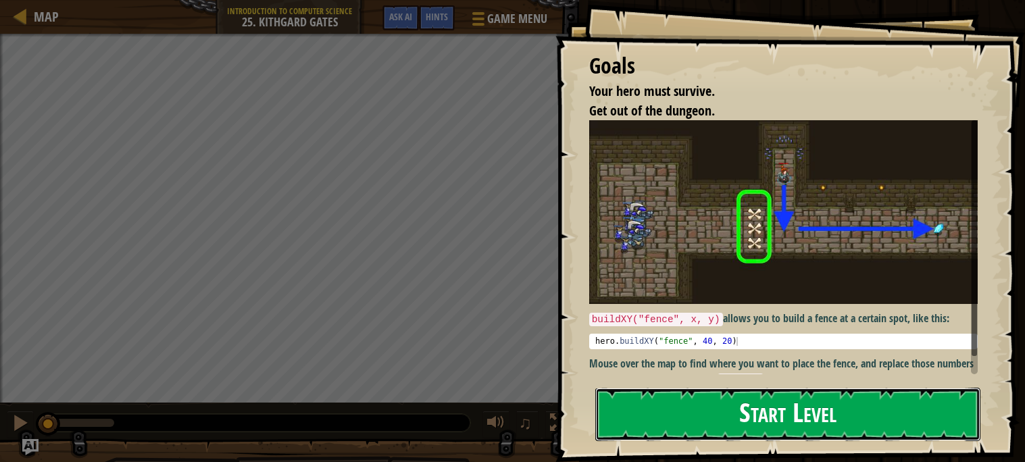
click at [681, 411] on button "Start Level" at bounding box center [787, 414] width 385 height 53
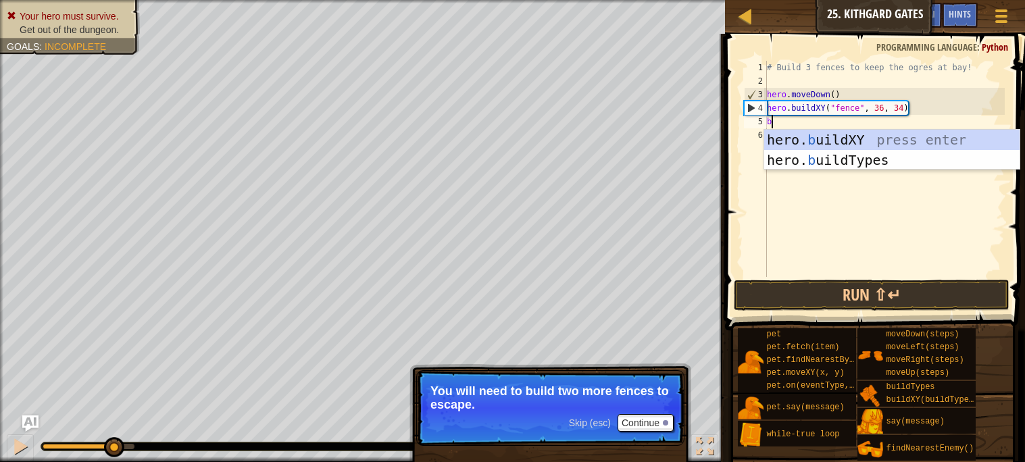
scroll to position [5, 0]
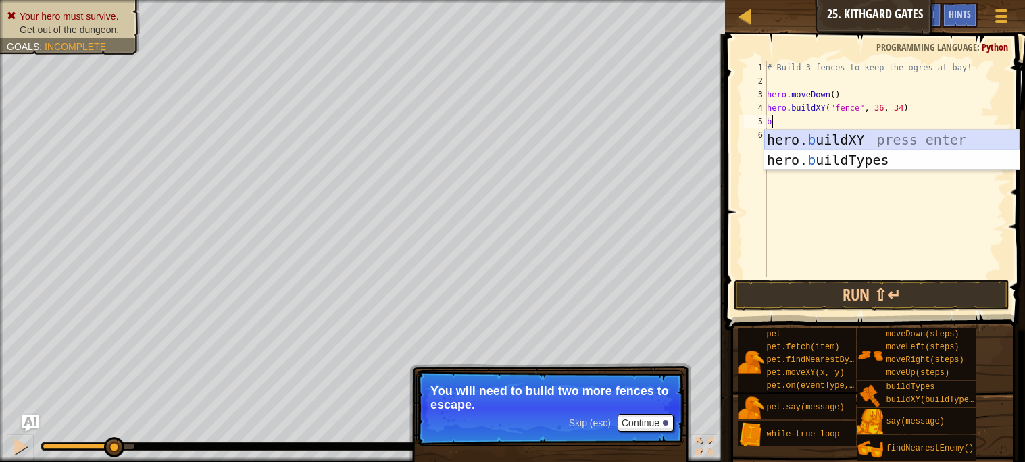
click at [872, 143] on div "hero. b uildXY press enter hero. b uildTypes press enter" at bounding box center [891, 170] width 255 height 81
type textarea "hero.buildXY("fence", 36, 30)"
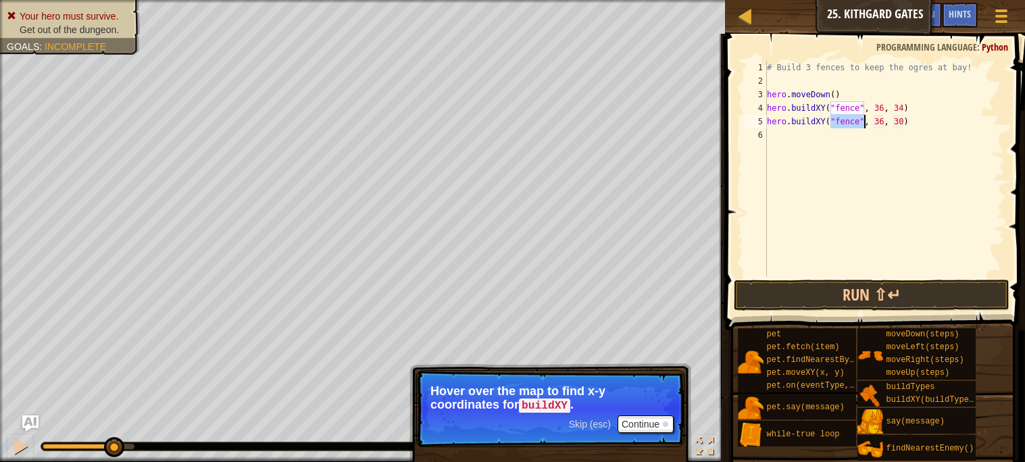
click at [810, 140] on div "# Build 3 fences to keep the ogres at bay! hero . moveDown ( ) hero . buildXY (…" at bounding box center [884, 182] width 241 height 243
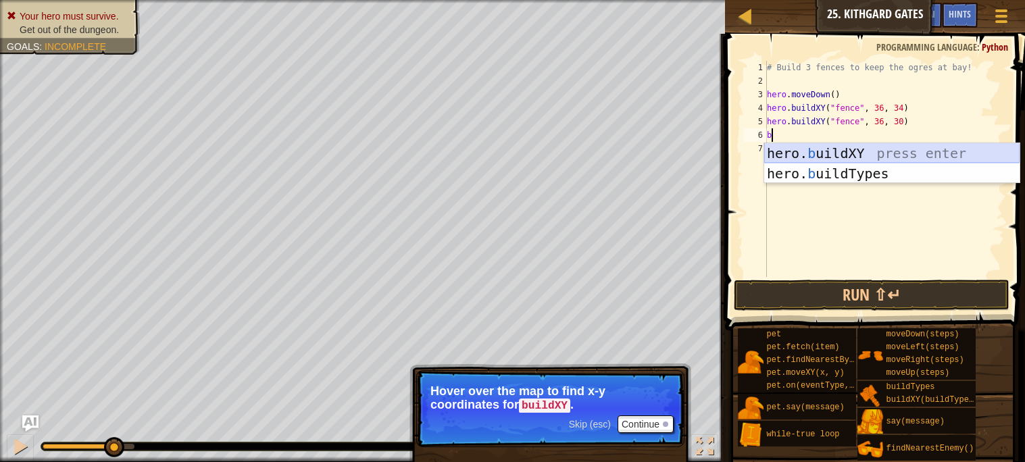
click at [873, 148] on div "hero. b uildXY press enter hero. b uildTypes press enter" at bounding box center [891, 183] width 255 height 81
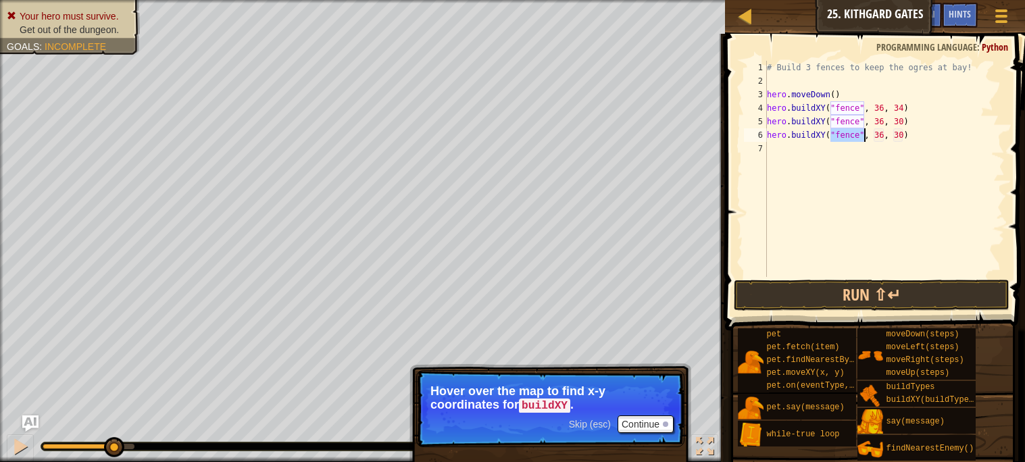
click at [903, 137] on div "# Build 3 fences to keep the ogres at bay! hero . moveDown ( ) hero . buildXY (…" at bounding box center [884, 182] width 241 height 243
type textarea "hero.buildXY("fence", 36, 27)"
click at [837, 283] on button "Run ⇧↵" at bounding box center [871, 295] width 275 height 31
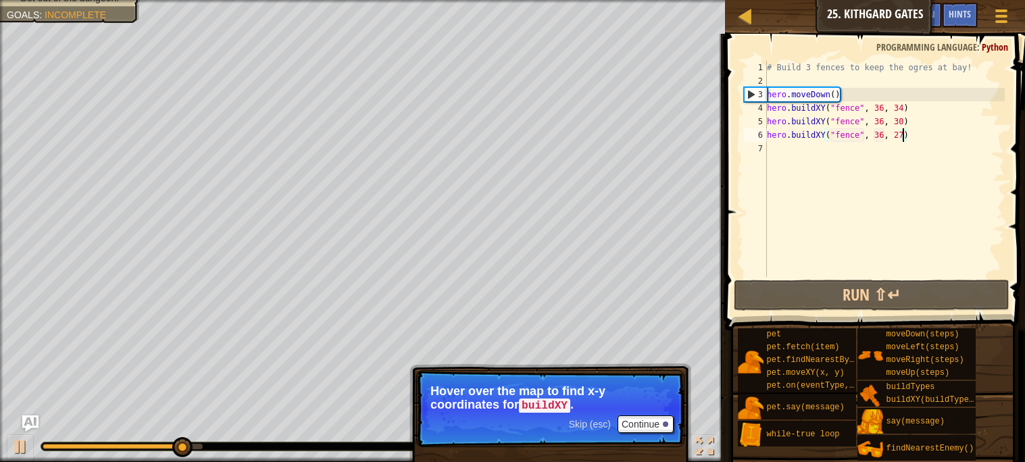
click at [793, 150] on div "# Build 3 fences to keep the ogres at bay! hero . moveDown ( ) hero . buildXY (…" at bounding box center [884, 182] width 241 height 243
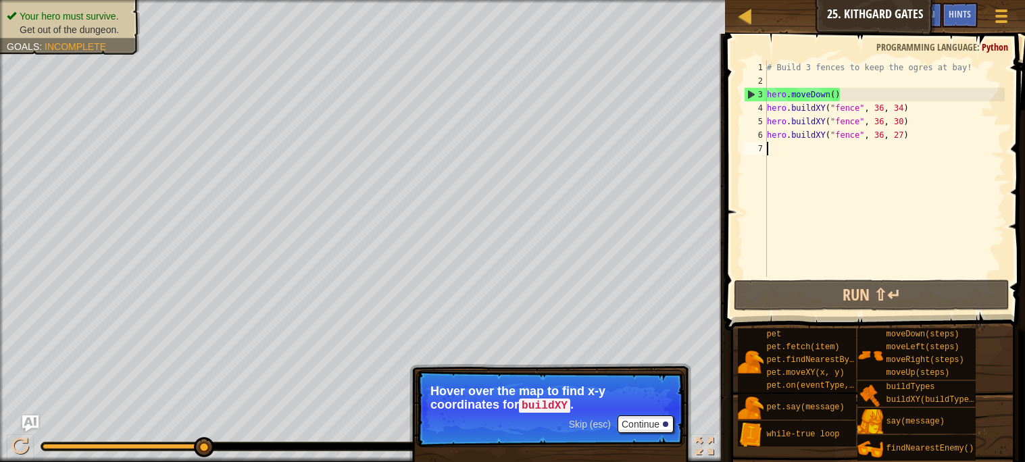
type textarea "r"
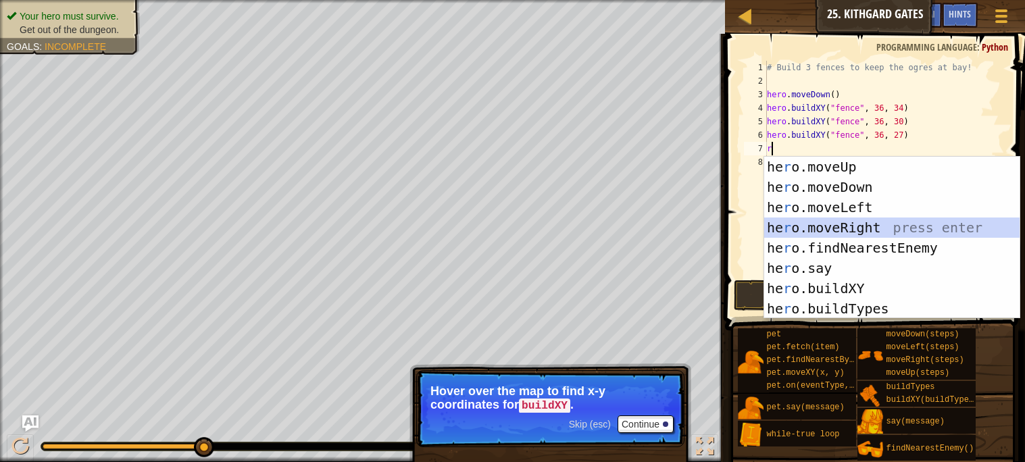
click at [839, 230] on div "he r o.moveUp press enter he r o.moveDown press enter he r o.moveLeft press ent…" at bounding box center [891, 258] width 255 height 203
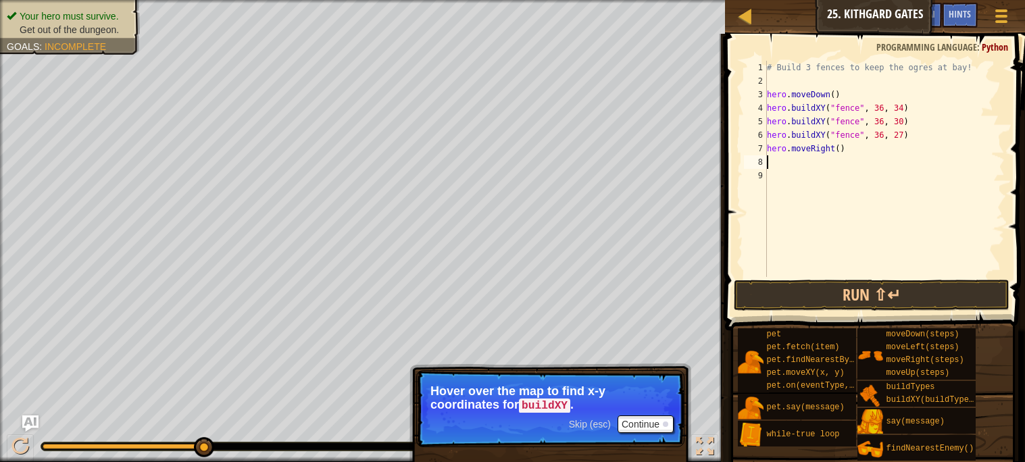
click at [841, 148] on div "# Build 3 fences to keep the ogres at bay! hero . moveDown ( ) hero . buildXY (…" at bounding box center [884, 182] width 241 height 243
type textarea "hero.moveRight(3)"
click at [905, 291] on button "Run ⇧↵" at bounding box center [871, 295] width 275 height 31
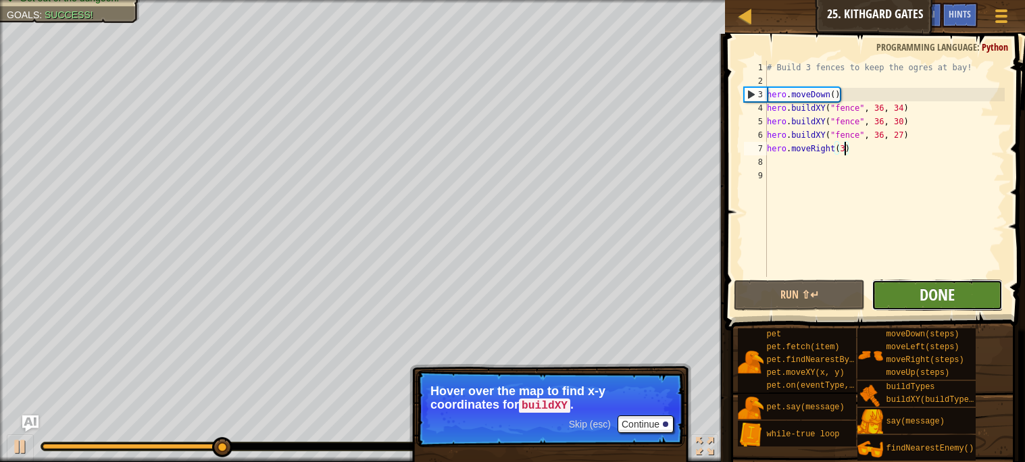
click at [939, 303] on span "Done" at bounding box center [937, 295] width 35 height 22
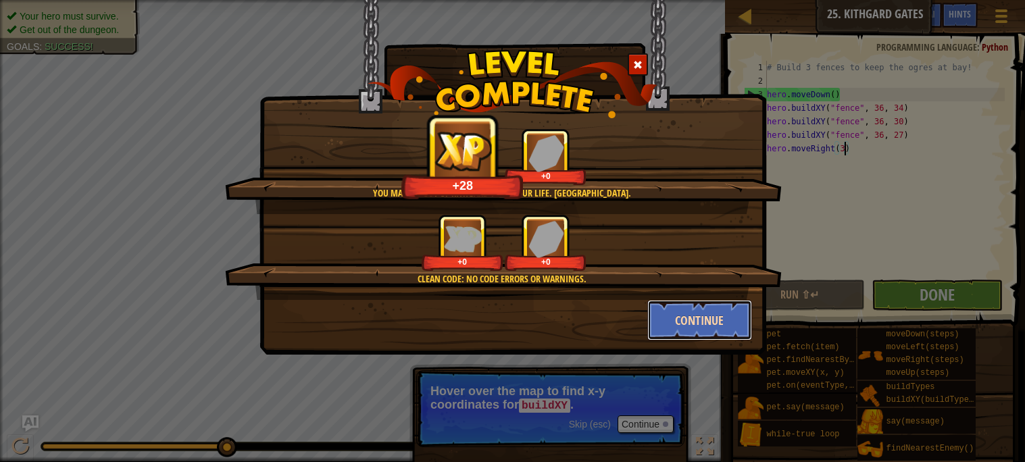
click at [714, 324] on button "Continue" at bounding box center [699, 320] width 105 height 41
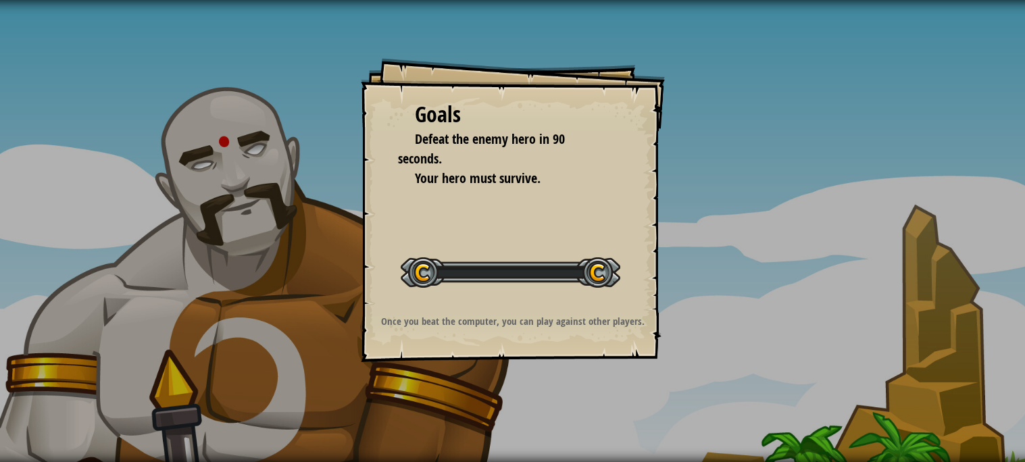
click at [666, 341] on div "Goals Defeat the enemy hero in 90 seconds. Your hero must survive. Start Level …" at bounding box center [512, 231] width 1025 height 462
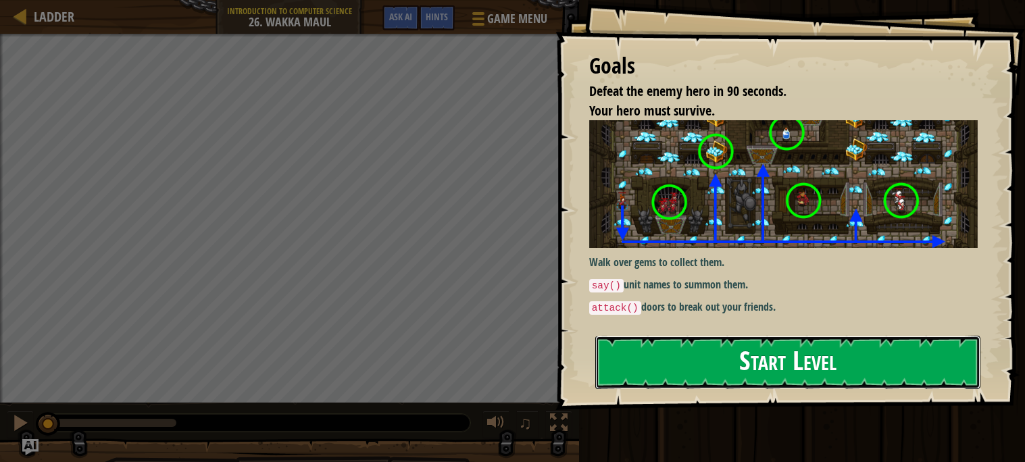
click at [700, 356] on button "Start Level" at bounding box center [787, 362] width 385 height 53
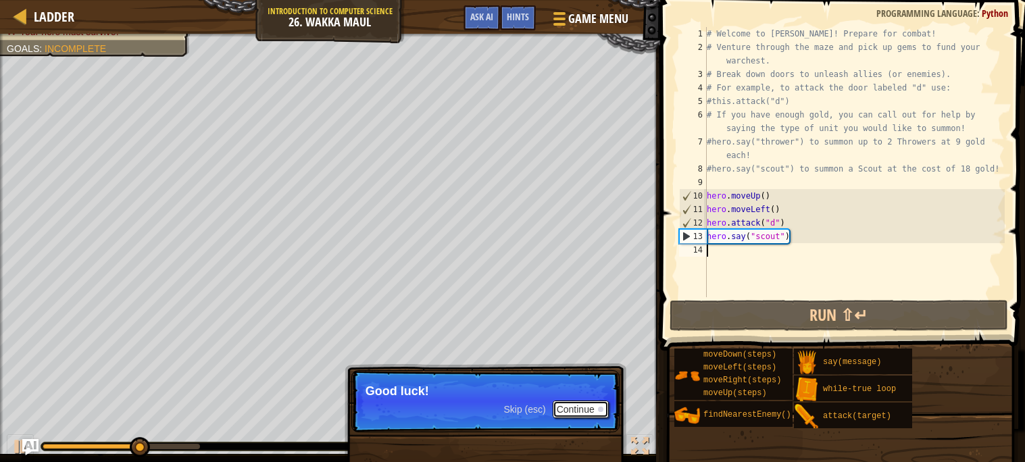
click at [567, 407] on button "Continue" at bounding box center [581, 410] width 56 height 18
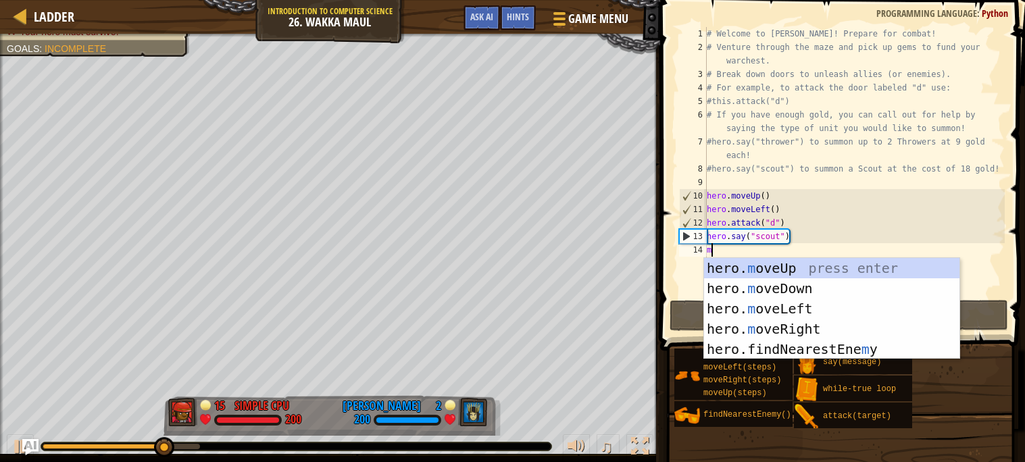
scroll to position [5, 0]
type textarea "mo"
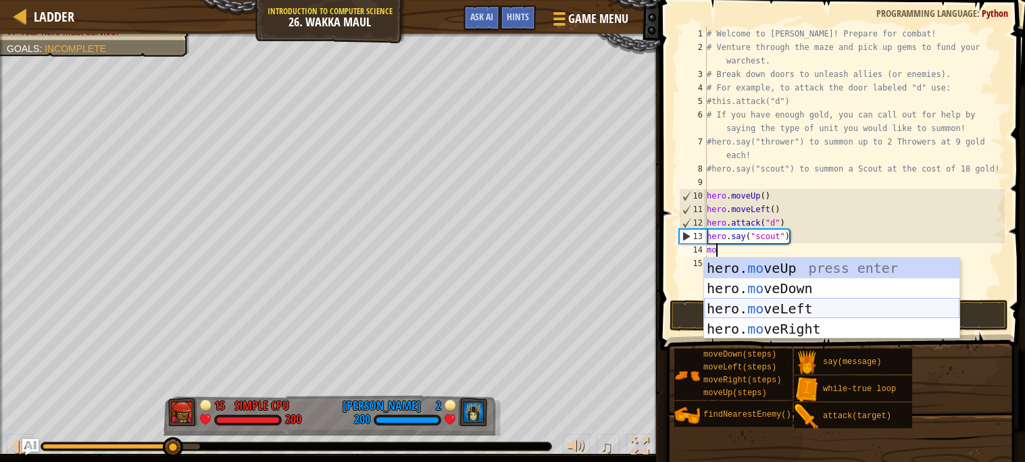
click at [782, 303] on div "hero. mo veUp press enter hero. mo veDown press enter hero. mo veLeft press ent…" at bounding box center [831, 319] width 255 height 122
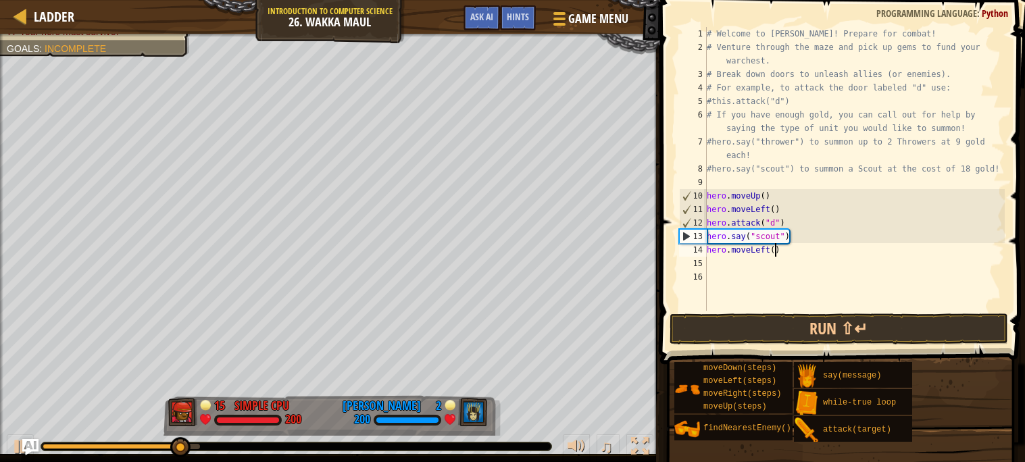
click at [776, 249] on div "# Welcome to [PERSON_NAME]! Prepare for combat! # Venture through the maze and …" at bounding box center [854, 182] width 301 height 311
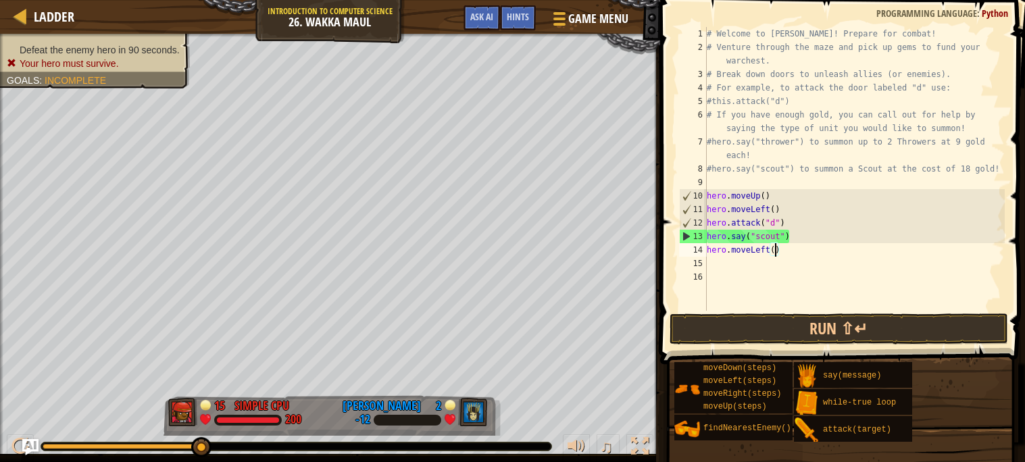
type textarea "hero.moveLeft(3)"
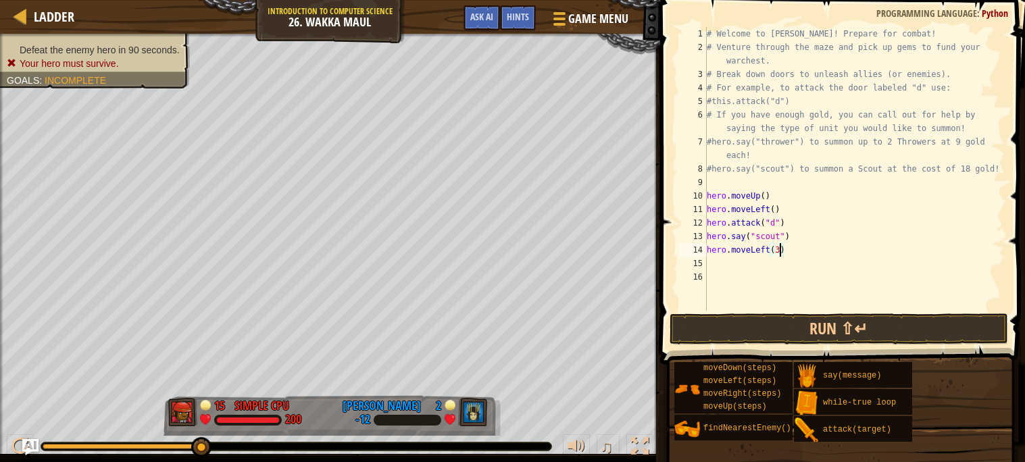
click at [749, 265] on div "# Welcome to [PERSON_NAME]! Prepare for combat! # Venture through the maze and …" at bounding box center [854, 182] width 301 height 311
click at [781, 248] on div "# Welcome to [PERSON_NAME]! Prepare for combat! # Venture through the maze and …" at bounding box center [854, 182] width 301 height 311
click at [797, 332] on button "Run ⇧↵" at bounding box center [839, 329] width 339 height 31
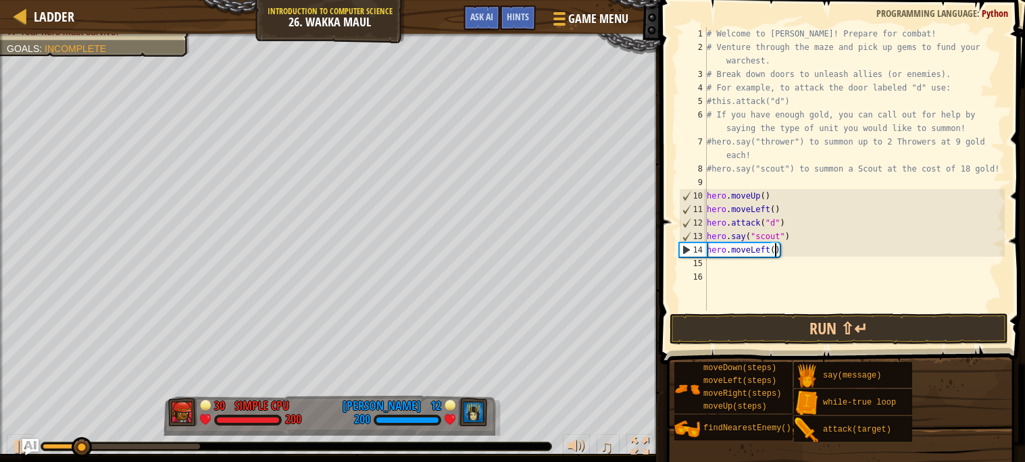
type textarea "hero.moveLeft(4)"
click at [720, 266] on div "# Welcome to [PERSON_NAME]! Prepare for combat! # Venture through the maze and …" at bounding box center [854, 182] width 301 height 311
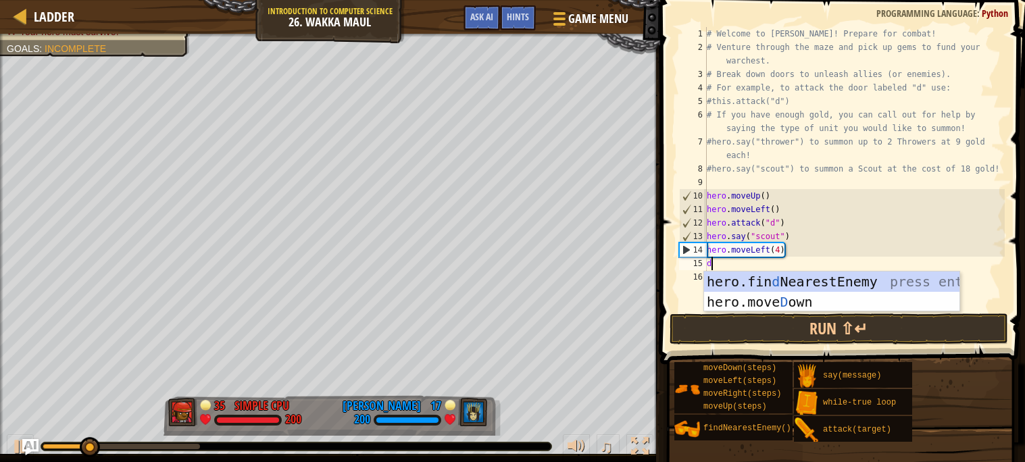
type textarea "do"
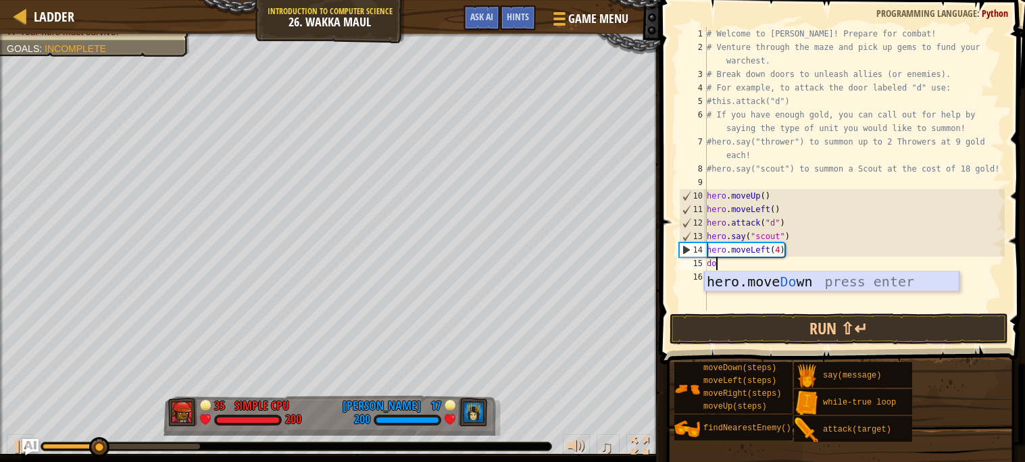
click at [774, 284] on div "hero.move Do wn press enter" at bounding box center [831, 302] width 255 height 61
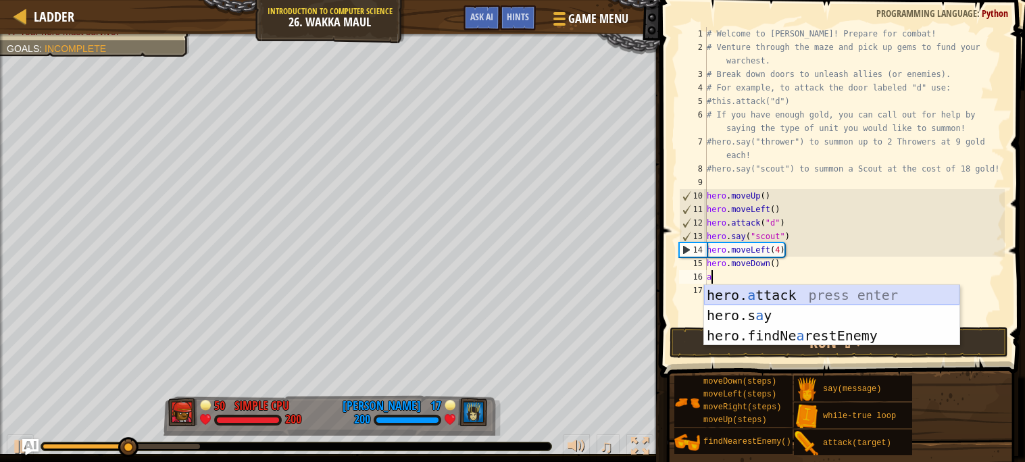
click at [757, 299] on div "hero. a ttack press enter hero.s a y press enter hero.findNe a restEnemy press …" at bounding box center [831, 335] width 255 height 101
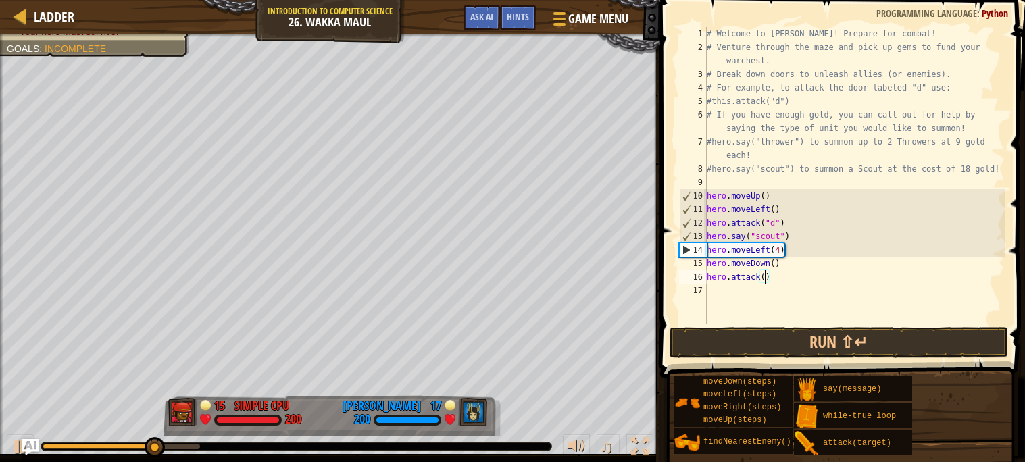
type textarea "hero.attack(c)"
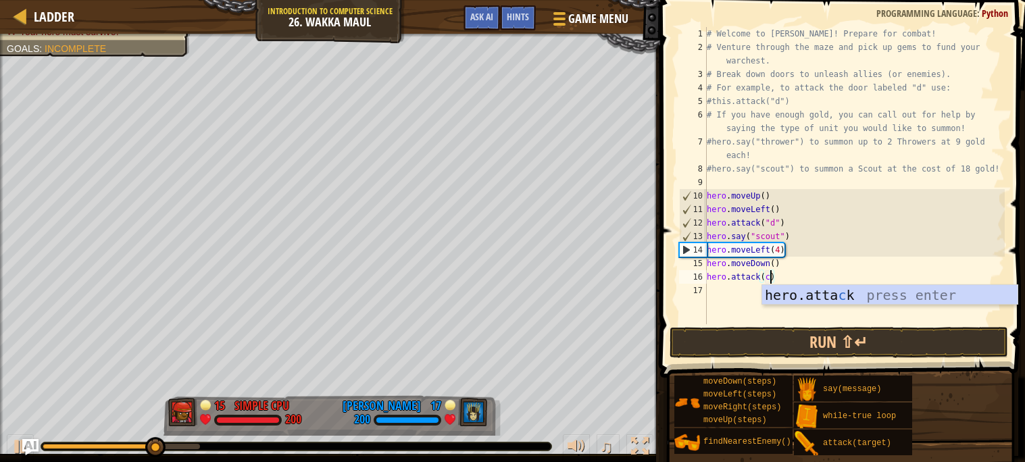
scroll to position [5, 4]
click at [730, 291] on div "# Welcome to [PERSON_NAME]! Prepare for combat! # Venture through the maze and …" at bounding box center [854, 189] width 301 height 324
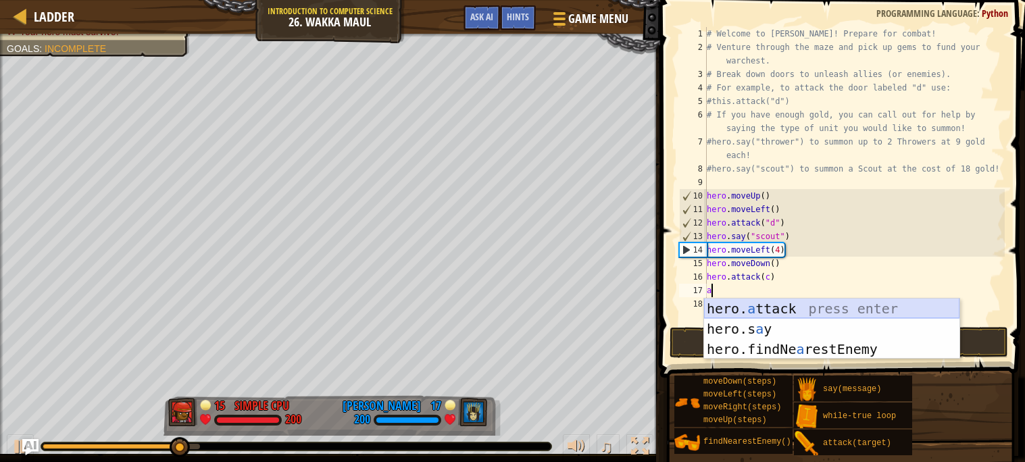
click at [793, 304] on div "hero. a ttack press enter hero.s a y press enter hero.findNe a restEnemy press …" at bounding box center [831, 349] width 255 height 101
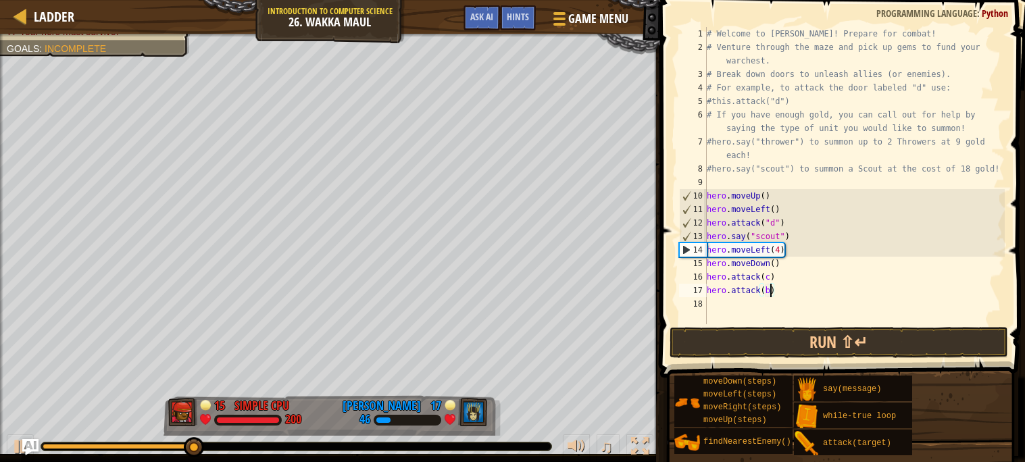
scroll to position [5, 4]
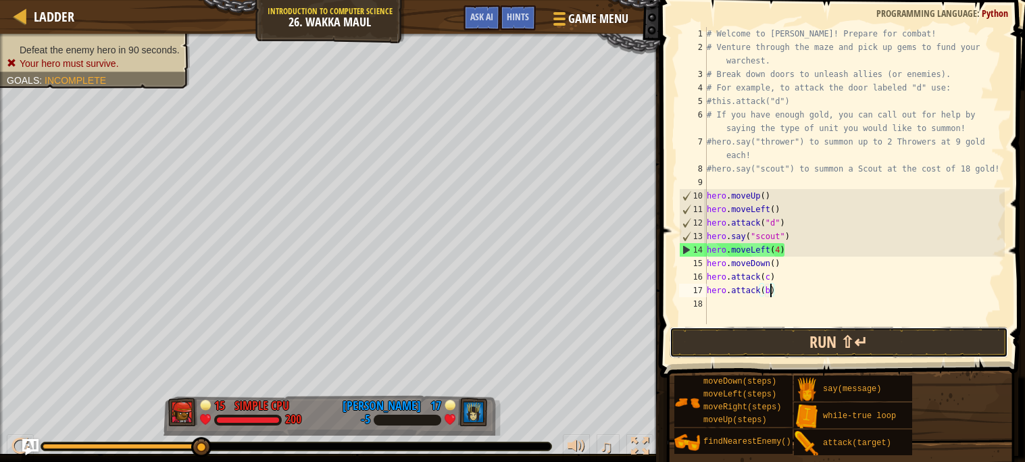
click at [814, 343] on button "Run ⇧↵" at bounding box center [839, 342] width 339 height 31
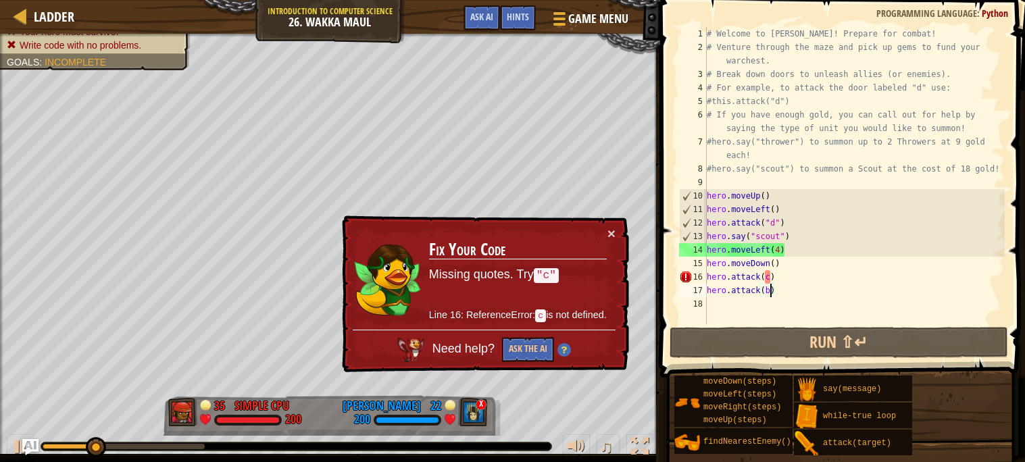
click at [763, 277] on div "# Welcome to [PERSON_NAME]! Prepare for combat! # Venture through the maze and …" at bounding box center [854, 189] width 301 height 324
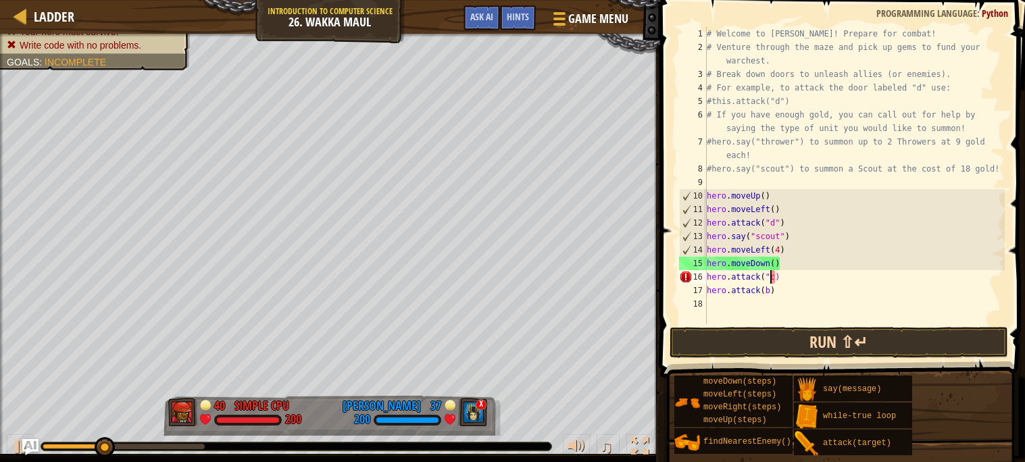
scroll to position [5, 5]
click at [776, 275] on div "# Welcome to [PERSON_NAME]! Prepare for combat! # Venture through the maze and …" at bounding box center [854, 189] width 301 height 324
click at [772, 290] on div "# Welcome to [PERSON_NAME]! Prepare for combat! # Venture through the maze and …" at bounding box center [854, 189] width 301 height 324
click at [764, 294] on div "# Welcome to [PERSON_NAME]! Prepare for combat! # Venture through the maze and …" at bounding box center [854, 189] width 301 height 324
type textarea "hero.attack("b")"
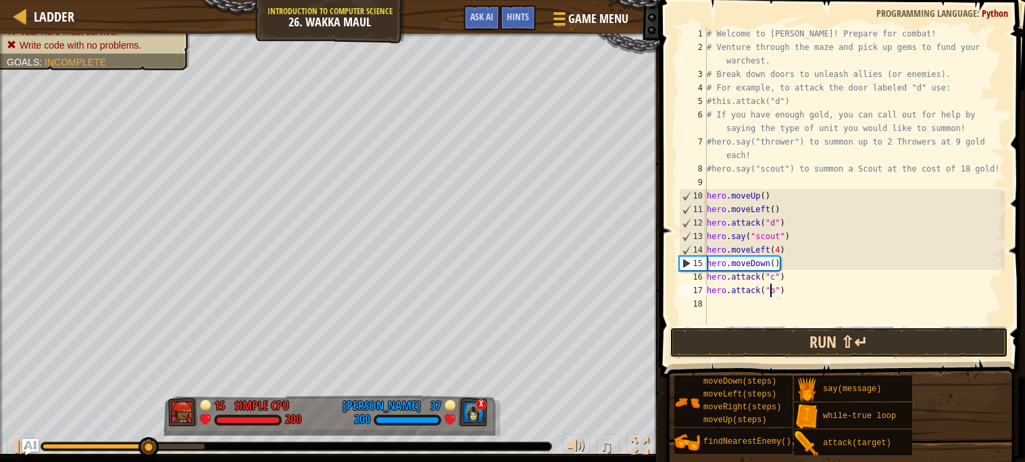
click at [837, 351] on button "Run ⇧↵" at bounding box center [839, 342] width 339 height 31
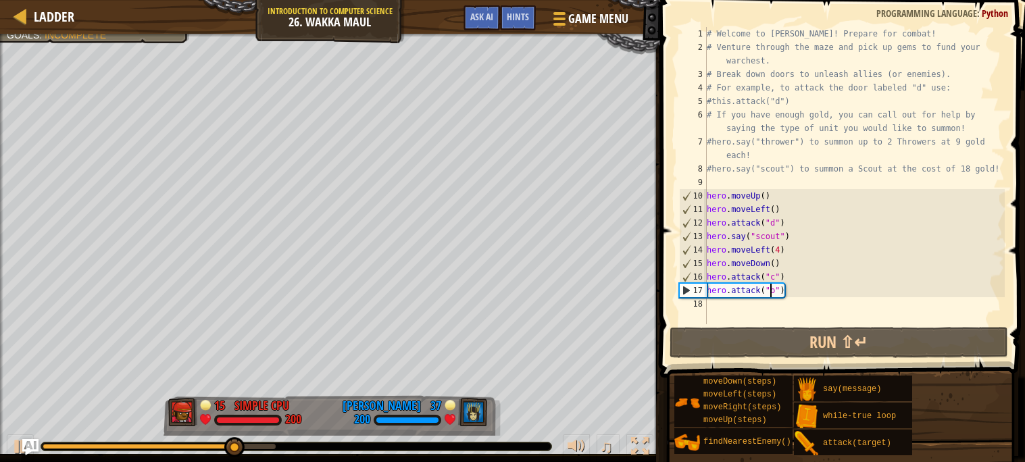
click at [709, 303] on div "# Welcome to [PERSON_NAME]! Prepare for combat! # Venture through the maze and …" at bounding box center [854, 189] width 301 height 324
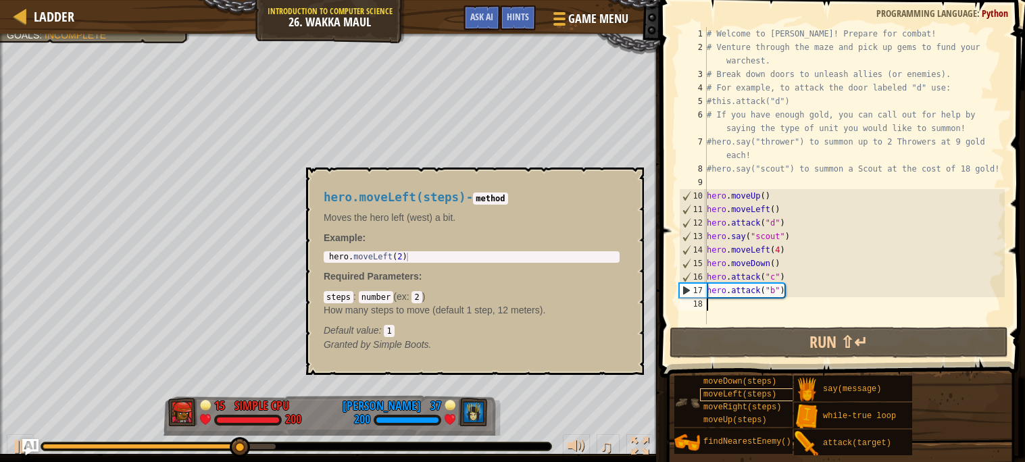
type textarea "d"
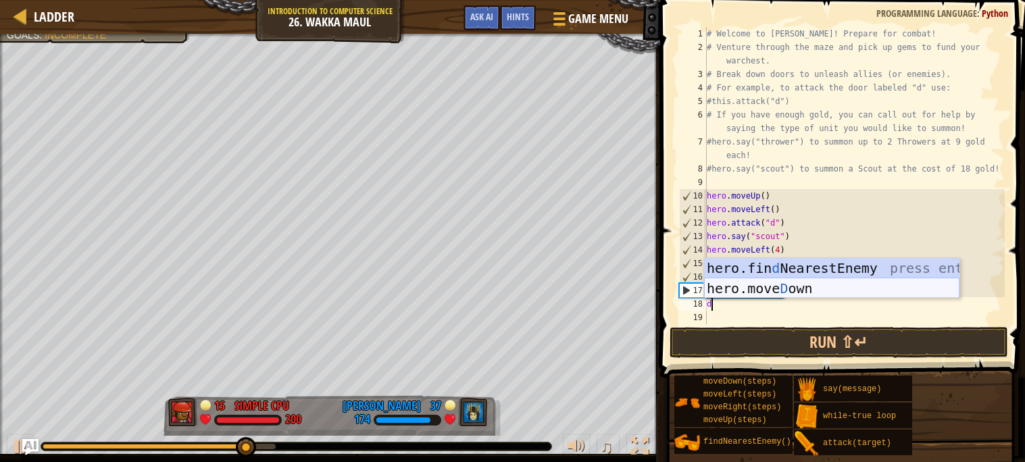
click at [794, 284] on div "hero.fin d NearestEnemy press enter hero.[PERSON_NAME] own press enter" at bounding box center [831, 298] width 255 height 81
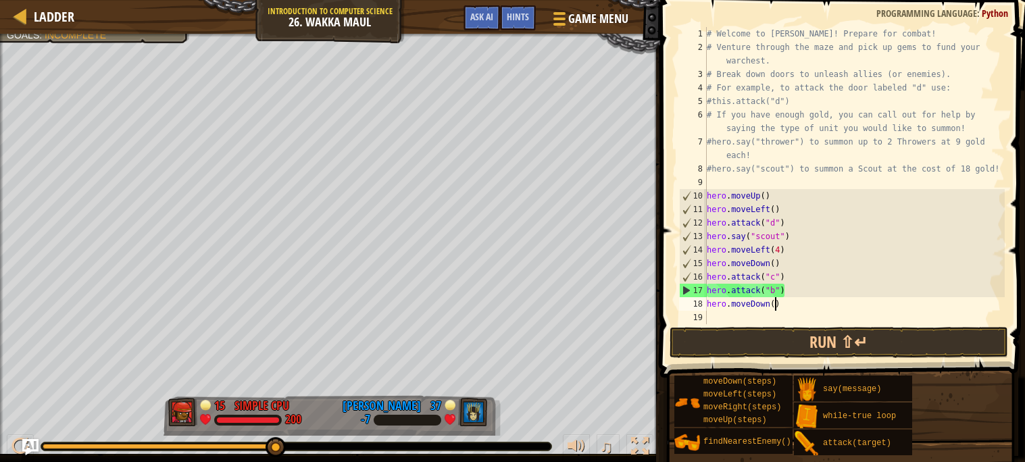
click at [774, 306] on div "# Welcome to [PERSON_NAME]! Prepare for combat! # Venture through the maze and …" at bounding box center [854, 189] width 301 height 324
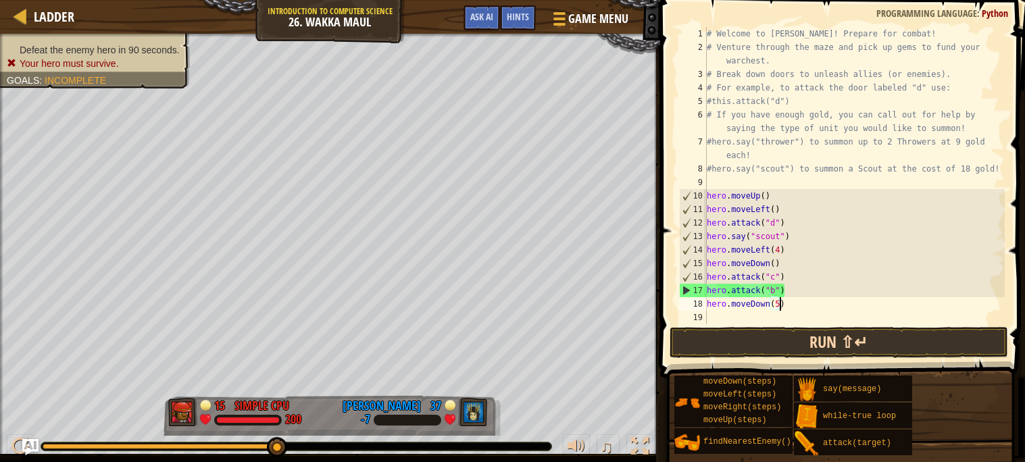
scroll to position [5, 5]
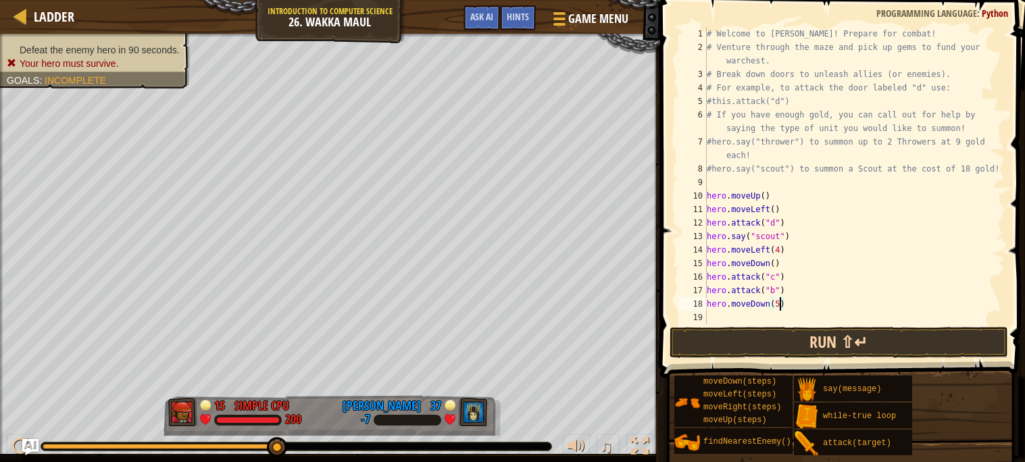
type textarea "hero.moveDown(5)"
click at [804, 345] on button "Run ⇧↵" at bounding box center [839, 342] width 339 height 31
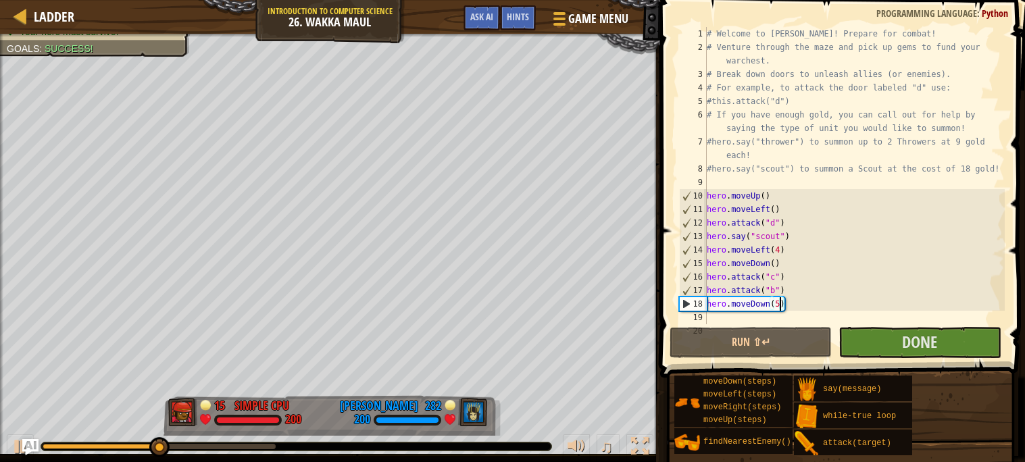
click at [722, 318] on div "# Welcome to [PERSON_NAME]! Prepare for combat! # Venture through the maze and …" at bounding box center [854, 189] width 301 height 324
type textarea "r"
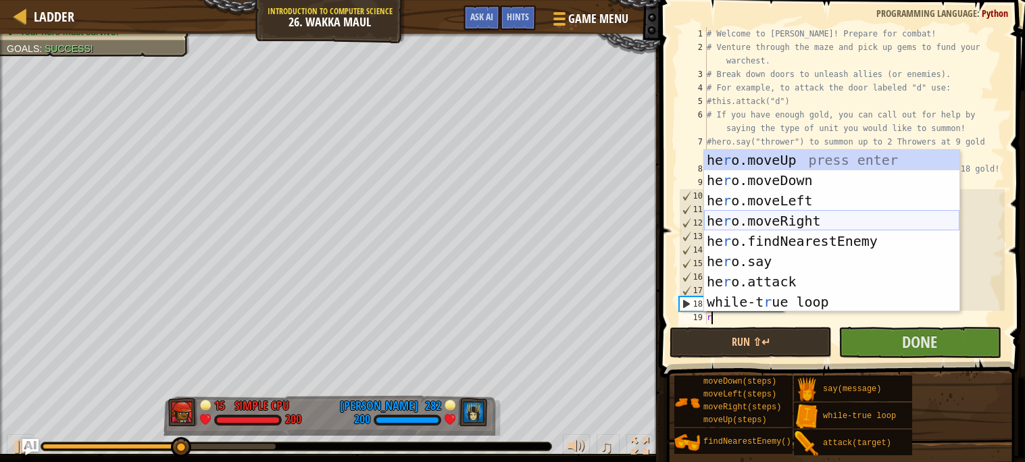
click at [795, 216] on div "he r o.moveUp press enter he r o.moveDown press enter he r o.moveLeft press ent…" at bounding box center [831, 251] width 255 height 203
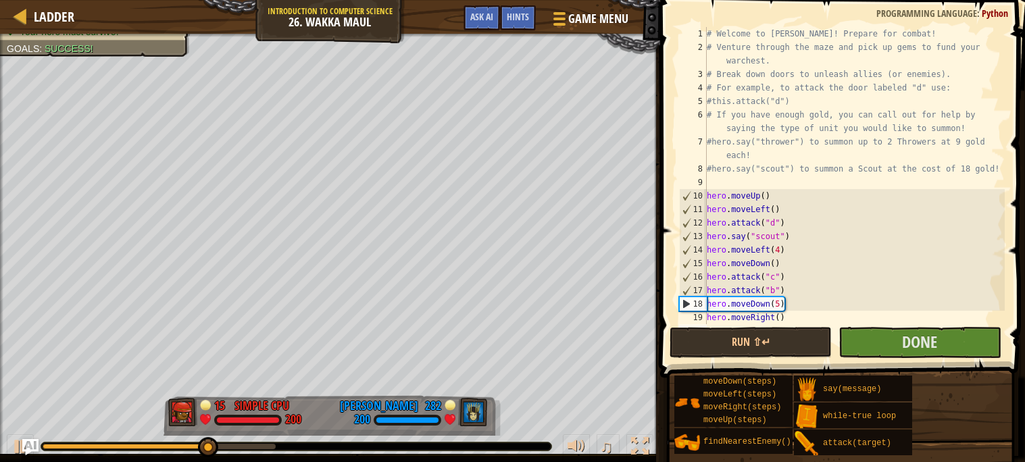
click at [778, 318] on div "# Welcome to [PERSON_NAME]! Prepare for combat! # Venture through the maze and …" at bounding box center [854, 189] width 301 height 324
type textarea "hero.moveRight(3)"
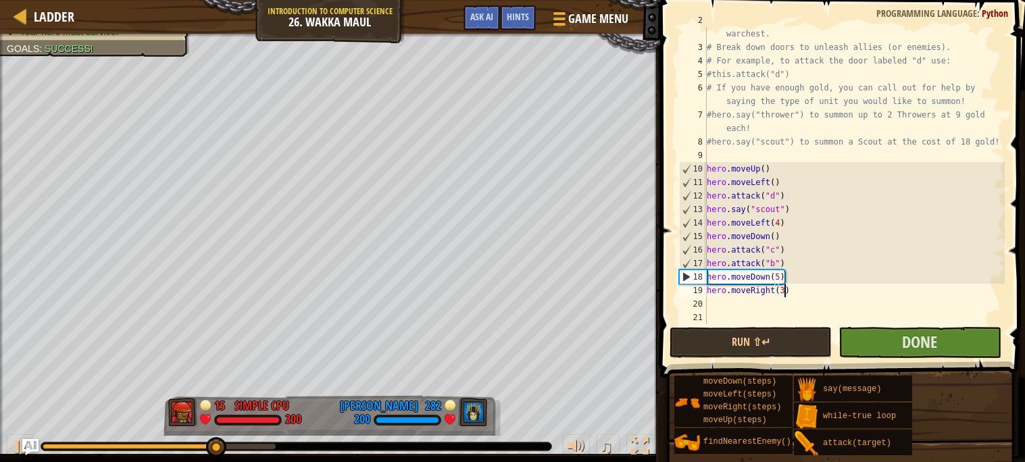
scroll to position [26, 0]
click at [743, 303] on div "# Venture through the maze and pick up gems to fund your warchest. # Break down…" at bounding box center [854, 183] width 301 height 338
click at [907, 339] on span "Done" at bounding box center [919, 342] width 35 height 22
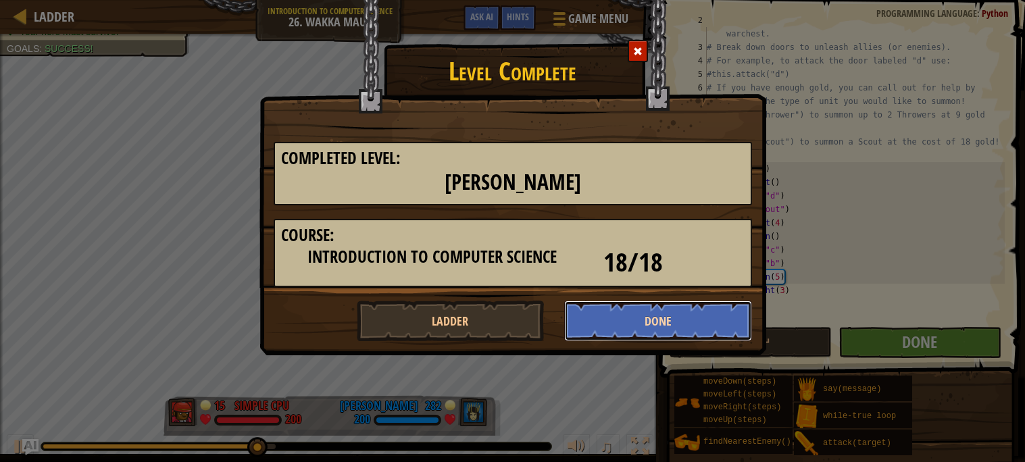
click at [661, 315] on button "Done" at bounding box center [658, 321] width 188 height 41
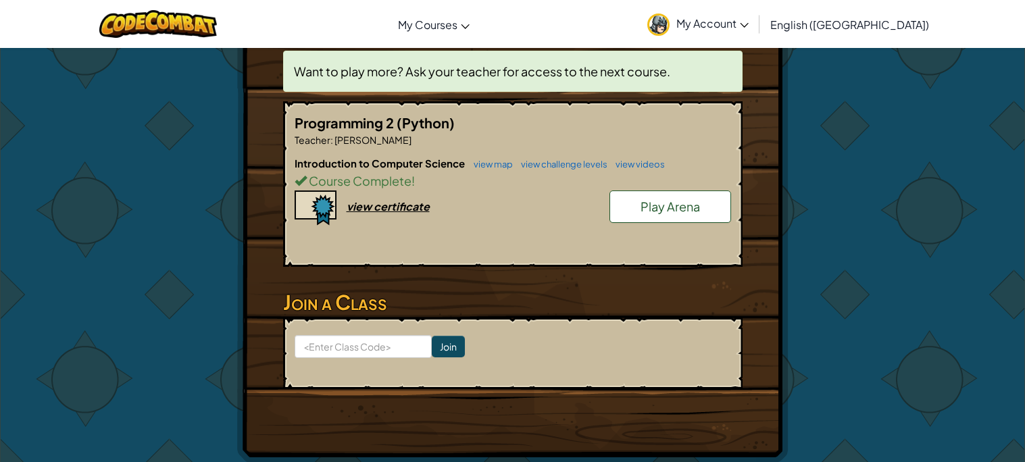
scroll to position [263, 0]
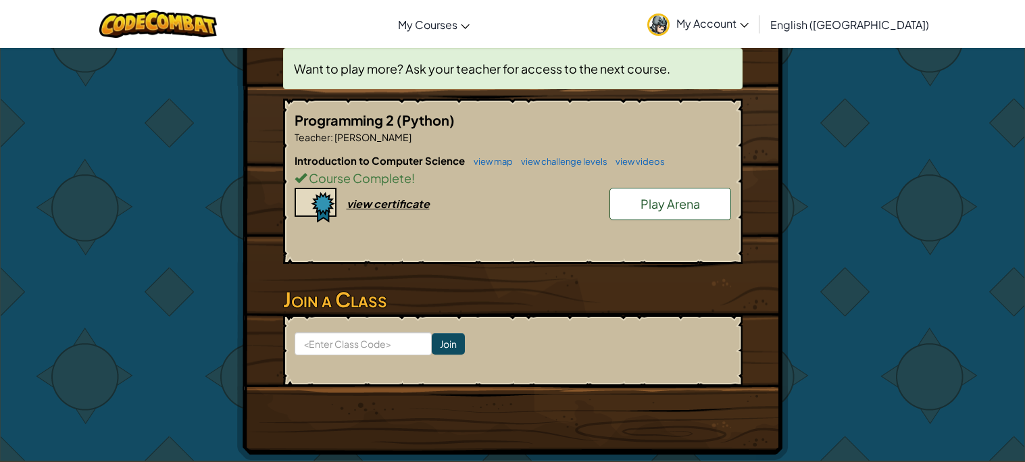
click at [679, 207] on span "Play Arena" at bounding box center [670, 204] width 59 height 16
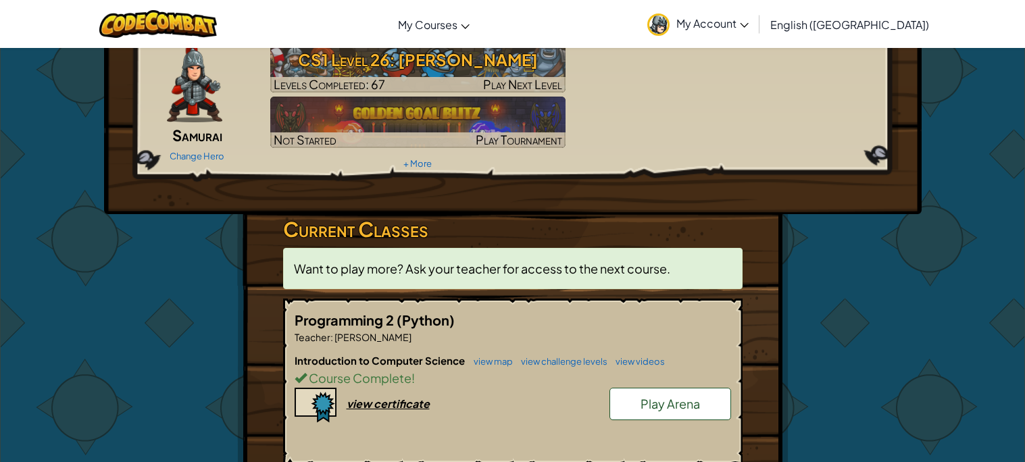
scroll to position [66, 0]
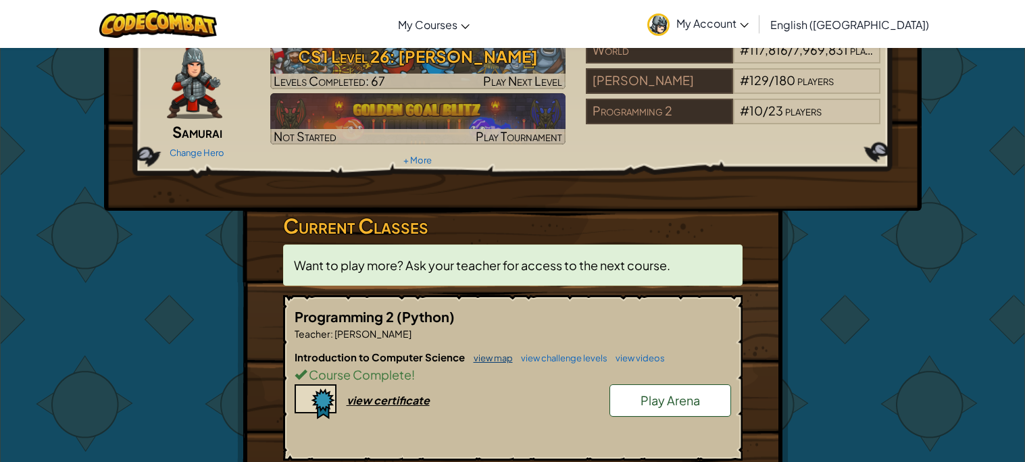
click at [478, 356] on link "view map" at bounding box center [490, 358] width 46 height 11
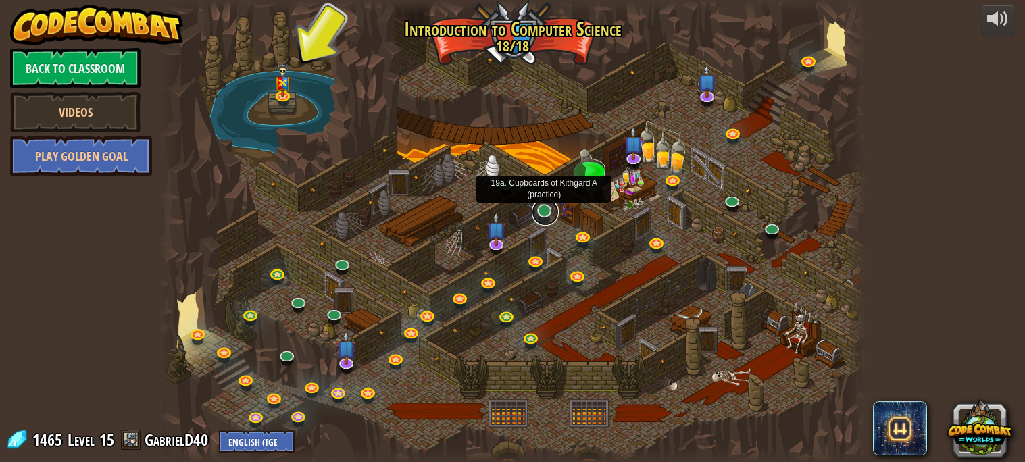
click at [547, 215] on link at bounding box center [545, 212] width 27 height 27
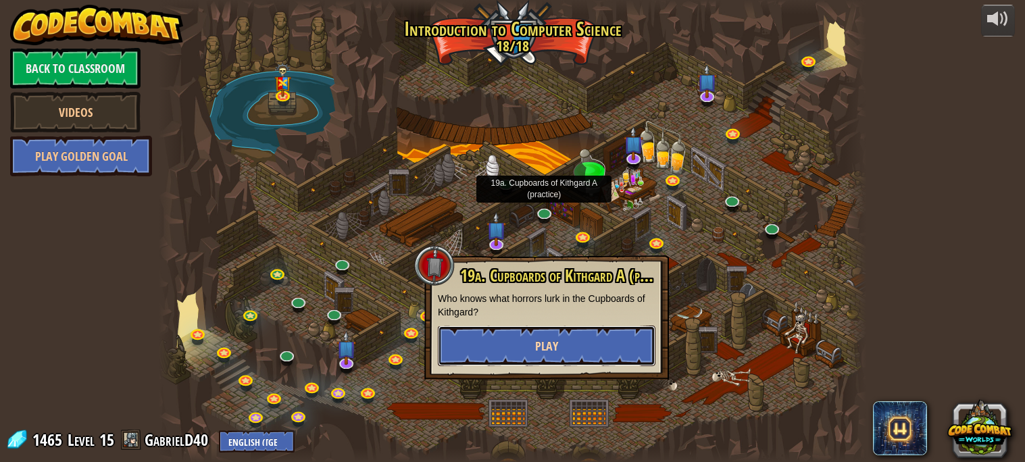
click at [566, 347] on button "Play" at bounding box center [547, 346] width 218 height 41
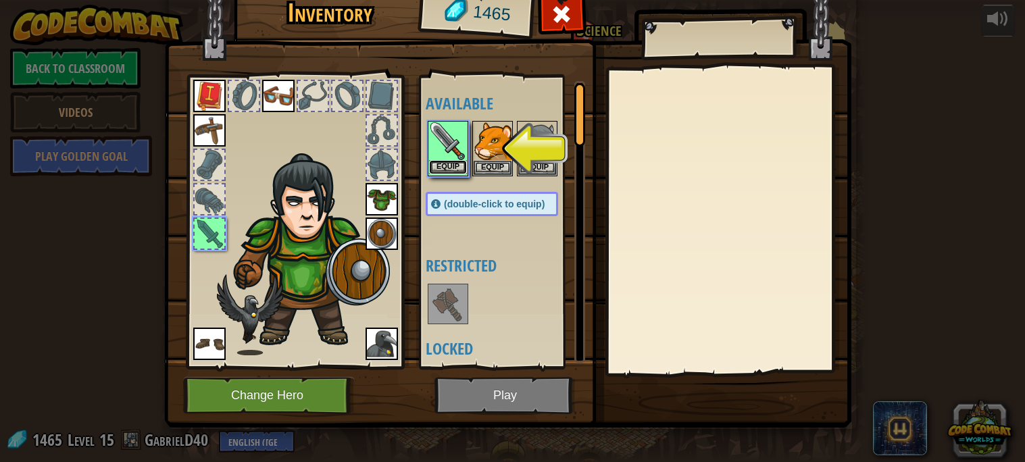
click at [464, 163] on button "Equip" at bounding box center [448, 167] width 38 height 14
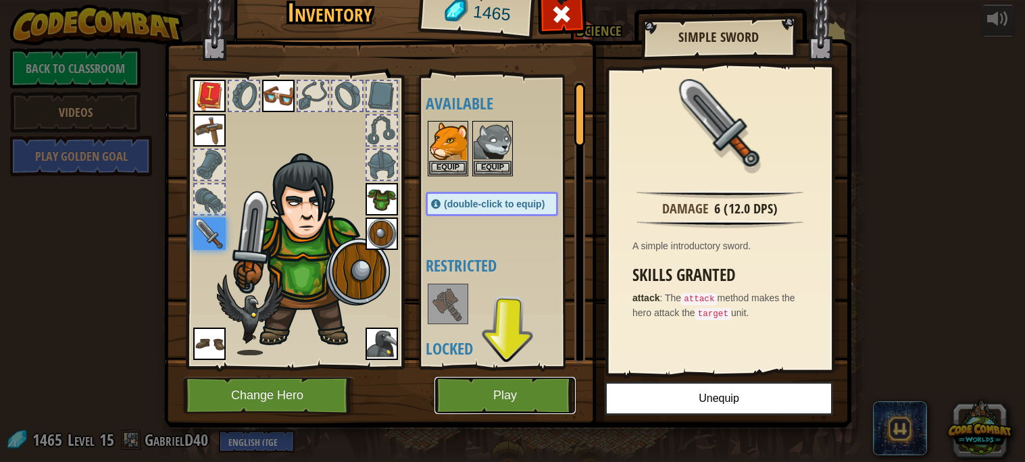
click at [541, 404] on button "Play" at bounding box center [504, 395] width 141 height 37
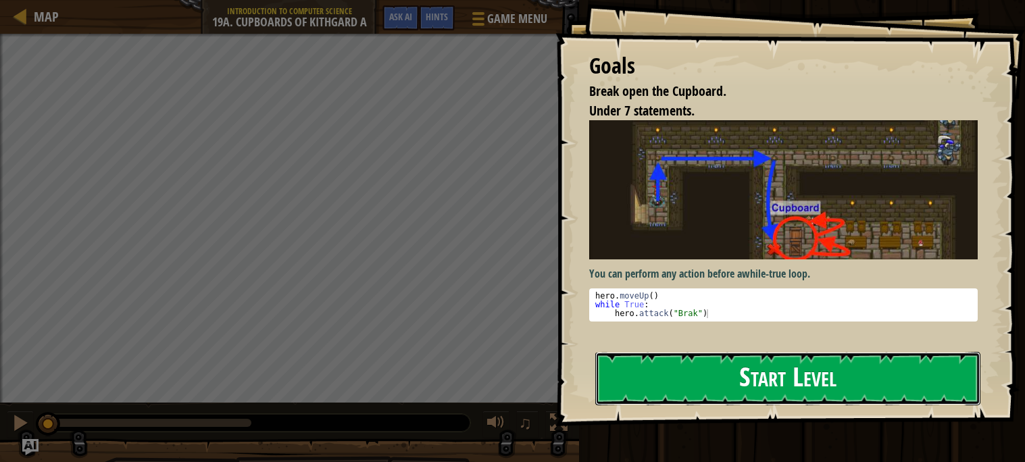
click at [729, 380] on button "Start Level" at bounding box center [787, 378] width 385 height 53
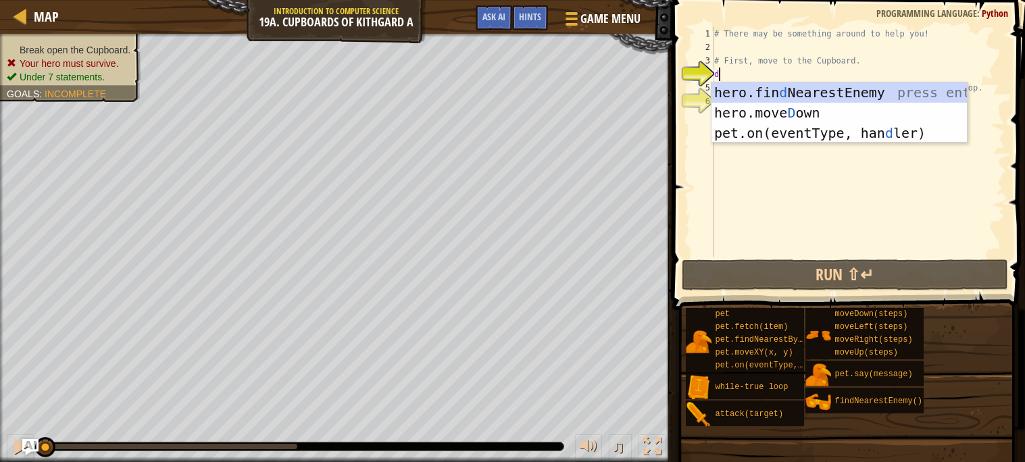
scroll to position [5, 0]
type textarea "do"
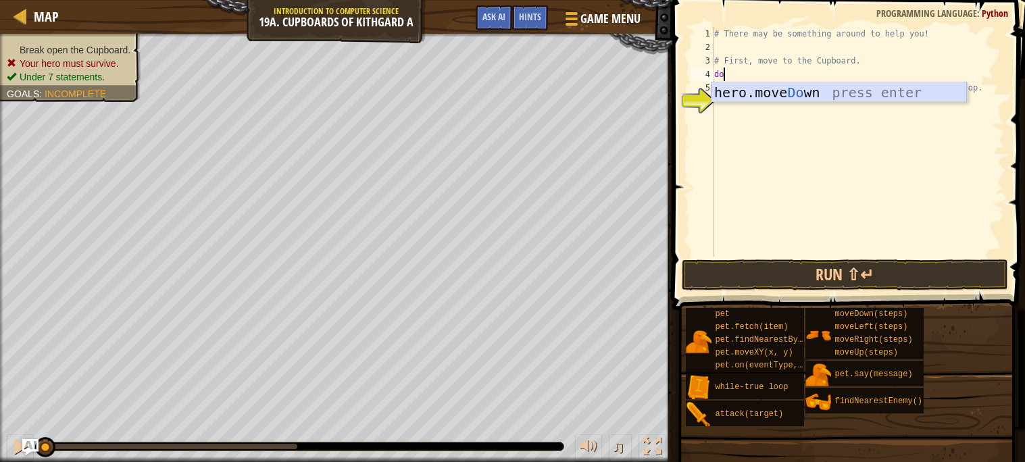
click at [804, 94] on div "hero.move Do wn press enter" at bounding box center [839, 112] width 255 height 61
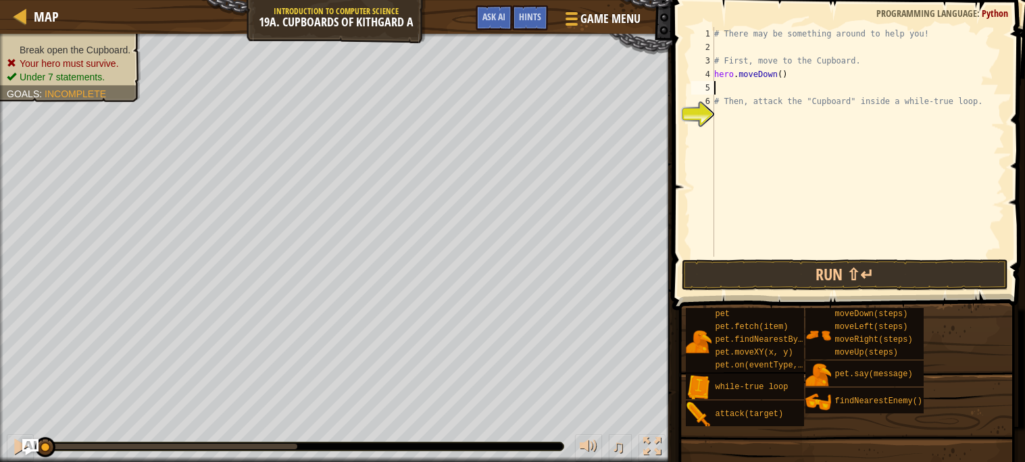
click at [732, 82] on div "# There may be something around to help you! # First, move to the Cupboard. her…" at bounding box center [858, 155] width 293 height 257
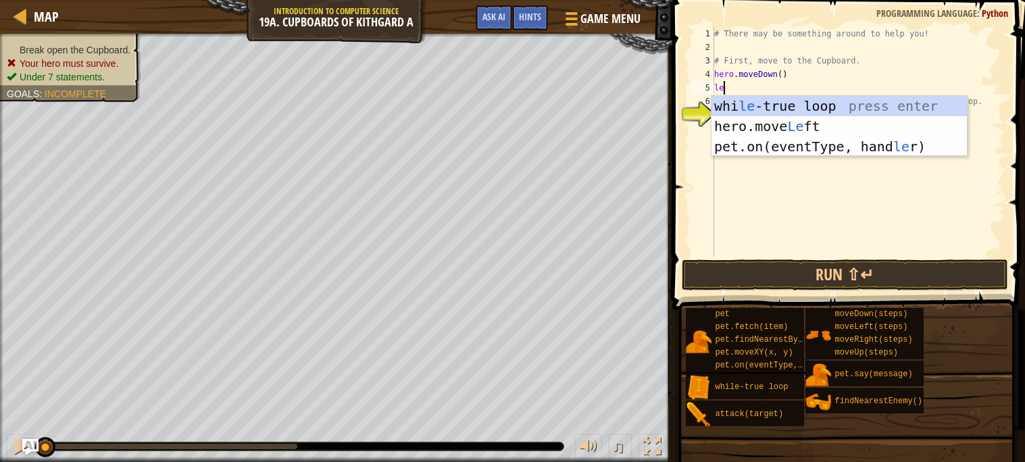
type textarea "lef"
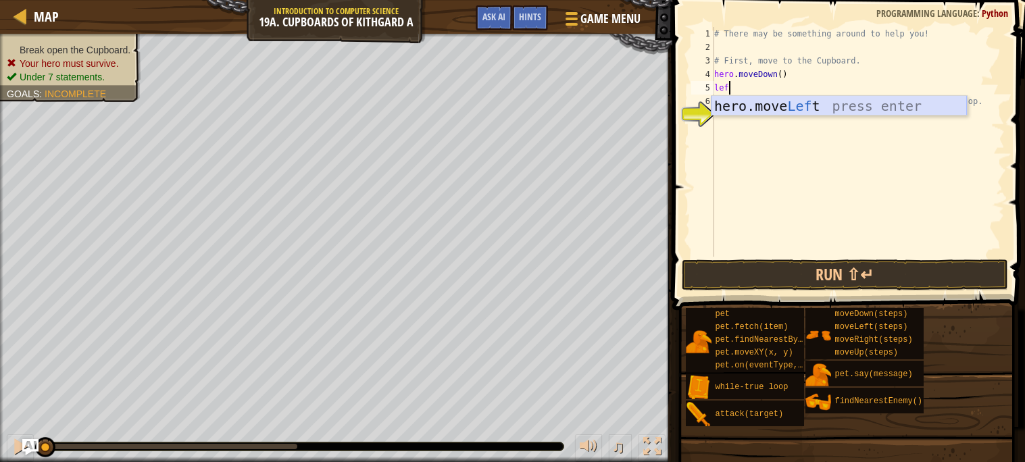
click at [851, 107] on div "hero.move Lef t press enter" at bounding box center [839, 126] width 255 height 61
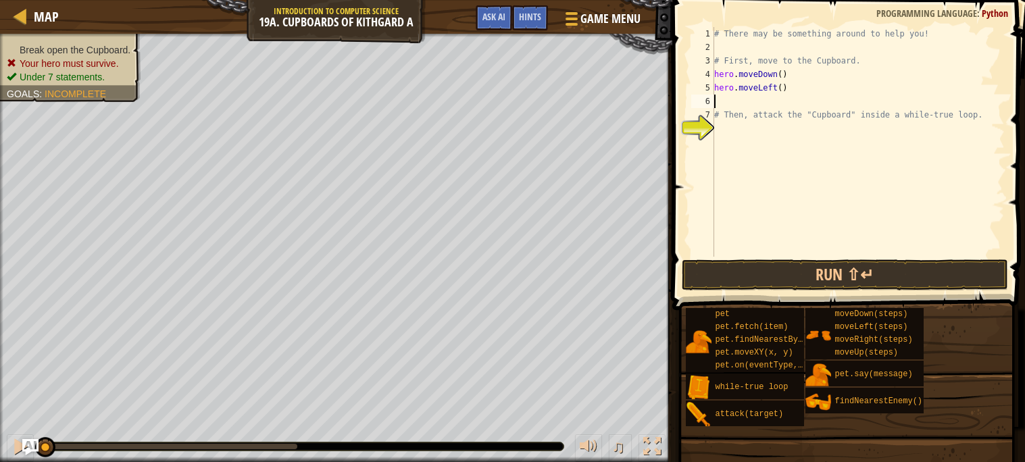
click at [781, 88] on div "# There may be something around to help you! # First, move to the Cupboard. her…" at bounding box center [858, 155] width 293 height 257
type textarea "hero.moveLeft(2)"
click at [753, 97] on div "# There may be something around to help you! # First, move to the Cupboard. her…" at bounding box center [858, 155] width 293 height 257
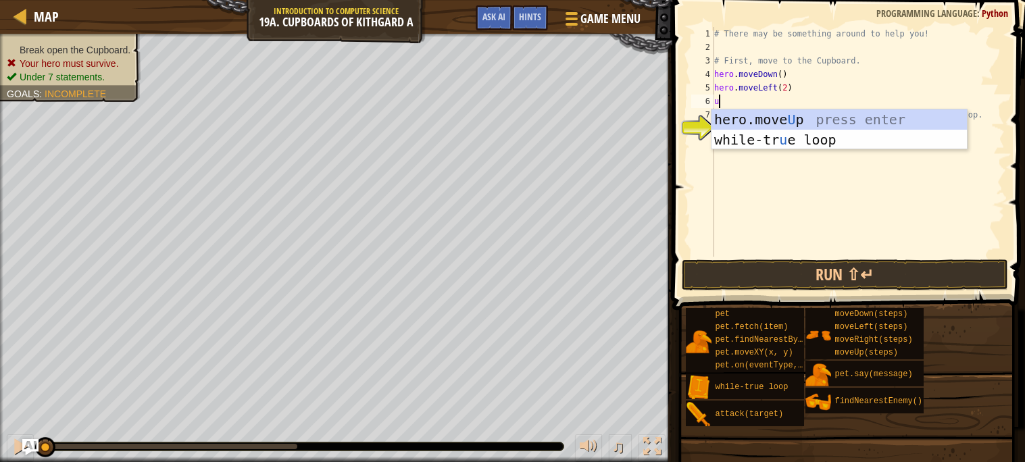
type textarea "up"
click at [820, 120] on div "hero.move Up press enter while-tr u e loo p press enter" at bounding box center [839, 149] width 255 height 81
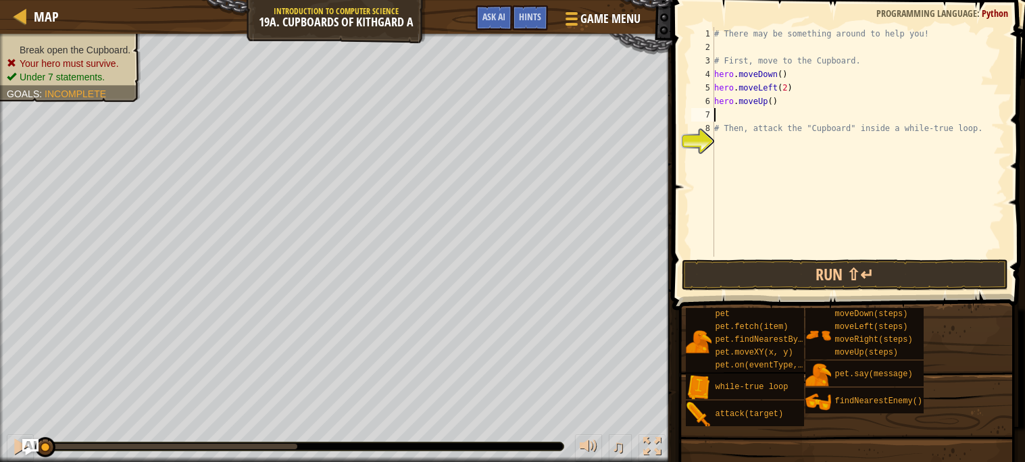
click at [773, 103] on div "# There may be something around to help you! # First, move to the Cupboard. her…" at bounding box center [858, 155] width 293 height 257
type textarea "hero.moveUp(2)"
click at [729, 143] on div "# There may be something around to help you! # First, move to the Cupboard. her…" at bounding box center [858, 155] width 293 height 257
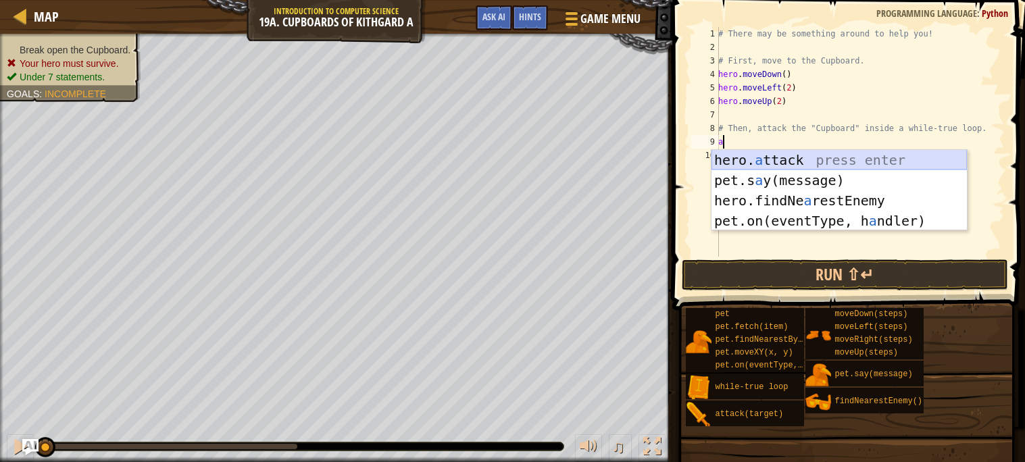
click at [801, 162] on div "hero. a ttack press enter pet.s a y(message) press enter hero.findNe a restEnem…" at bounding box center [839, 211] width 255 height 122
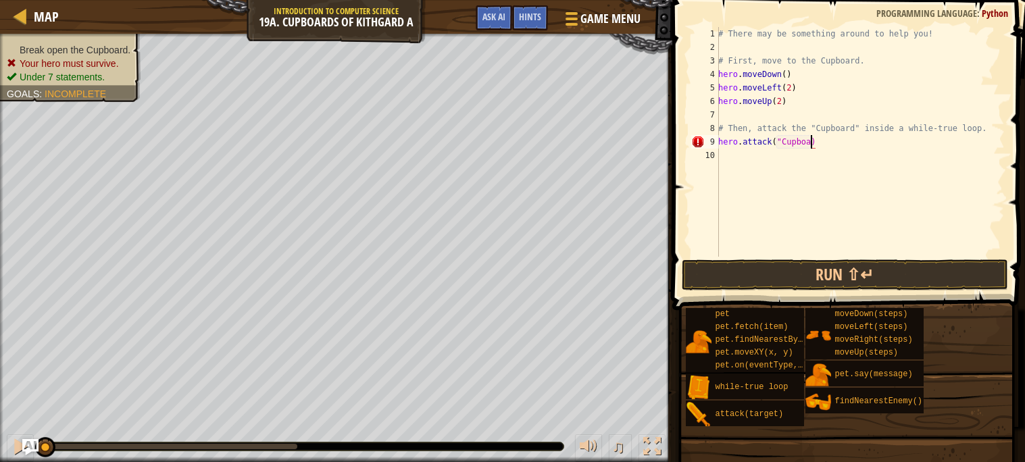
scroll to position [5, 7]
type textarea "hero.attack("Cupboard")"
drag, startPoint x: 722, startPoint y: 141, endPoint x: 801, endPoint y: 142, distance: 79.7
click at [801, 142] on div "# There may be something around to help you! # First, move to the Cupboard. her…" at bounding box center [860, 155] width 289 height 257
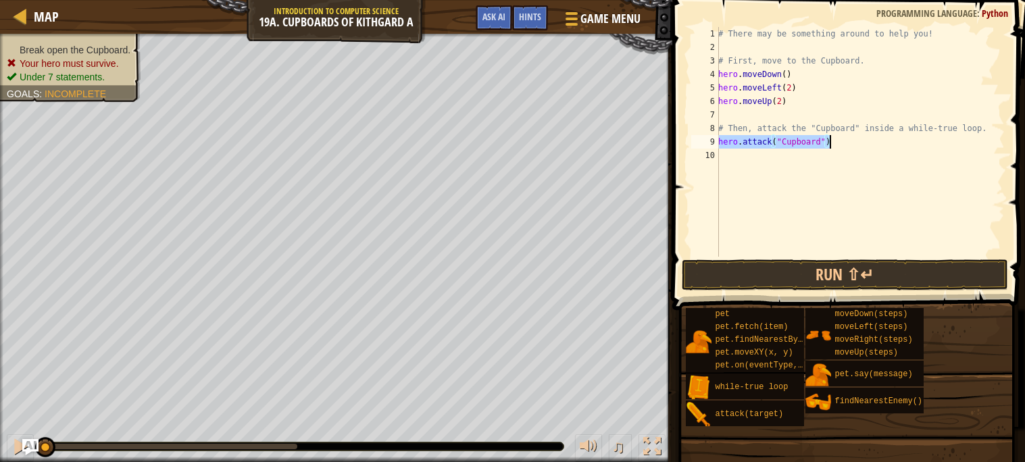
drag, startPoint x: 720, startPoint y: 143, endPoint x: 836, endPoint y: 136, distance: 116.4
click at [836, 136] on div "# There may be something around to help you! # First, move to the Cupboard. her…" at bounding box center [860, 155] width 289 height 257
click at [806, 156] on div "# There may be something around to help you! # First, move to the Cupboard. her…" at bounding box center [860, 155] width 289 height 257
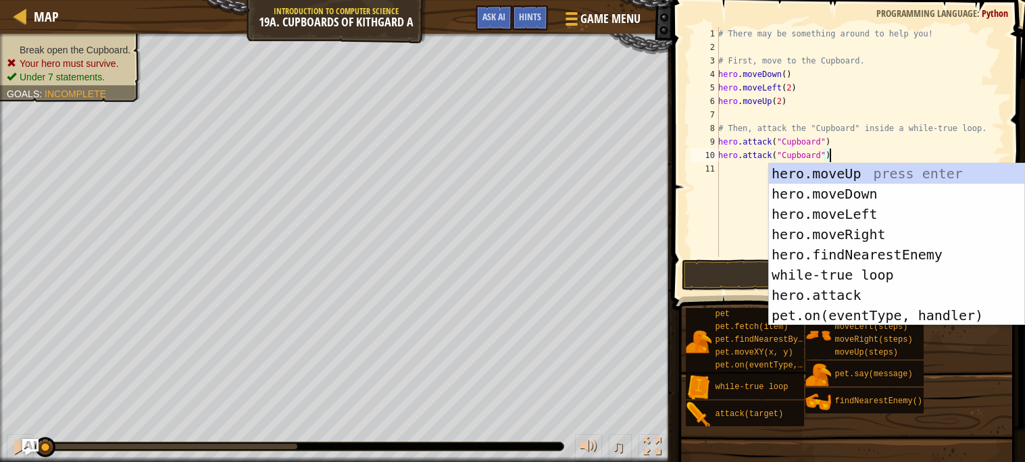
type textarea "hero.attack("Cupboard")"
click at [712, 269] on button "Run ⇧↵" at bounding box center [845, 274] width 326 height 31
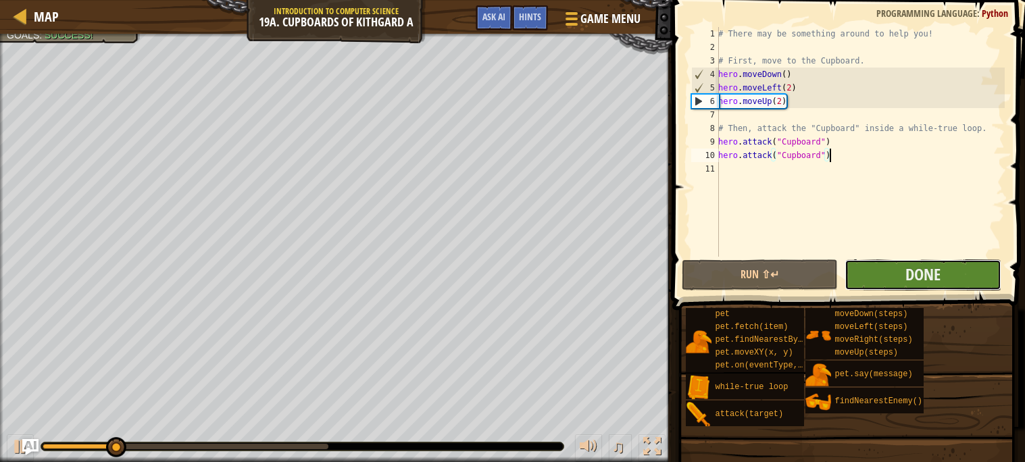
click at [952, 268] on button "Done" at bounding box center [923, 274] width 157 height 31
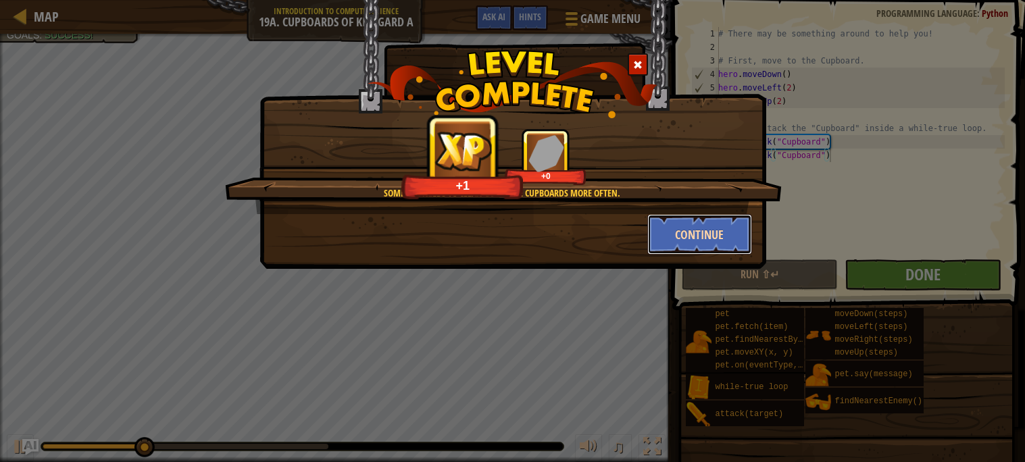
click at [692, 224] on button "Continue" at bounding box center [699, 234] width 105 height 41
